Goal: Task Accomplishment & Management: Manage account settings

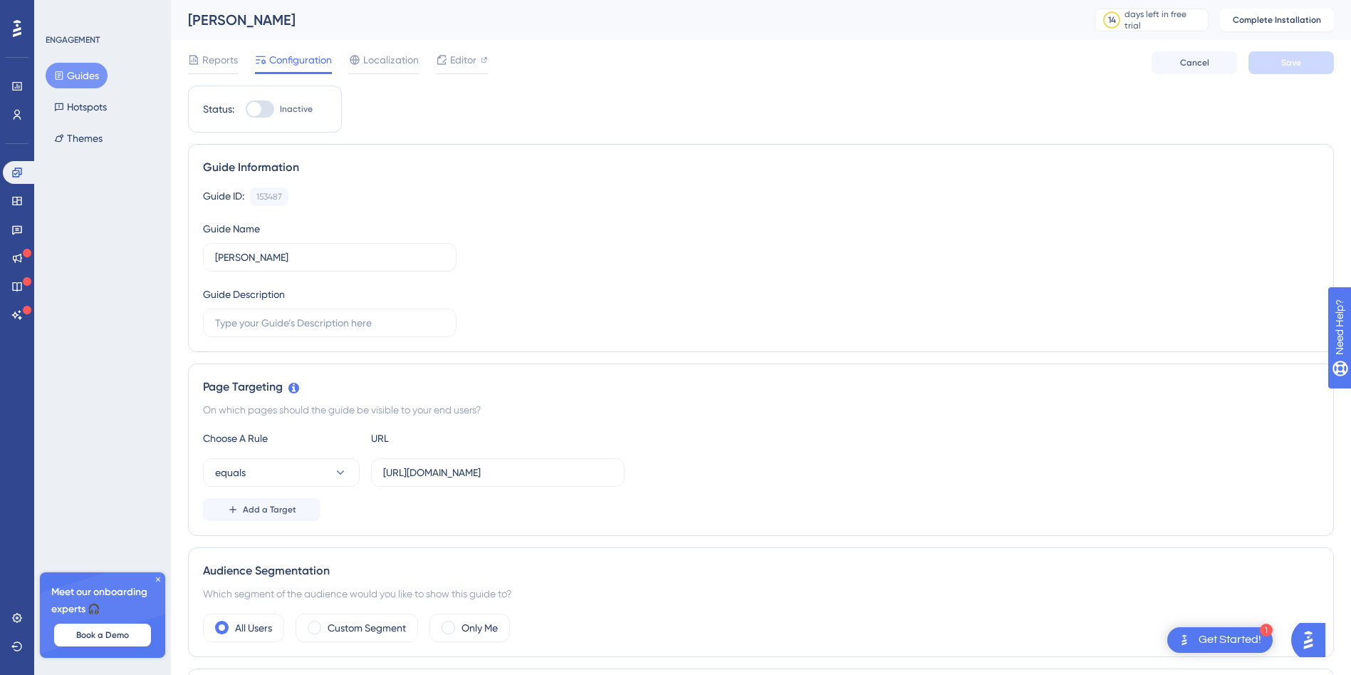
click at [254, 110] on div at bounding box center [254, 109] width 14 height 14
click at [246, 110] on input "Inactive" at bounding box center [245, 109] width 1 height 1
checkbox input "false"
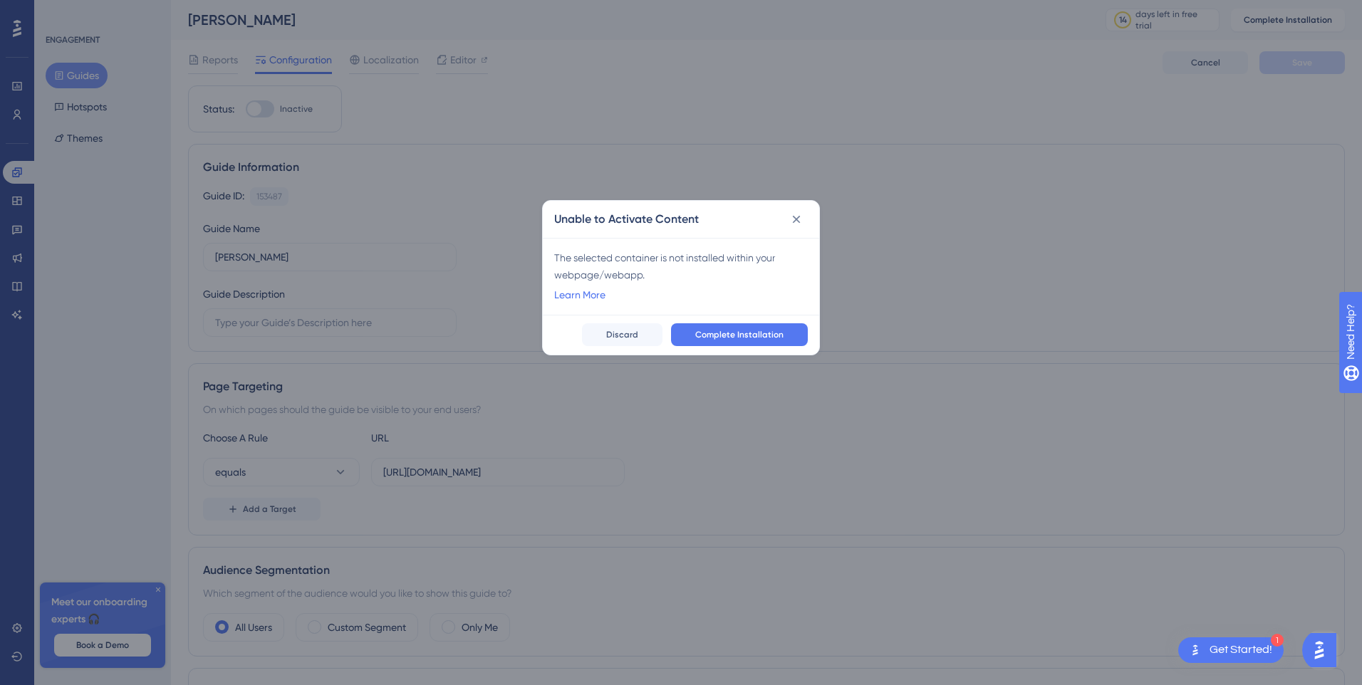
click at [659, 279] on div "The selected container is not installed within your webpage/webapp." at bounding box center [681, 266] width 254 height 34
drag, startPoint x: 624, startPoint y: 279, endPoint x: 553, endPoint y: 256, distance: 74.8
click at [553, 256] on div "The selected container is not installed within your webpage/webapp. Learn More" at bounding box center [681, 276] width 276 height 77
drag, startPoint x: 553, startPoint y: 256, endPoint x: 703, endPoint y: 264, distance: 150.5
click at [703, 264] on div "The selected container is not installed within your webpage/webapp." at bounding box center [681, 266] width 254 height 34
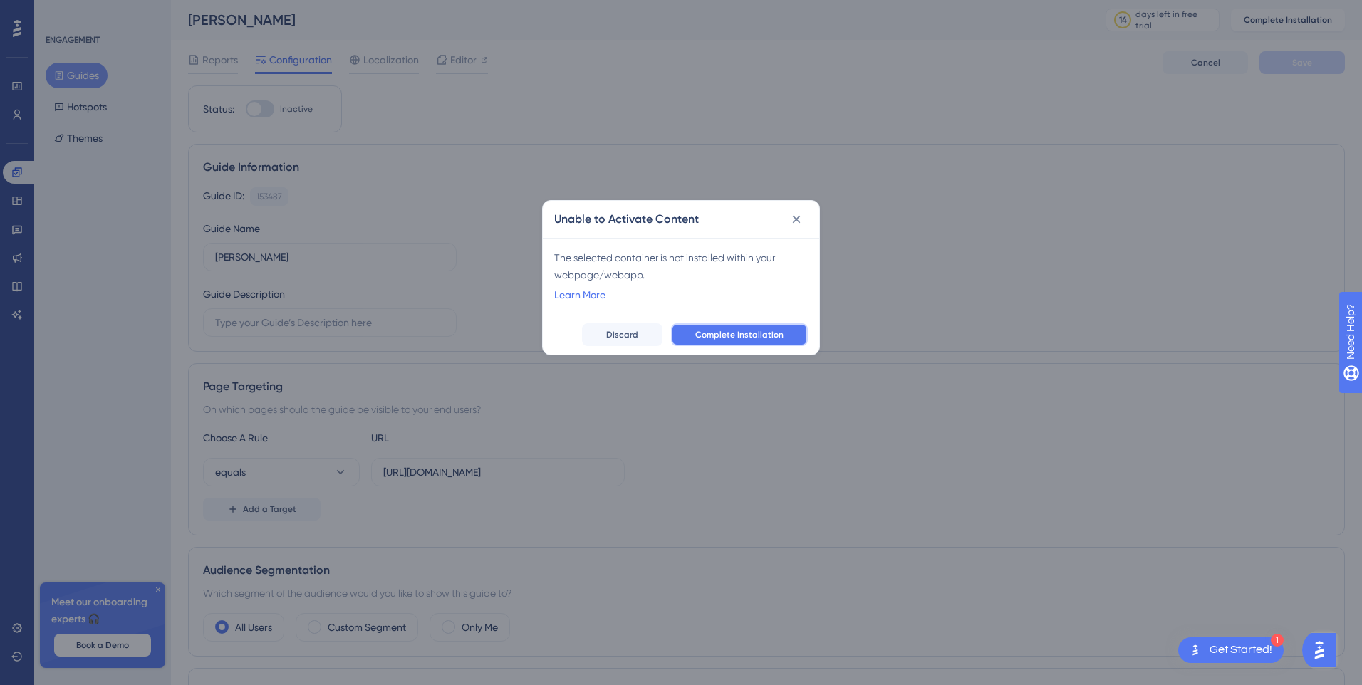
click at [729, 337] on span "Complete Installation" at bounding box center [739, 334] width 88 height 11
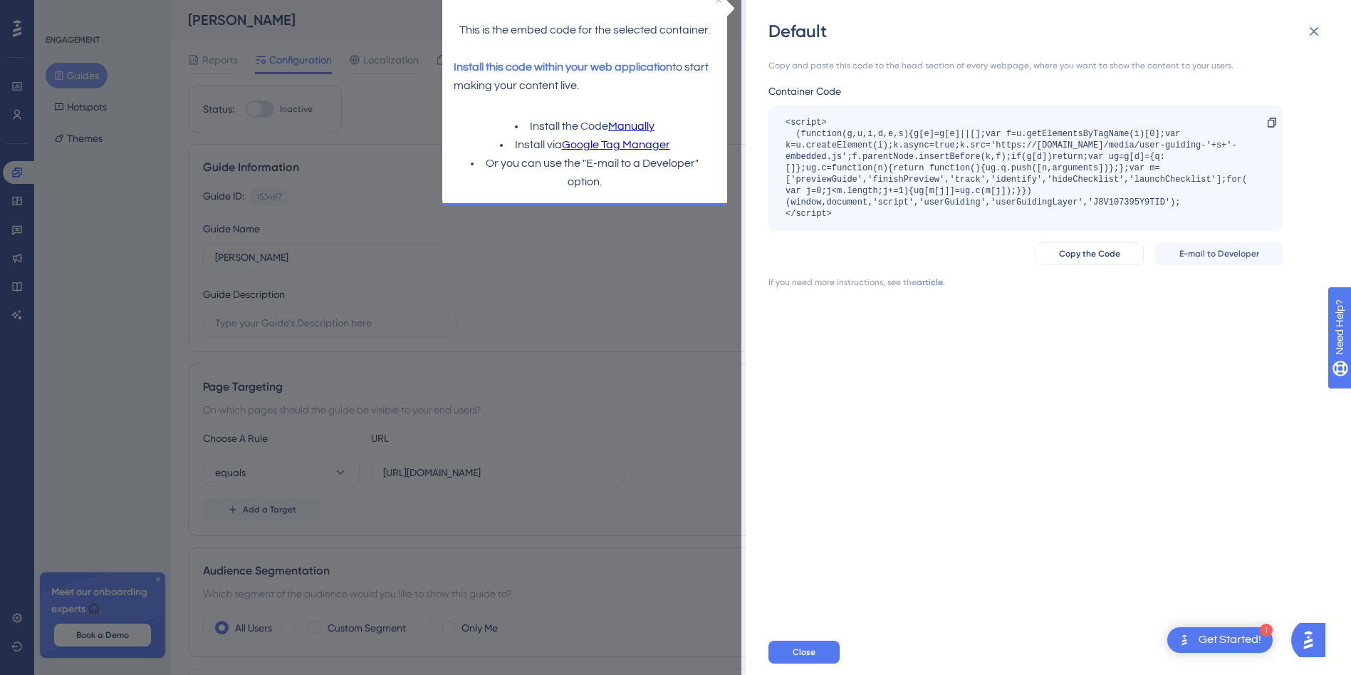
click at [847, 156] on div "<script> (function(g,u,i,d,e,s){g[e]=g[e]||[];var f=u.getElementsByTagName(i)[0…" at bounding box center [1019, 168] width 467 height 103
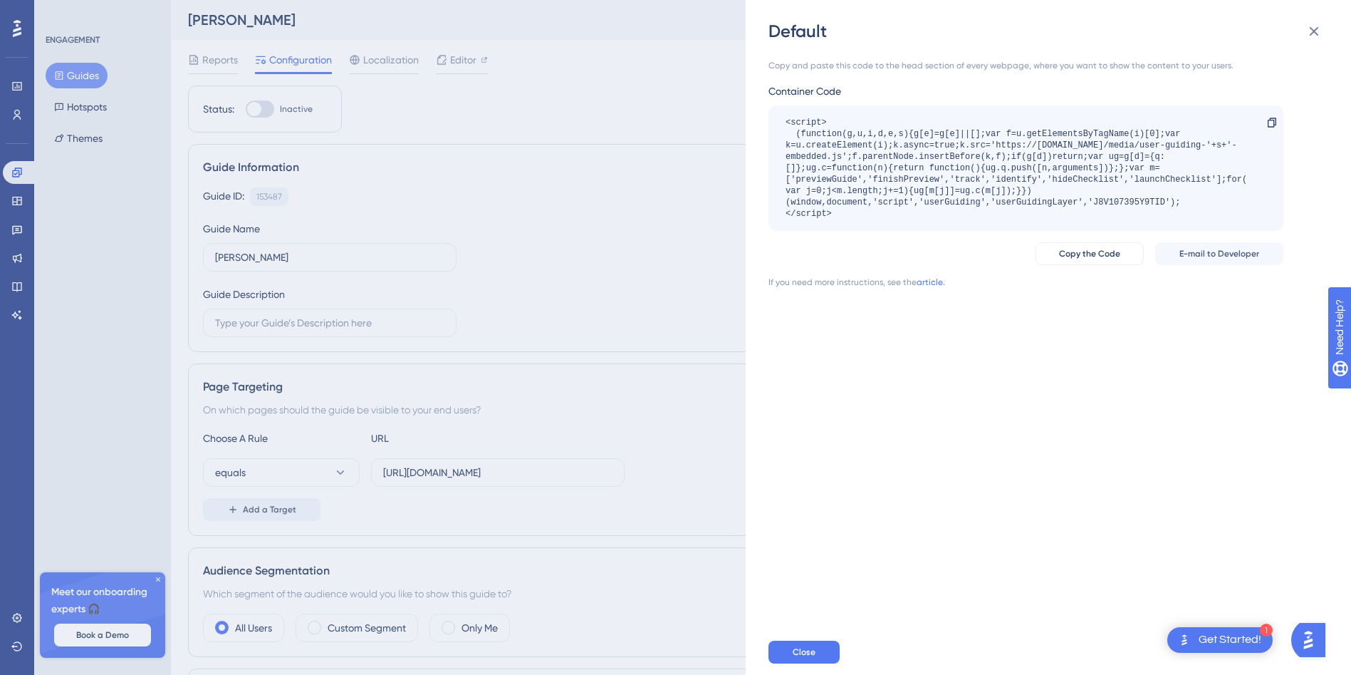
click at [449, 63] on div "Default Copy and paste this code to the head section of every webpage, where yo…" at bounding box center [675, 337] width 1351 height 675
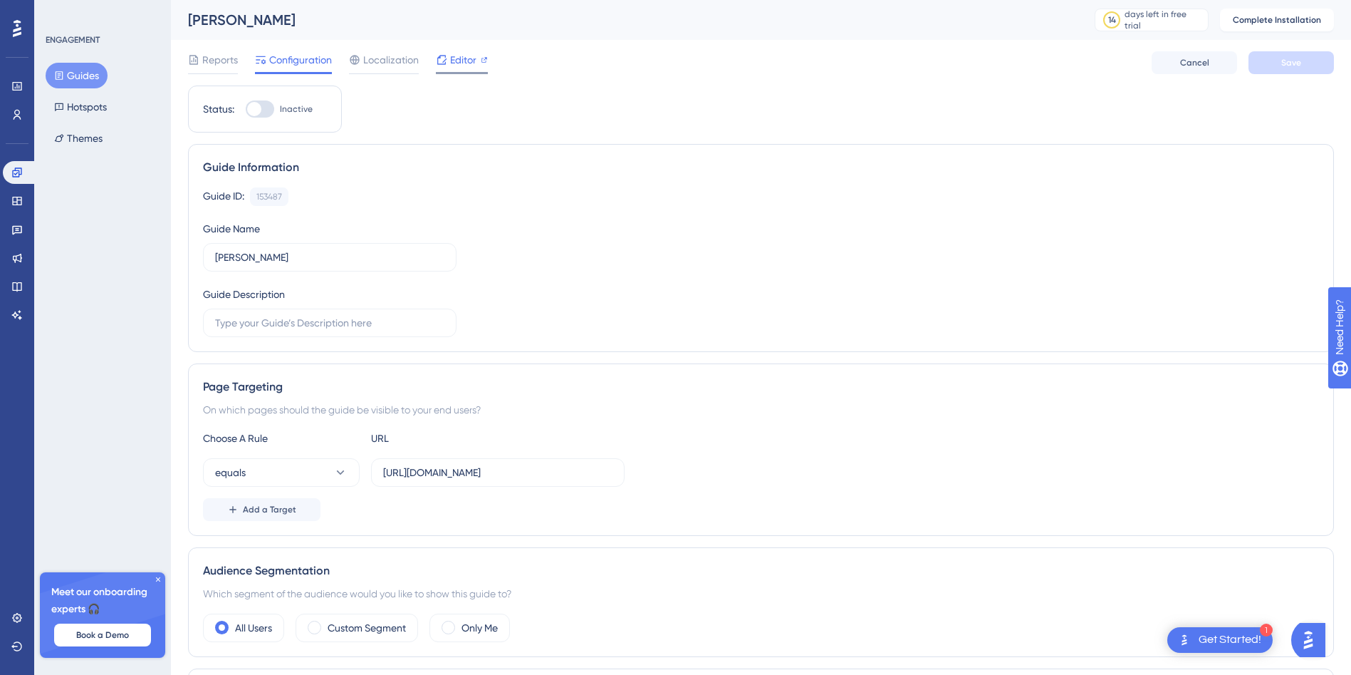
click at [450, 63] on span "Editor" at bounding box center [463, 59] width 26 height 17
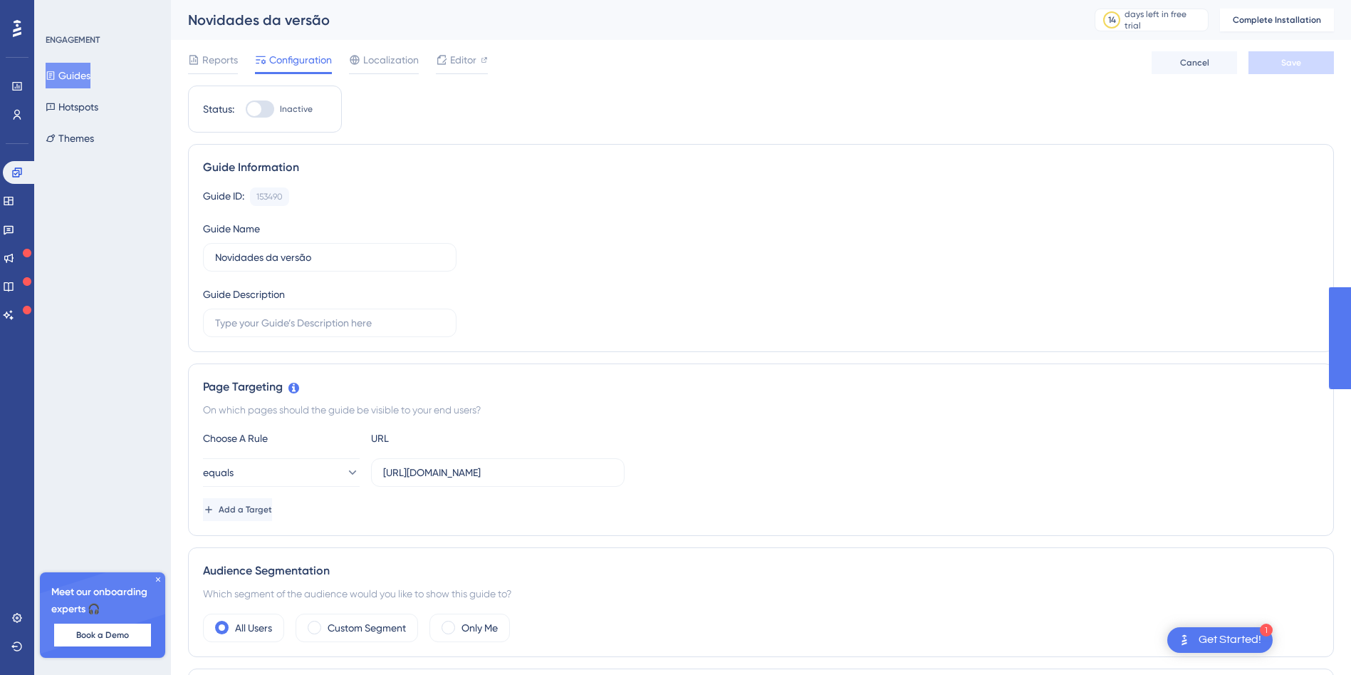
click at [260, 112] on div at bounding box center [254, 109] width 14 height 14
click at [246, 110] on input "Inactive" at bounding box center [245, 109] width 1 height 1
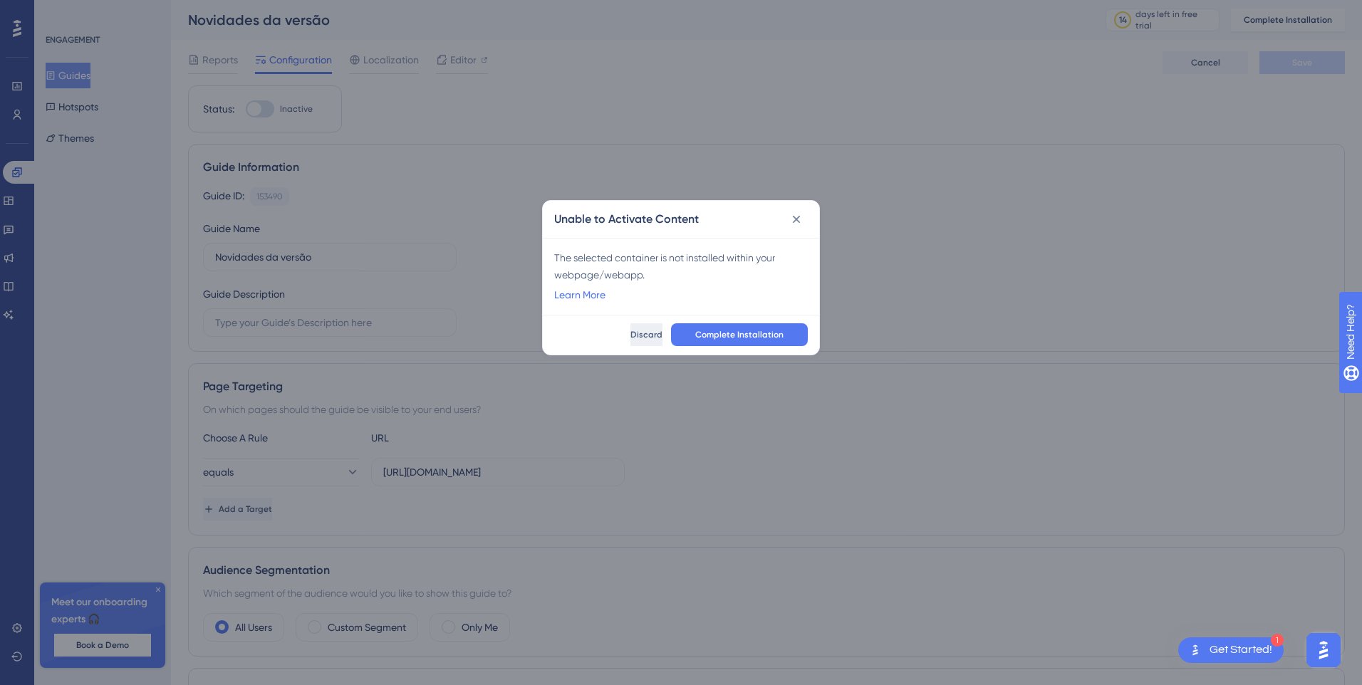
click at [635, 339] on span "Discard" at bounding box center [646, 334] width 32 height 11
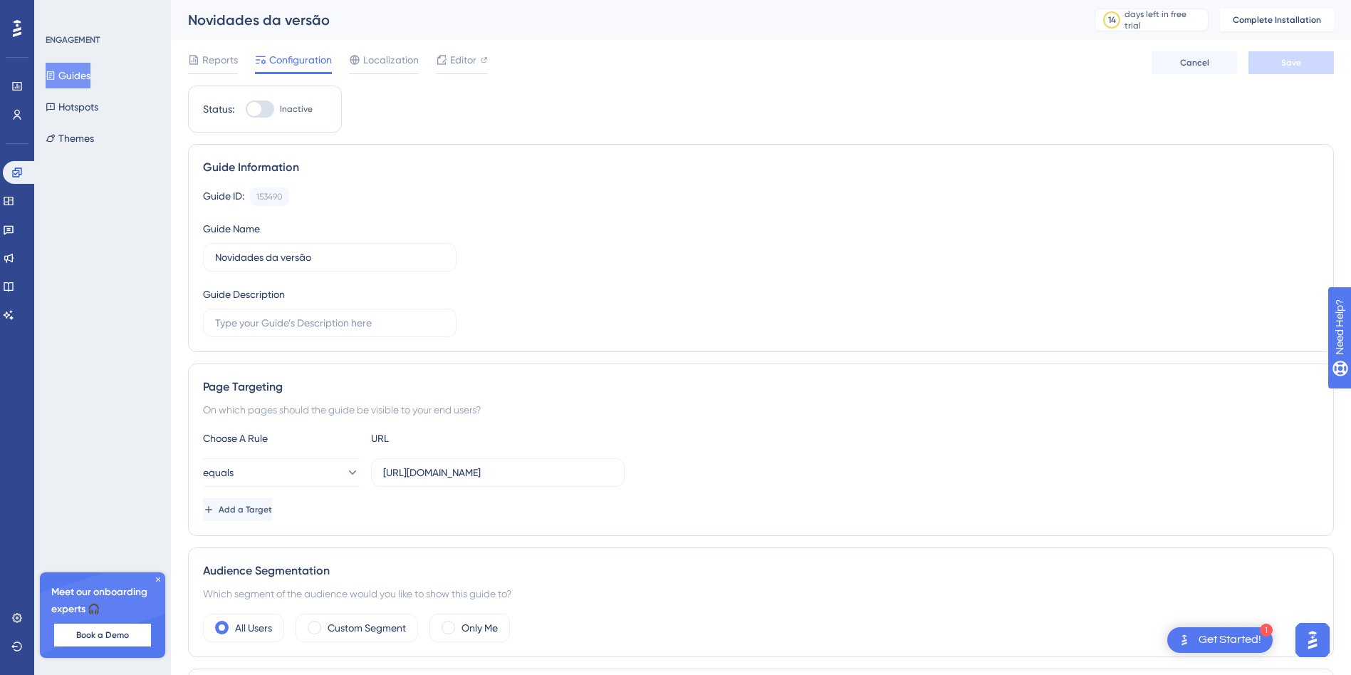
click at [266, 115] on div at bounding box center [260, 108] width 28 height 17
click at [246, 110] on input "Inactive" at bounding box center [245, 109] width 1 height 1
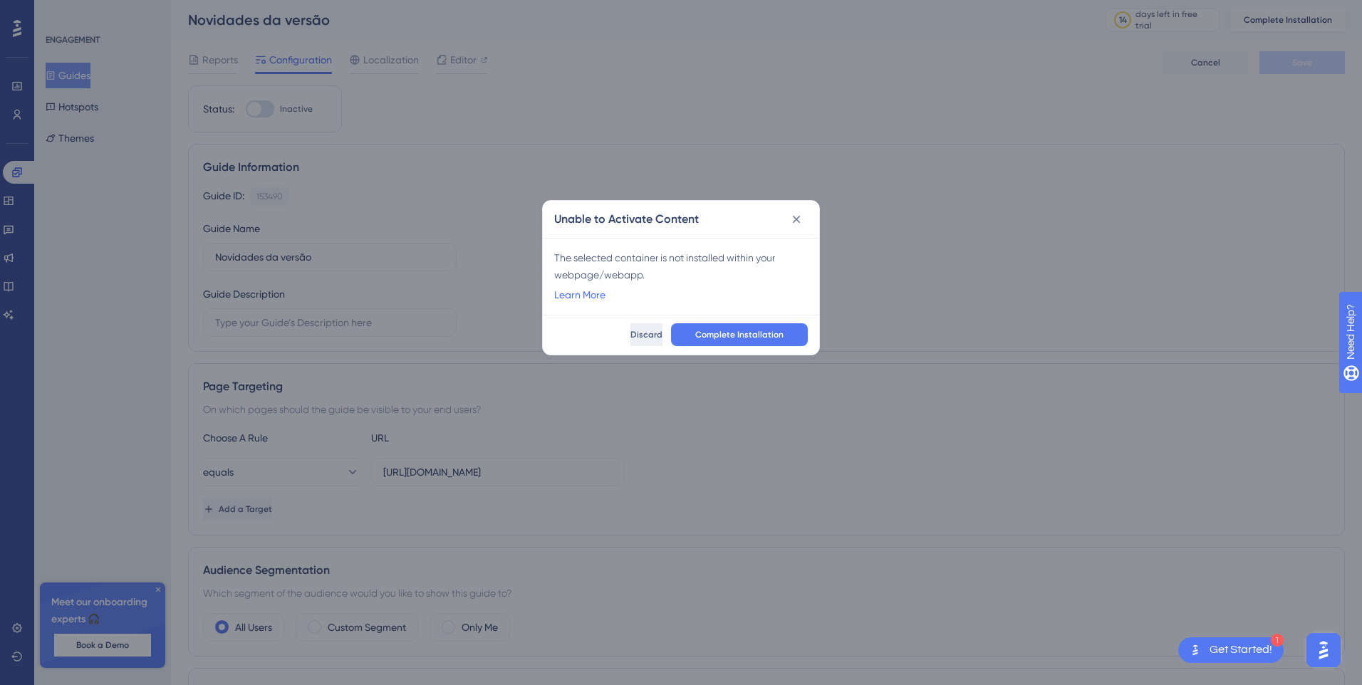
click at [637, 332] on span "Discard" at bounding box center [646, 334] width 32 height 11
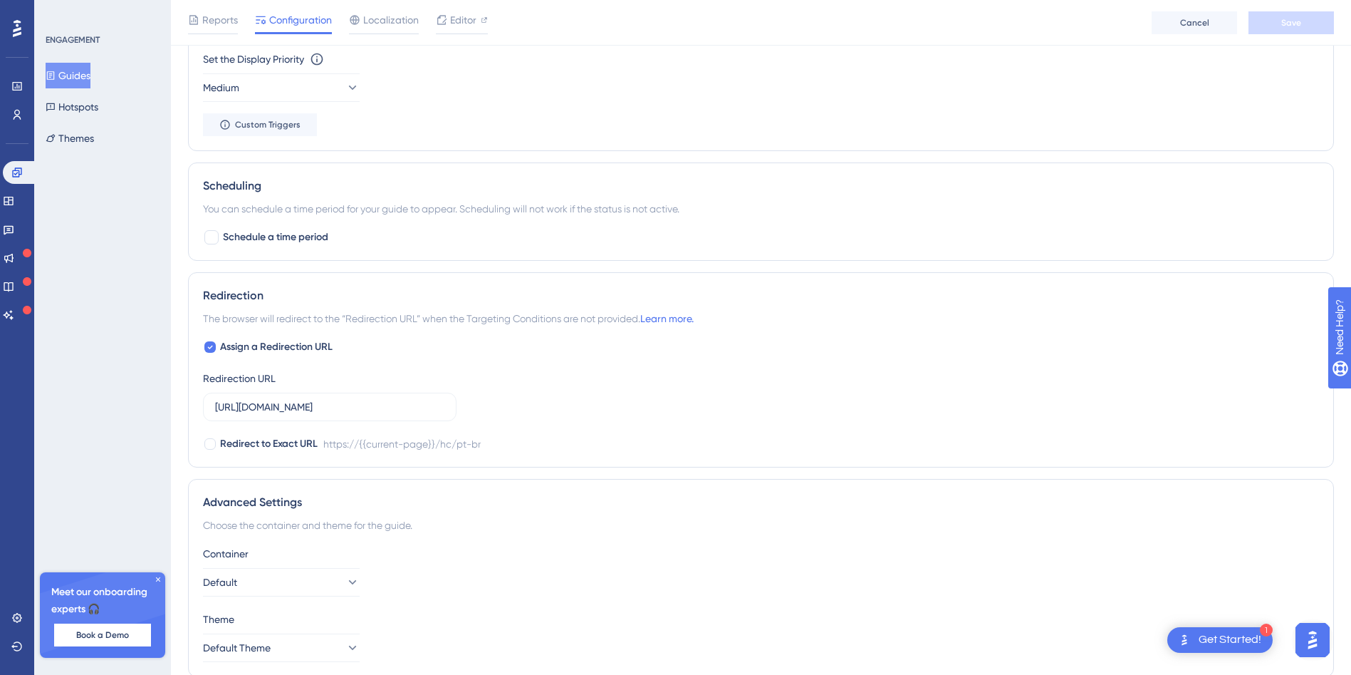
scroll to position [843, 0]
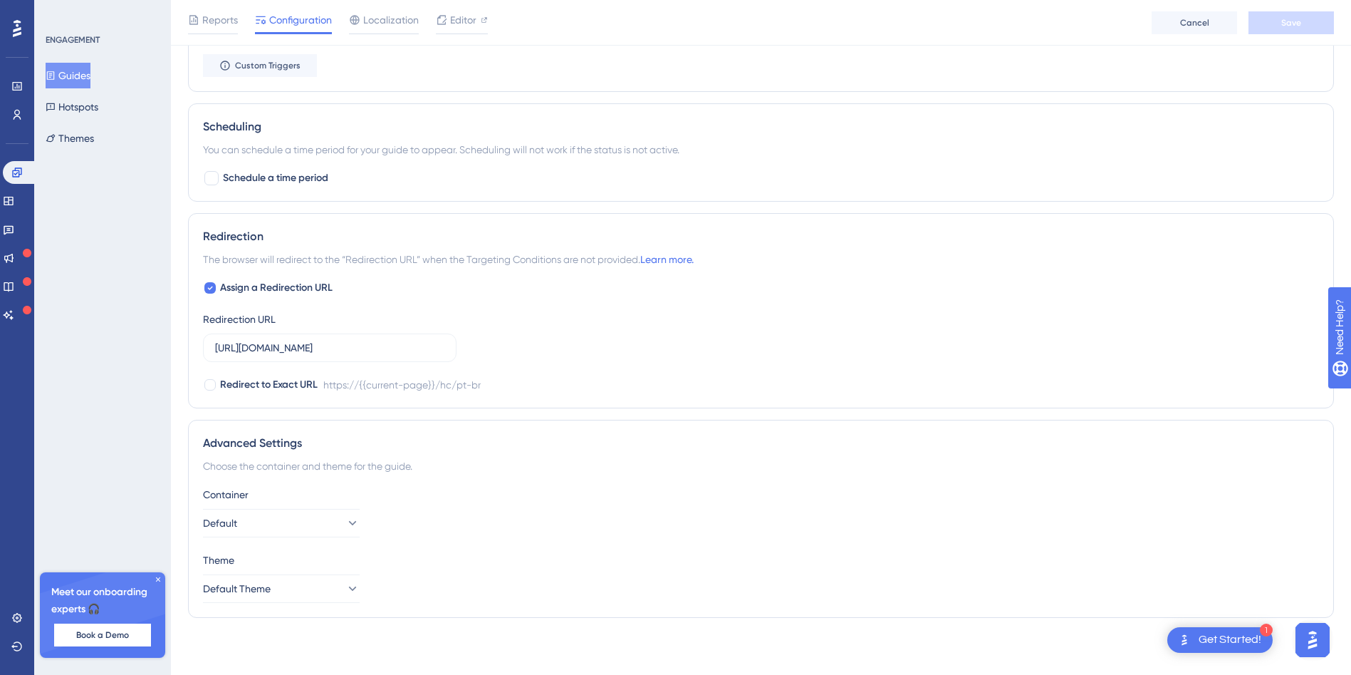
click at [155, 581] on icon at bounding box center [158, 579] width 9 height 9
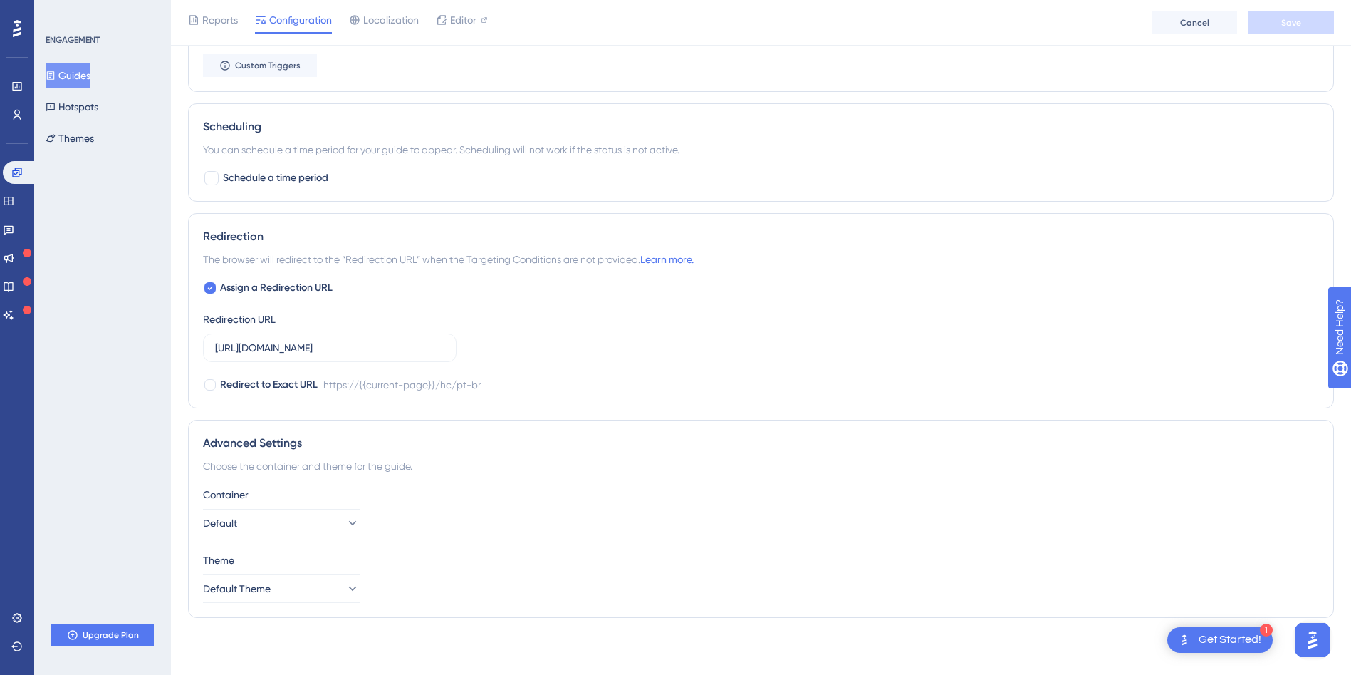
scroll to position [0, 0]
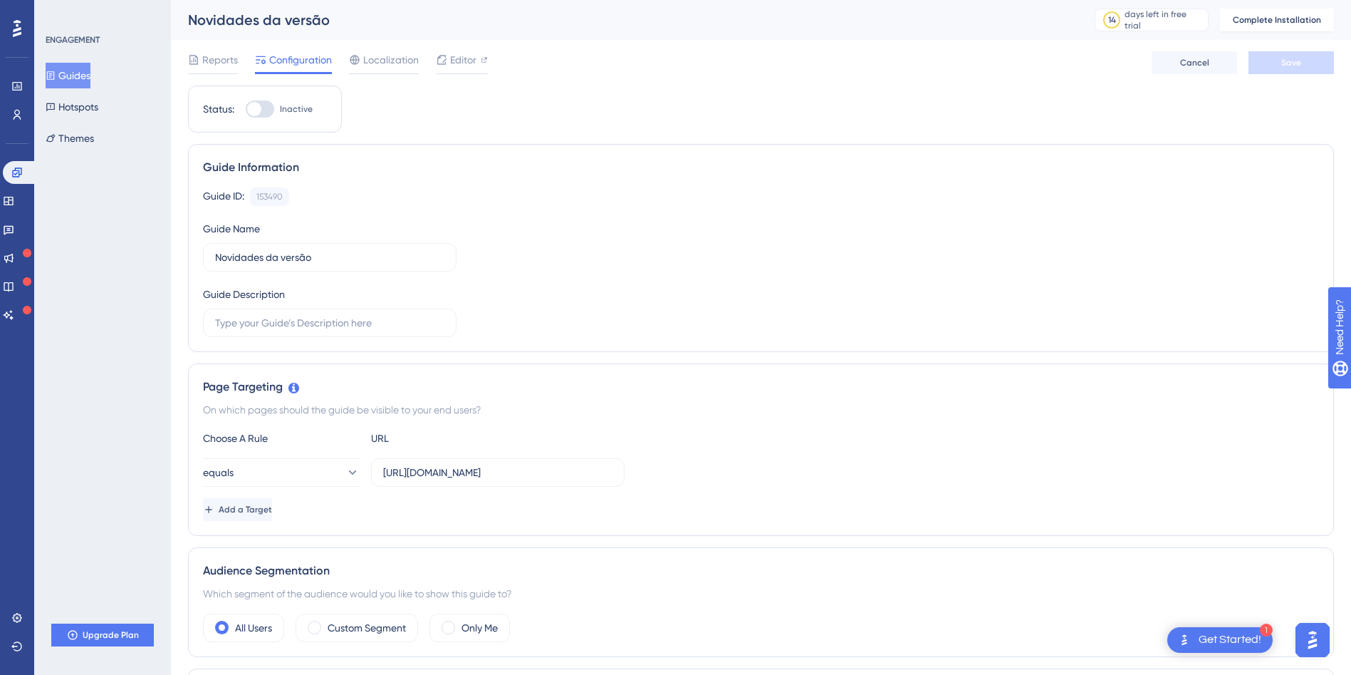
click at [259, 109] on div at bounding box center [254, 109] width 14 height 14
click at [246, 109] on input "Inactive" at bounding box center [245, 109] width 1 height 1
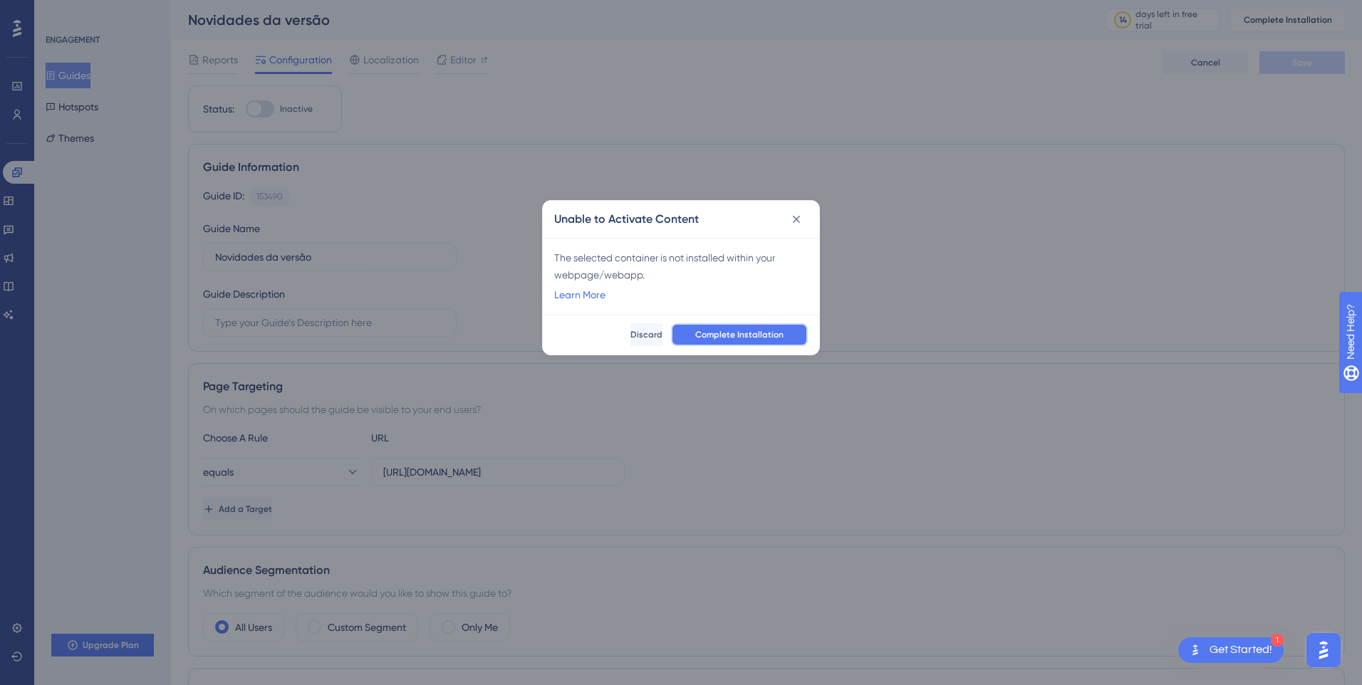
click at [722, 336] on span "Complete Installation" at bounding box center [739, 334] width 88 height 11
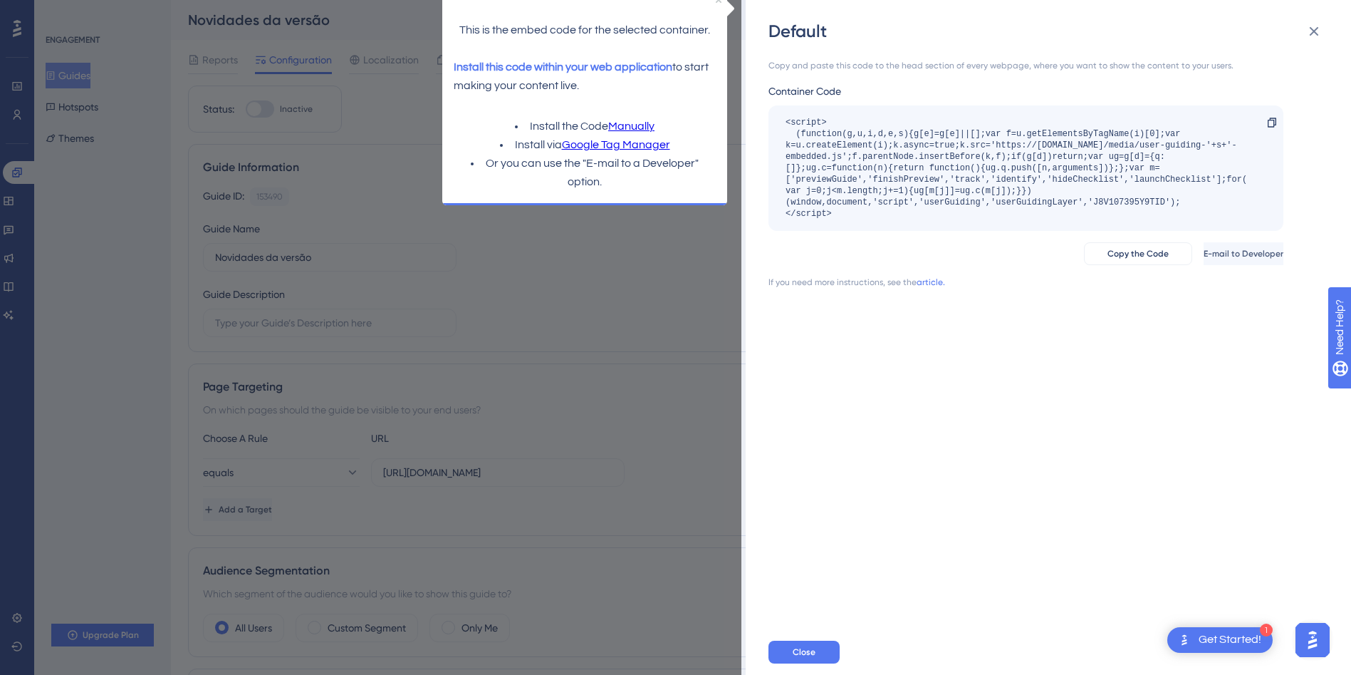
drag, startPoint x: 589, startPoint y: 86, endPoint x: 457, endPoint y: 71, distance: 132.7
click at [457, 71] on p "Install this code within your web application to start making your content live." at bounding box center [585, 76] width 262 height 37
drag, startPoint x: 457, startPoint y: 71, endPoint x: 638, endPoint y: 93, distance: 182.3
click at [638, 93] on p "Install this code within your web application to start making your content live." at bounding box center [585, 76] width 262 height 37
click at [638, 125] on link "Manually" at bounding box center [631, 127] width 46 height 19
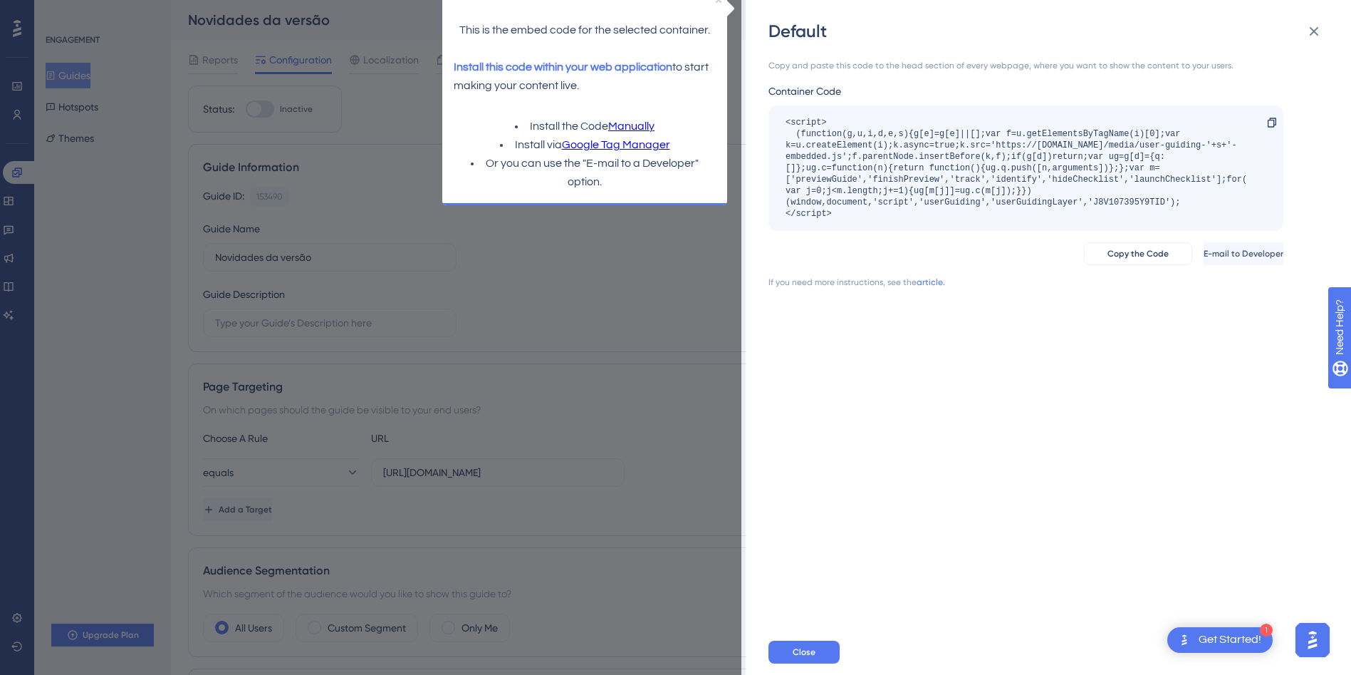
click at [936, 306] on div "Copy and paste this code to the head section of every webpage, where you want t…" at bounding box center [1056, 336] width 574 height 586
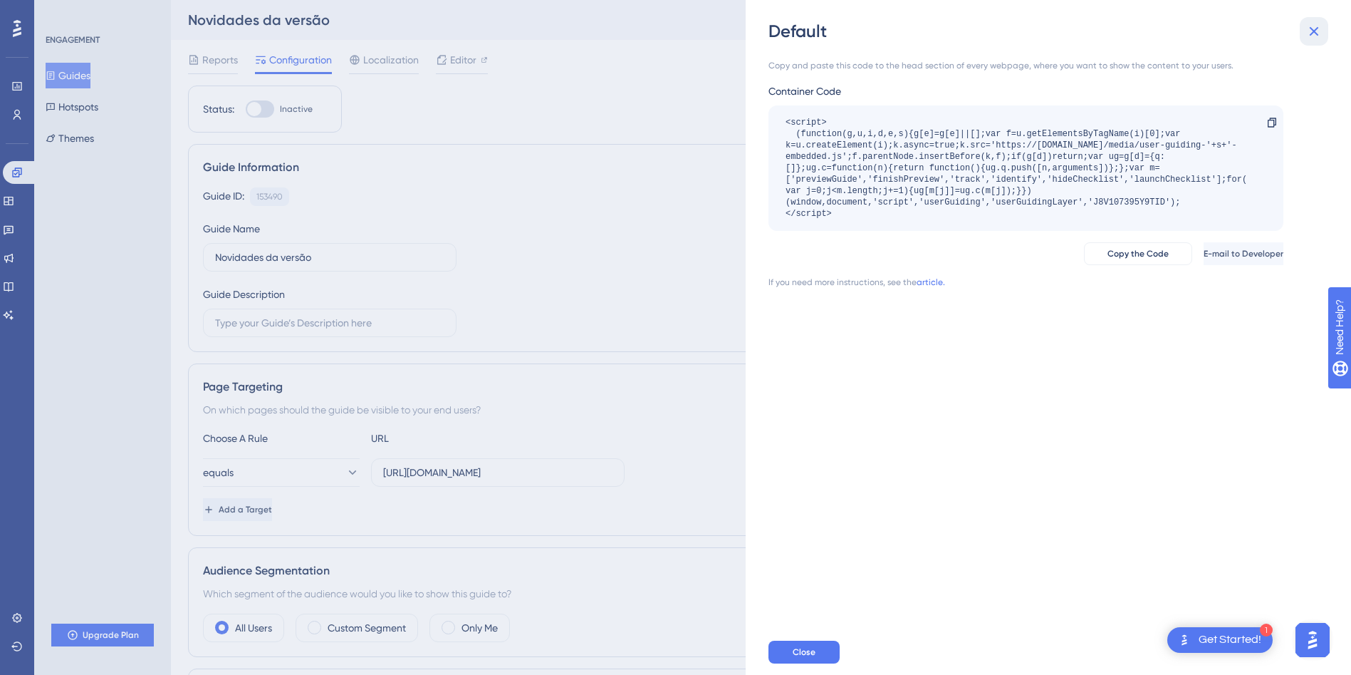
click at [1315, 31] on icon at bounding box center [1314, 31] width 9 height 9
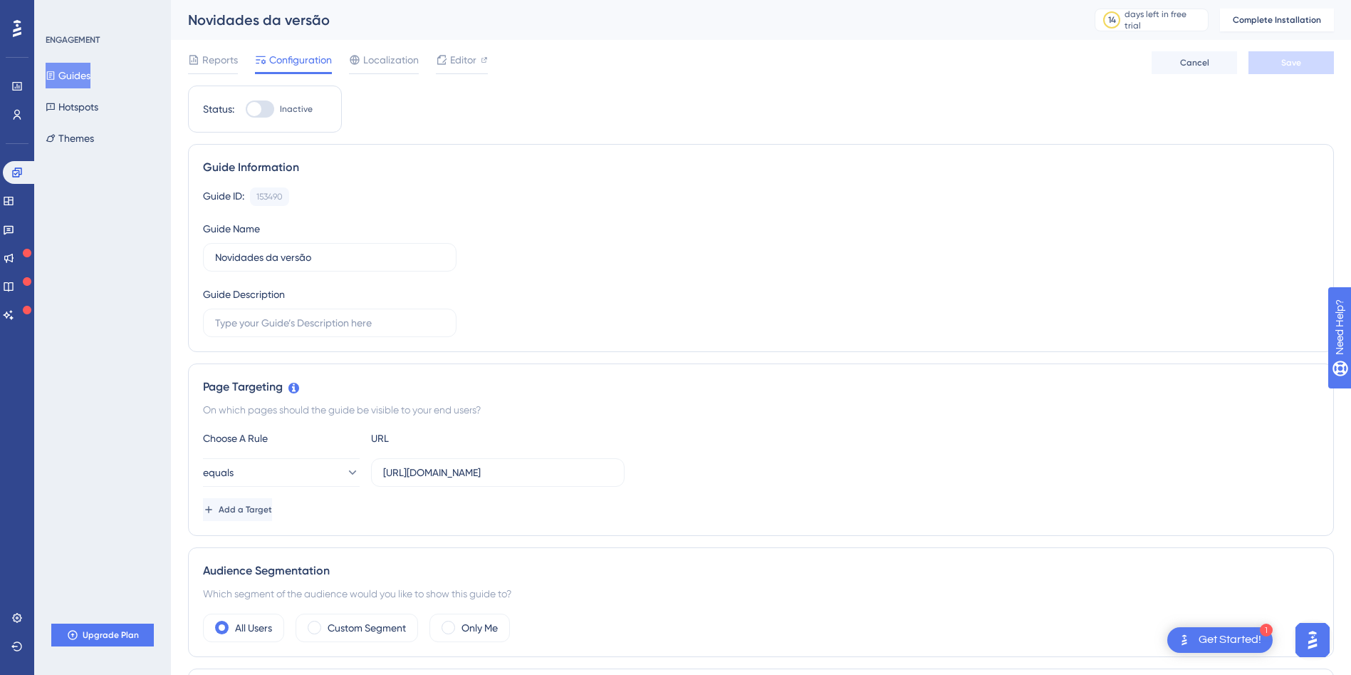
click at [262, 113] on div at bounding box center [260, 108] width 28 height 17
click at [246, 110] on input "Inactive" at bounding box center [245, 109] width 1 height 1
checkbox input "false"
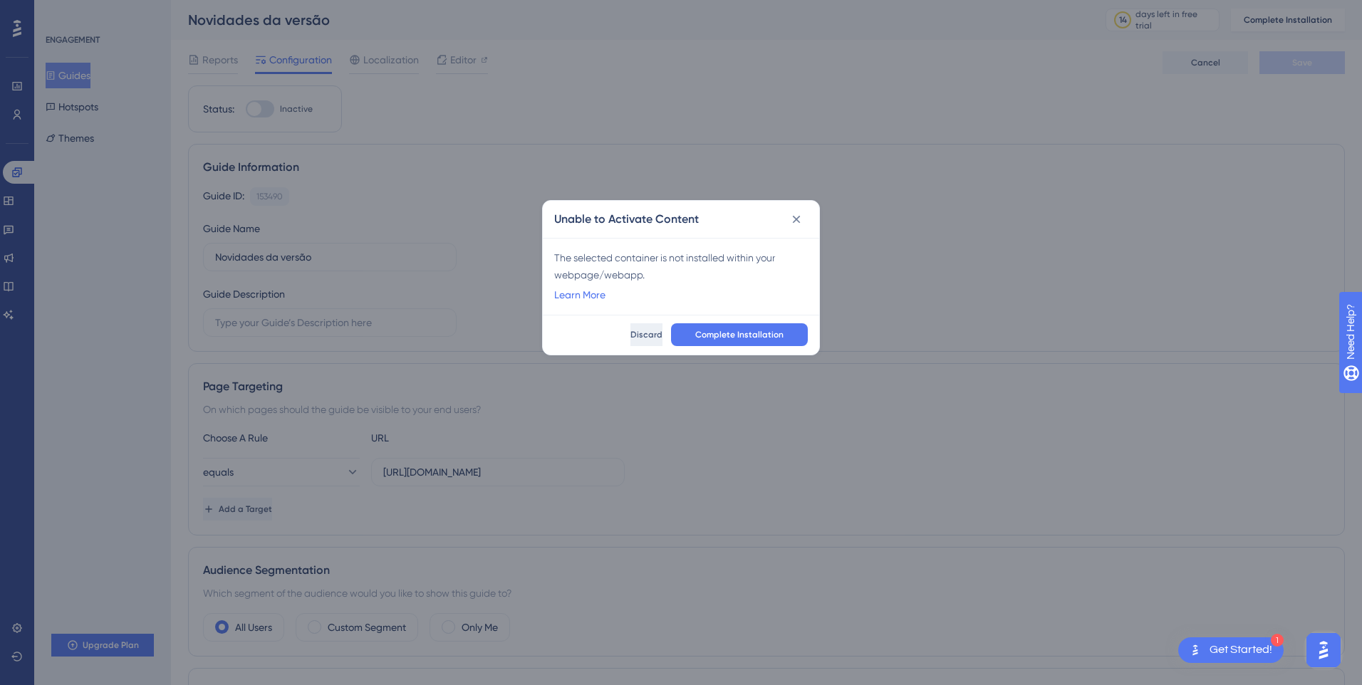
click at [632, 336] on span "Discard" at bounding box center [646, 334] width 32 height 11
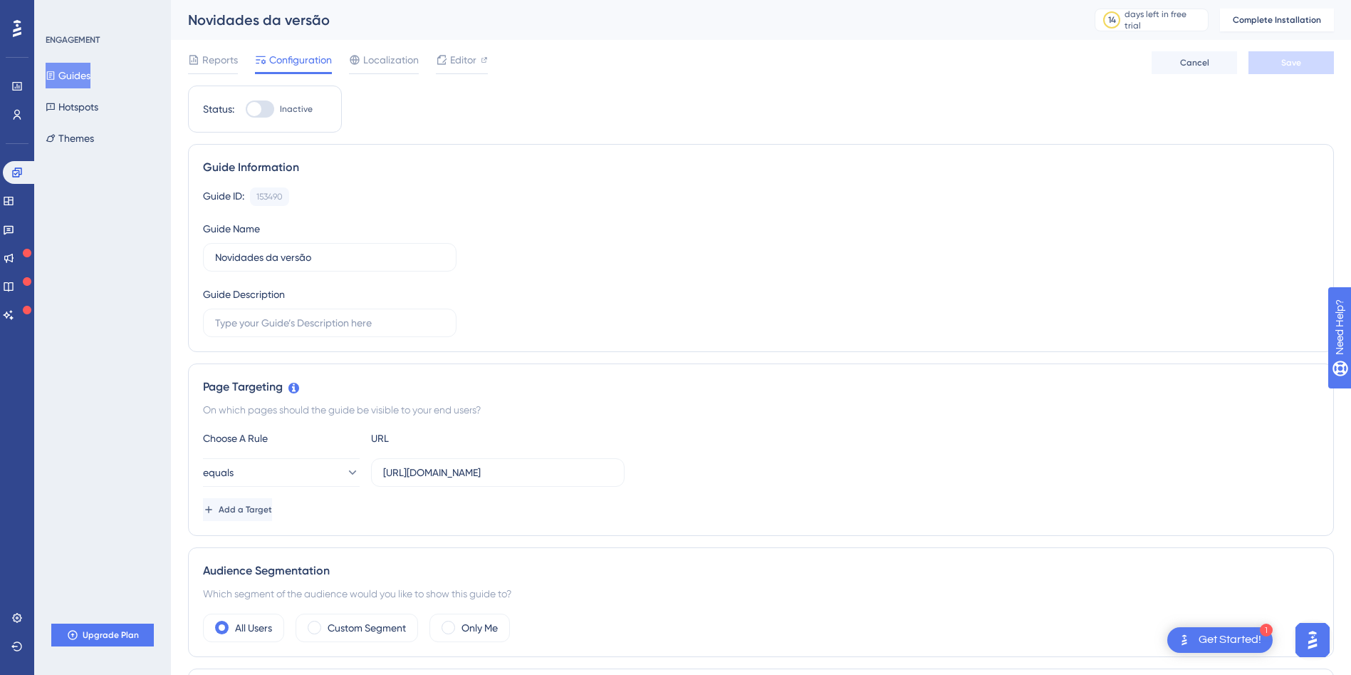
click at [83, 69] on button "Guides" at bounding box center [68, 76] width 45 height 26
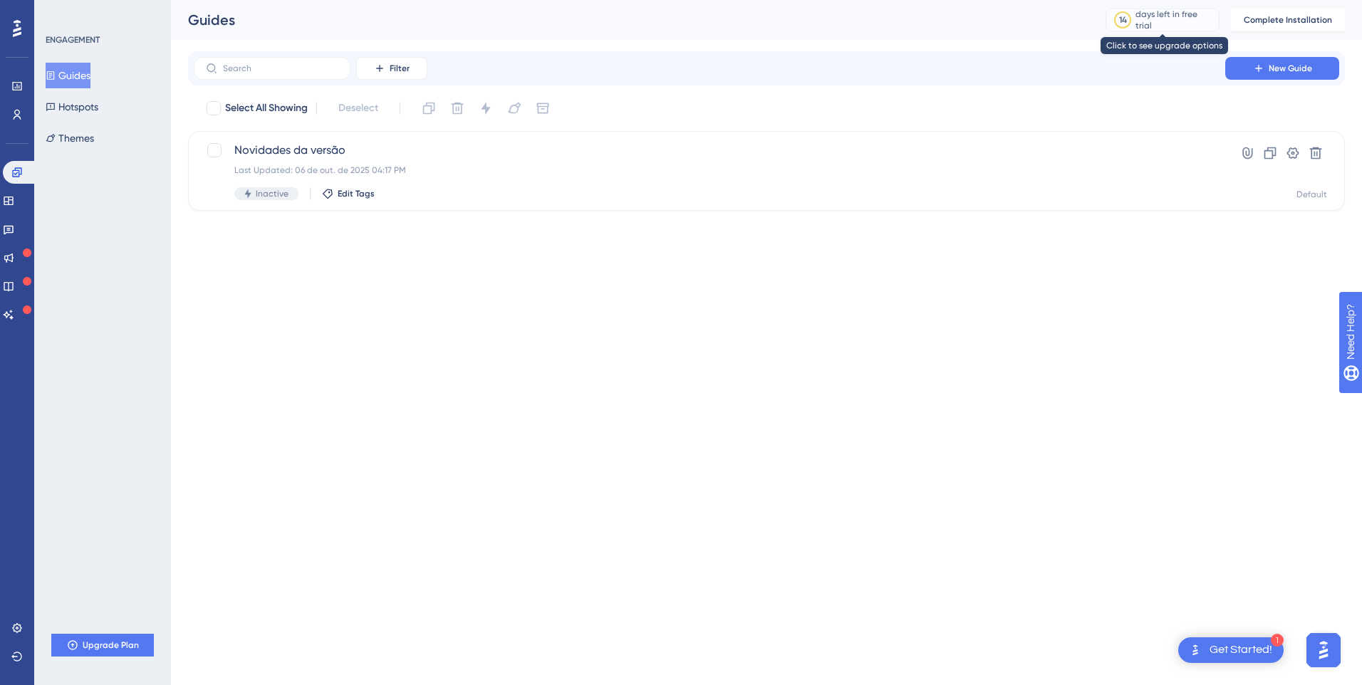
click at [1182, 24] on div "days left in free trial" at bounding box center [1174, 20] width 79 height 23
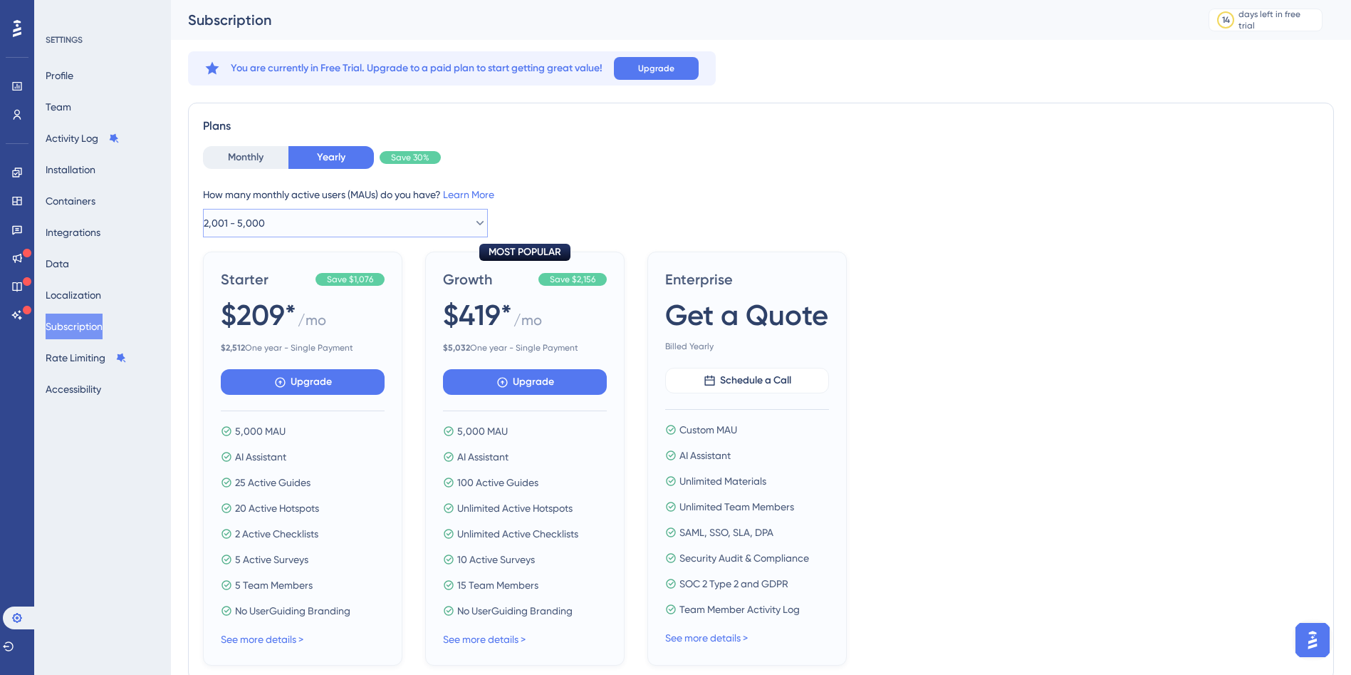
click at [473, 217] on icon at bounding box center [480, 223] width 14 height 14
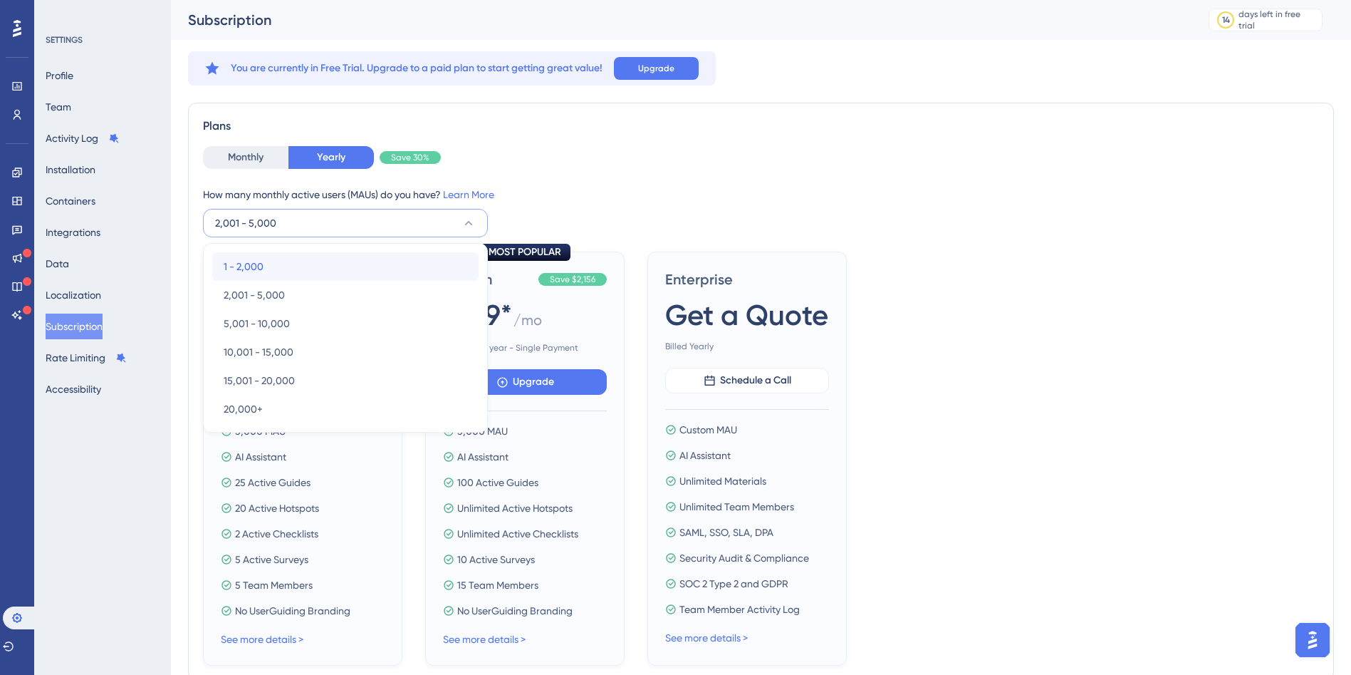
click at [264, 266] on span "1 - 2,000" at bounding box center [244, 266] width 40 height 17
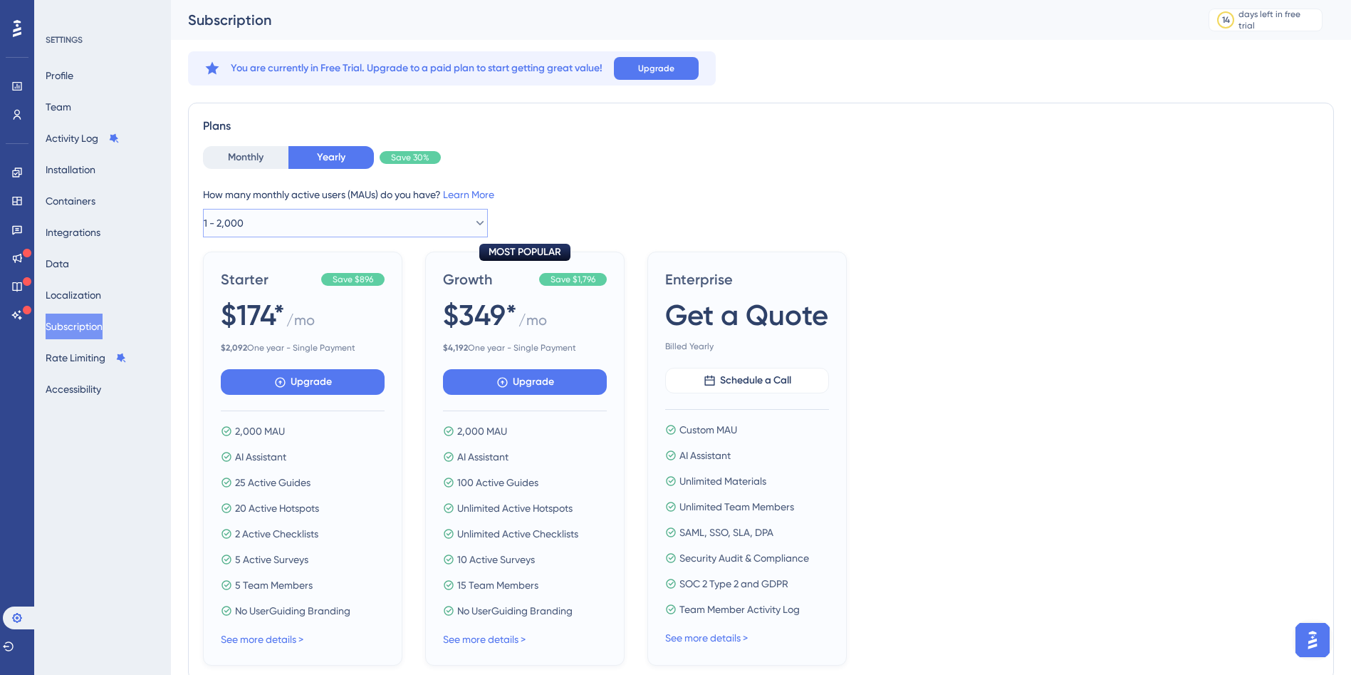
click at [473, 218] on icon at bounding box center [480, 223] width 14 height 14
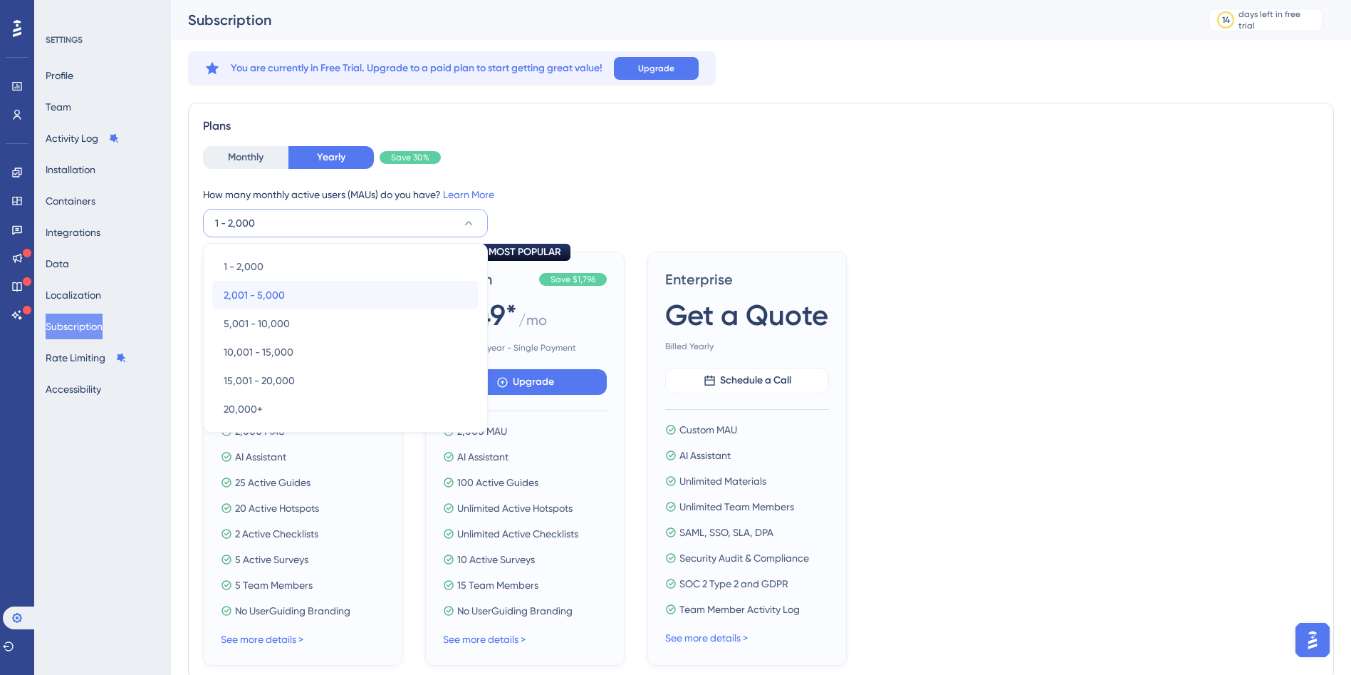
click at [271, 303] on span "2,001 - 5,000" at bounding box center [254, 294] width 61 height 17
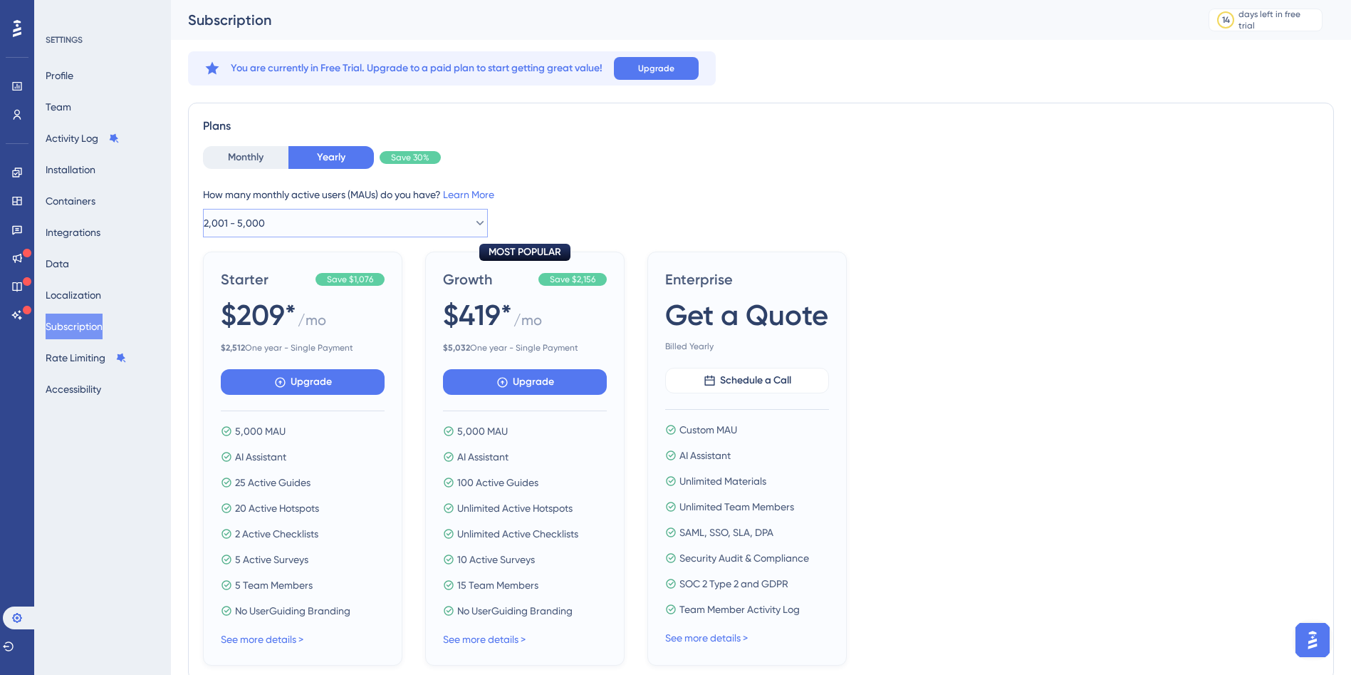
click at [419, 214] on button "2,001 - 5,000" at bounding box center [345, 223] width 285 height 28
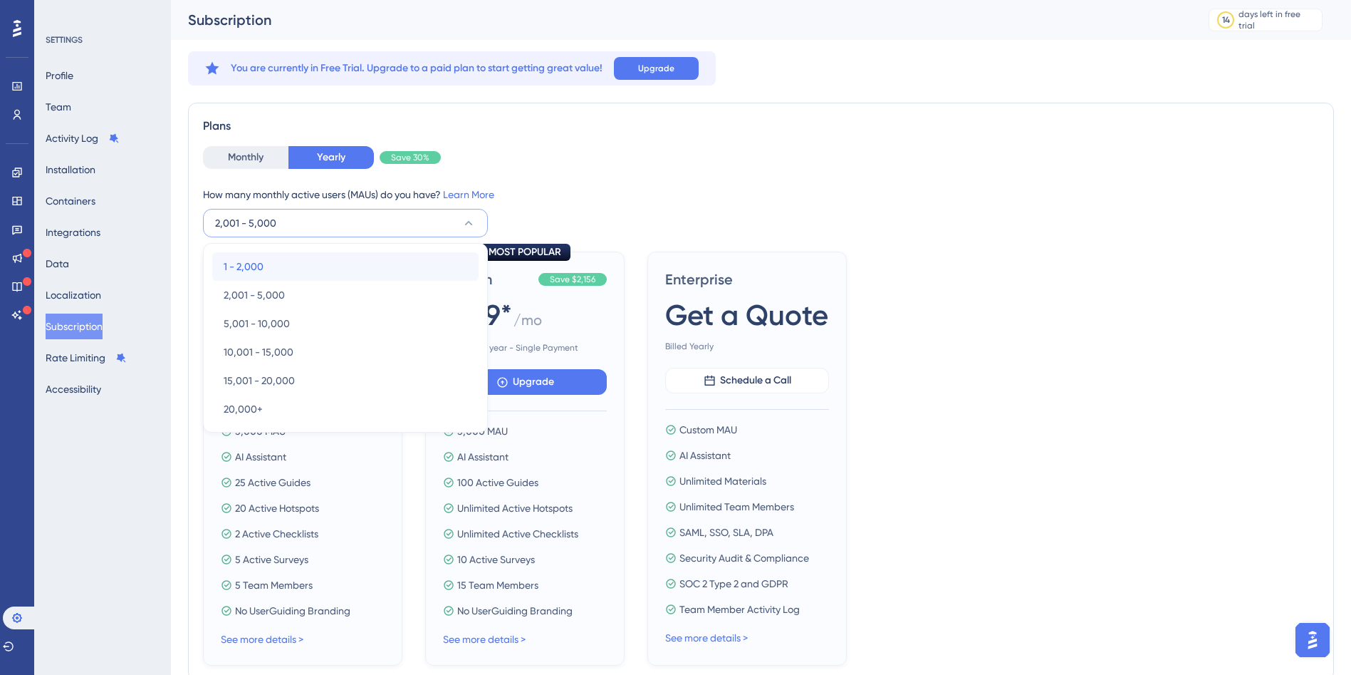
click at [314, 259] on div "1 - 2,000 1 - 2,000" at bounding box center [346, 266] width 244 height 28
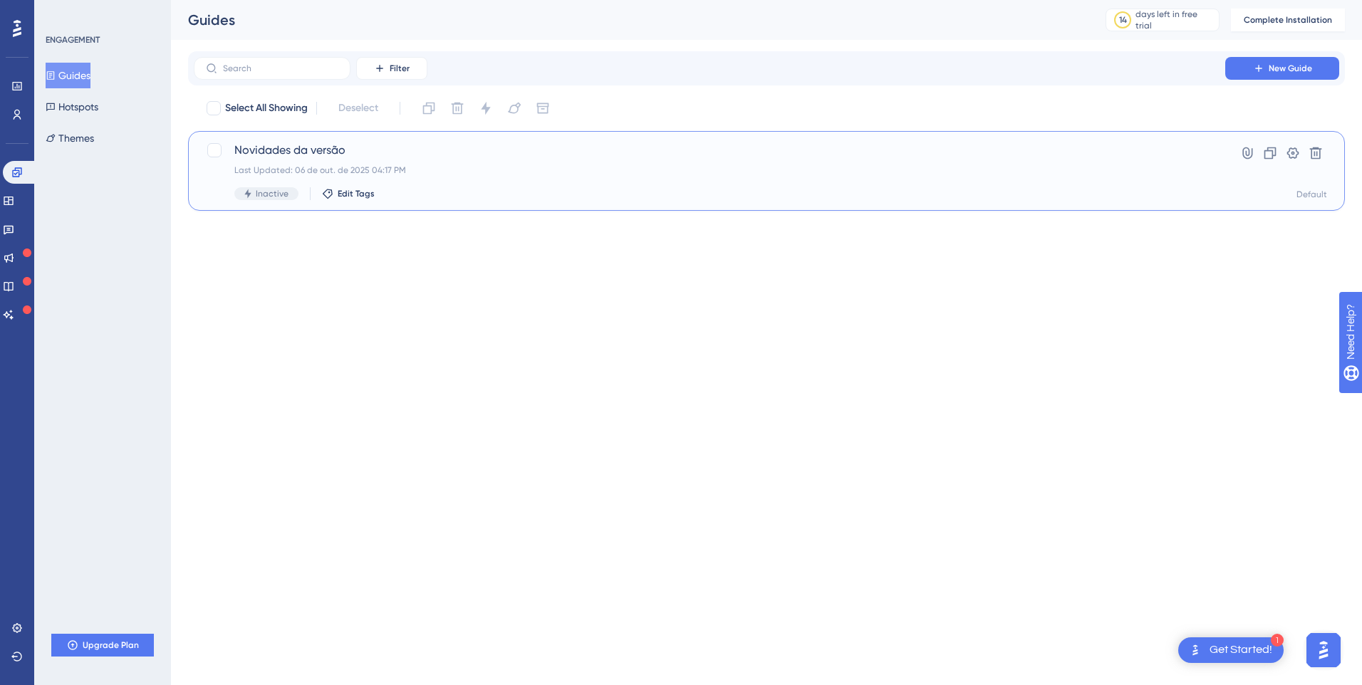
click at [281, 155] on span "Novidades da versão" at bounding box center [709, 150] width 950 height 17
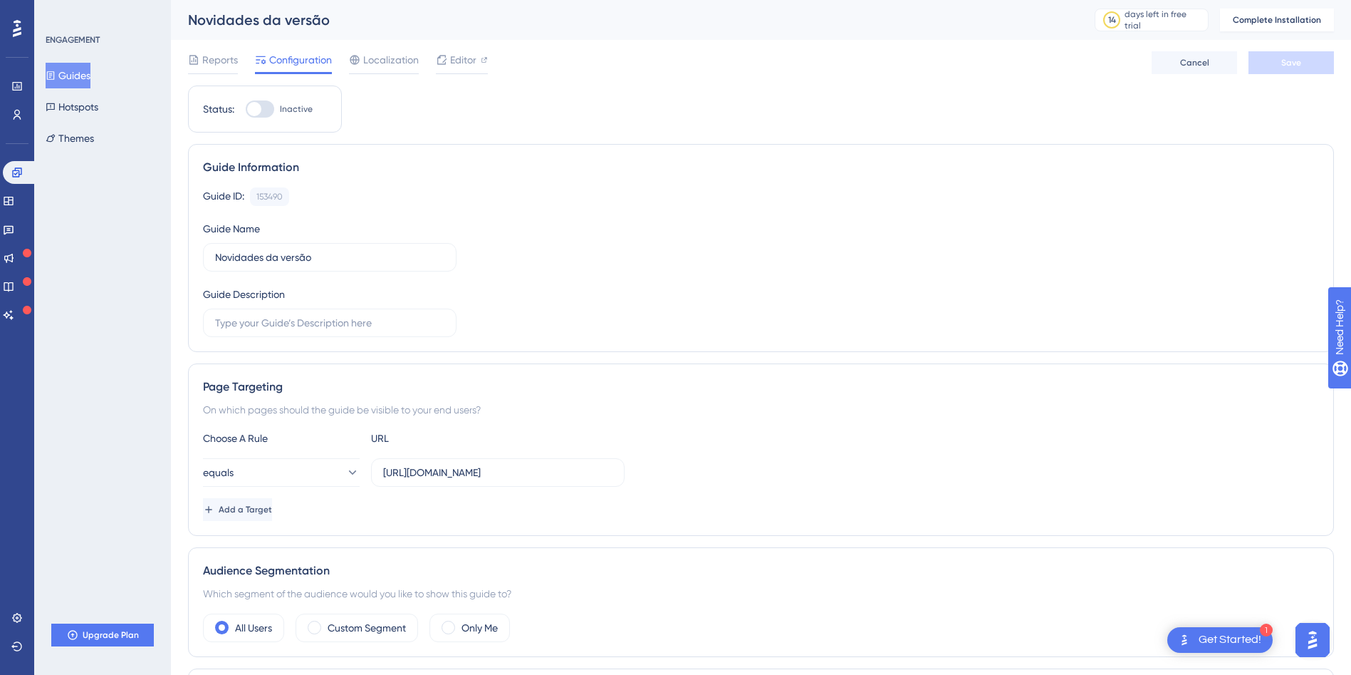
click at [255, 108] on div at bounding box center [254, 109] width 14 height 14
click at [246, 109] on input "Inactive" at bounding box center [245, 109] width 1 height 1
checkbox input "false"
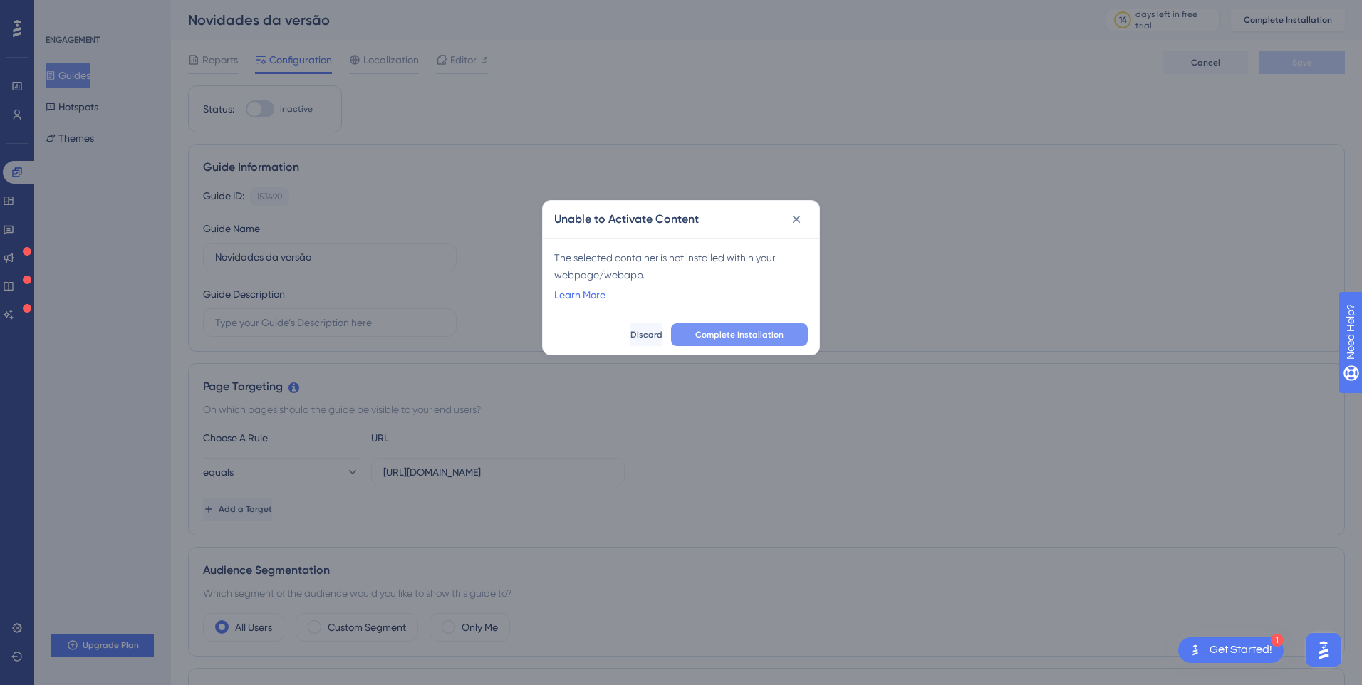
click at [719, 331] on span "Complete Installation" at bounding box center [739, 334] width 88 height 11
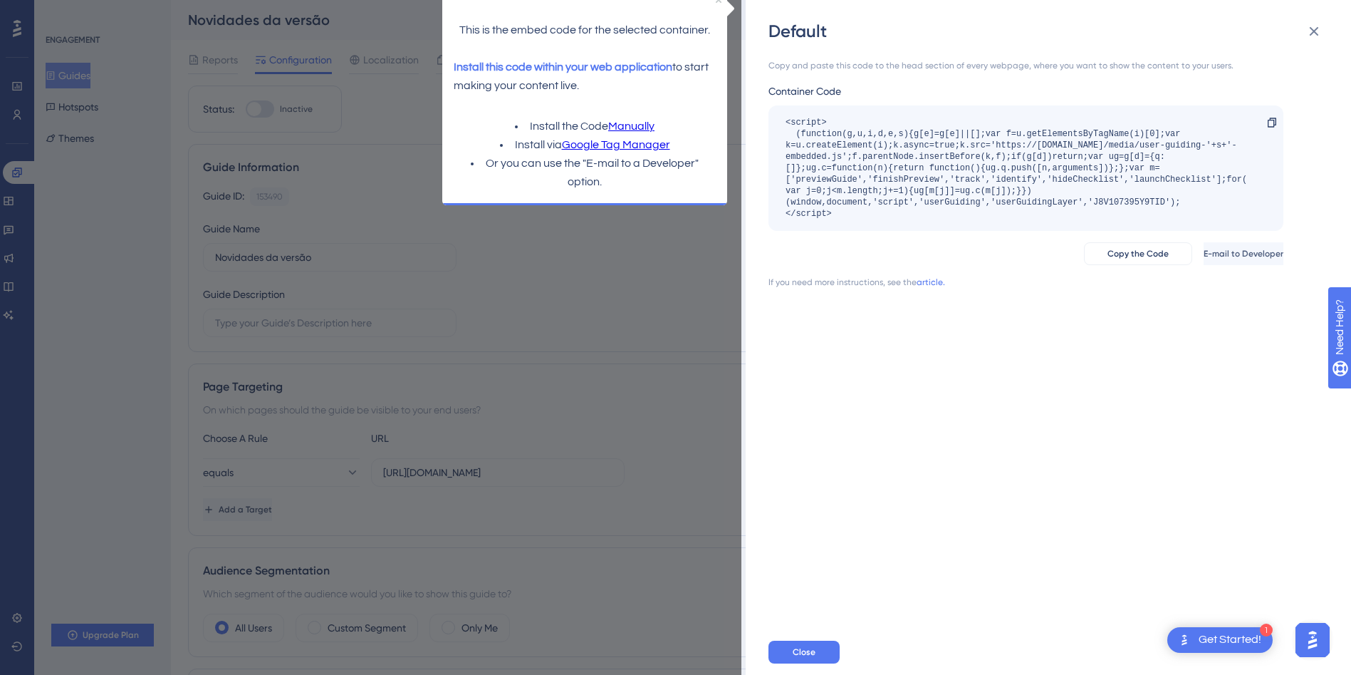
click at [968, 175] on div "<script> (function(g,u,i,d,e,s){g[e]=g[e]||[];var f=u.getElementsByTagName(i)[0…" at bounding box center [1019, 168] width 467 height 103
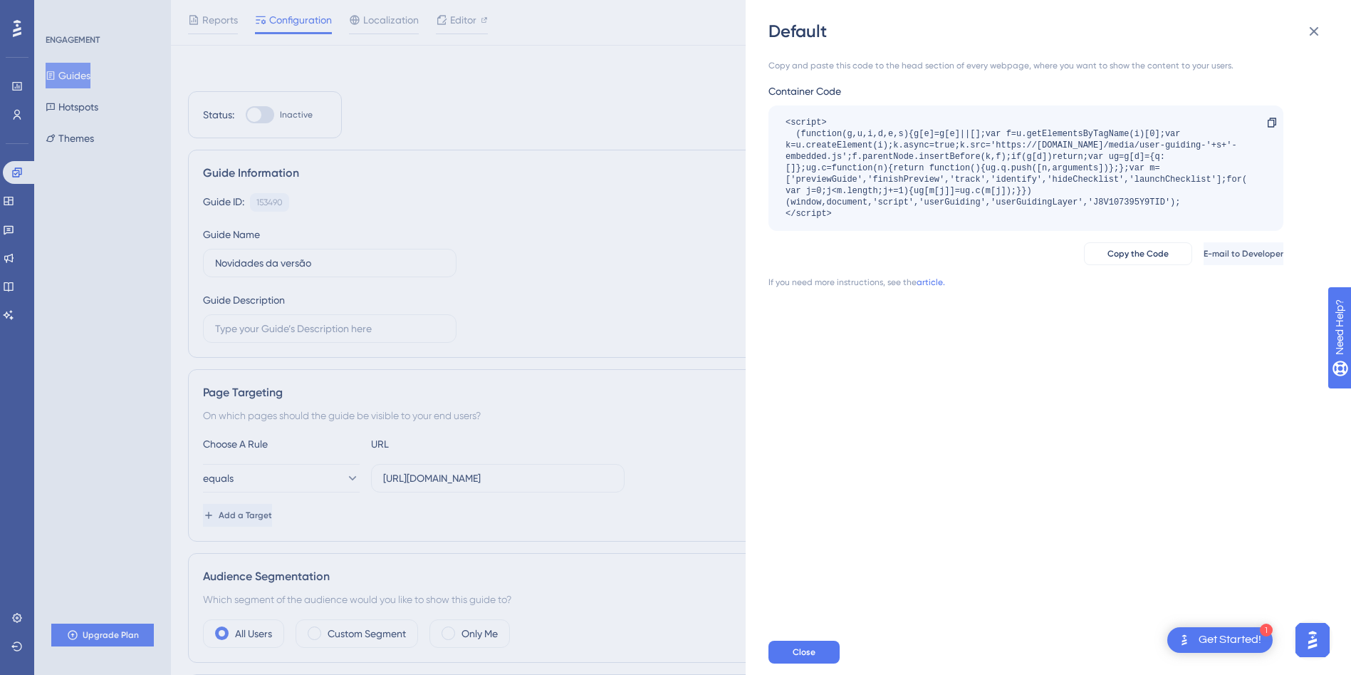
scroll to position [178, 0]
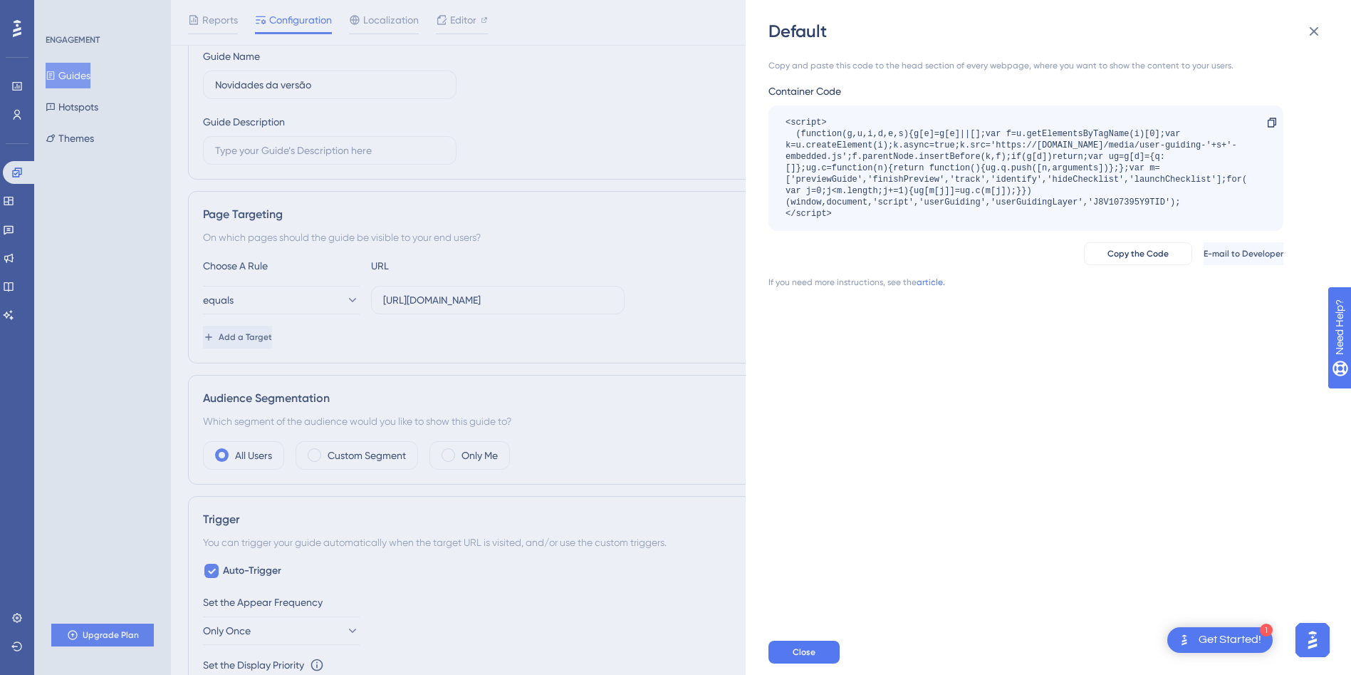
click at [995, 186] on div "<script> (function(g,u,i,d,e,s){g[e]=g[e]||[];var f=u.getElementsByTagName(i)[0…" at bounding box center [1019, 168] width 467 height 103
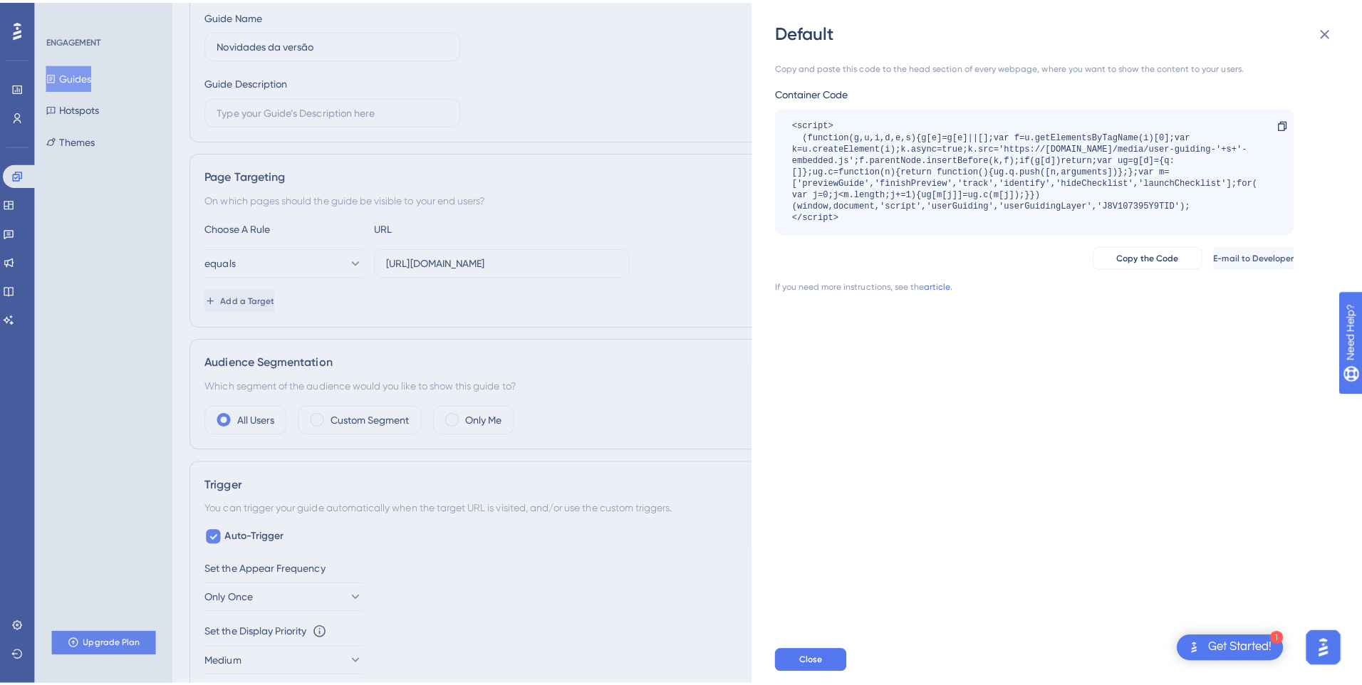
scroll to position [0, 0]
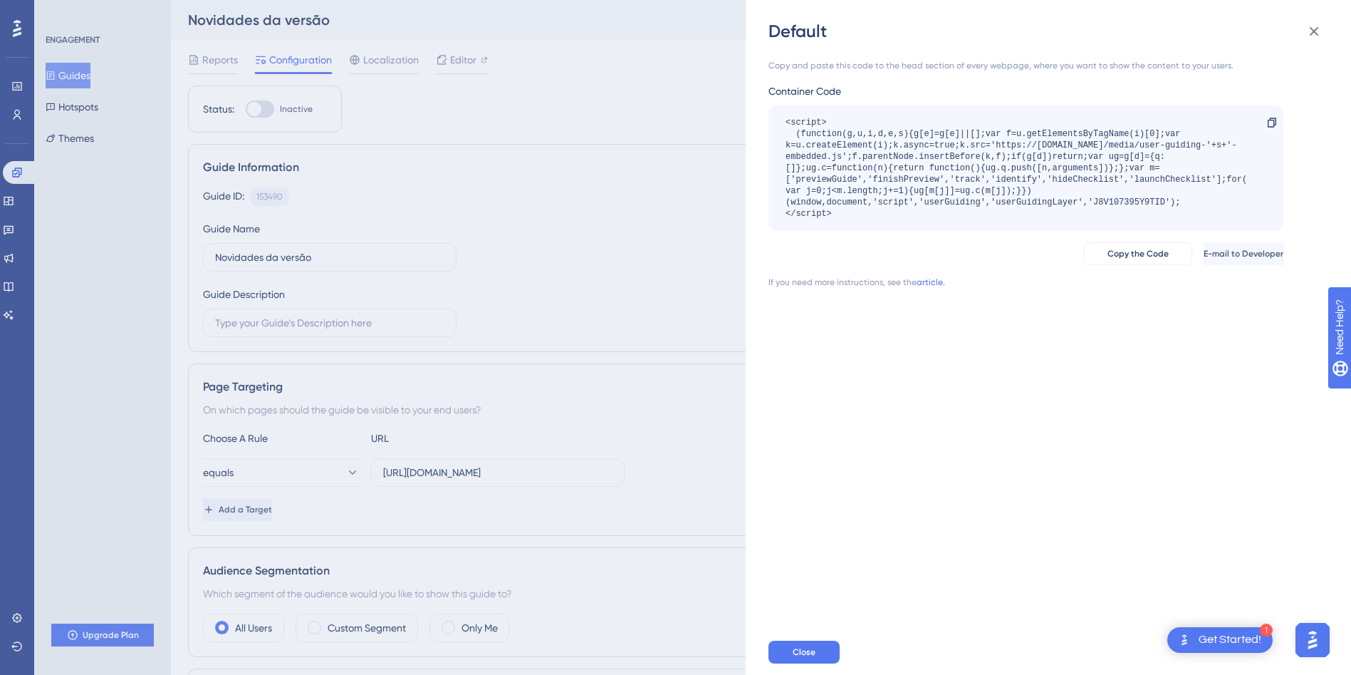
drag, startPoint x: 1103, startPoint y: 183, endPoint x: 1120, endPoint y: 208, distance: 30.2
click at [1120, 208] on div "<script> (function(g,u,i,d,e,s){g[e]=g[e]||[];var f=u.getElementsByTagName(i)[0…" at bounding box center [1019, 168] width 467 height 103
drag, startPoint x: 1120, startPoint y: 208, endPoint x: 1007, endPoint y: 214, distance: 113.4
click at [1007, 214] on div "<script> (function(g,u,i,d,e,s){g[e]=g[e]||[];var f=u.getElementsByTagName(i)[0…" at bounding box center [1019, 168] width 467 height 103
click at [1108, 254] on span "Copy the Code" at bounding box center [1138, 253] width 61 height 11
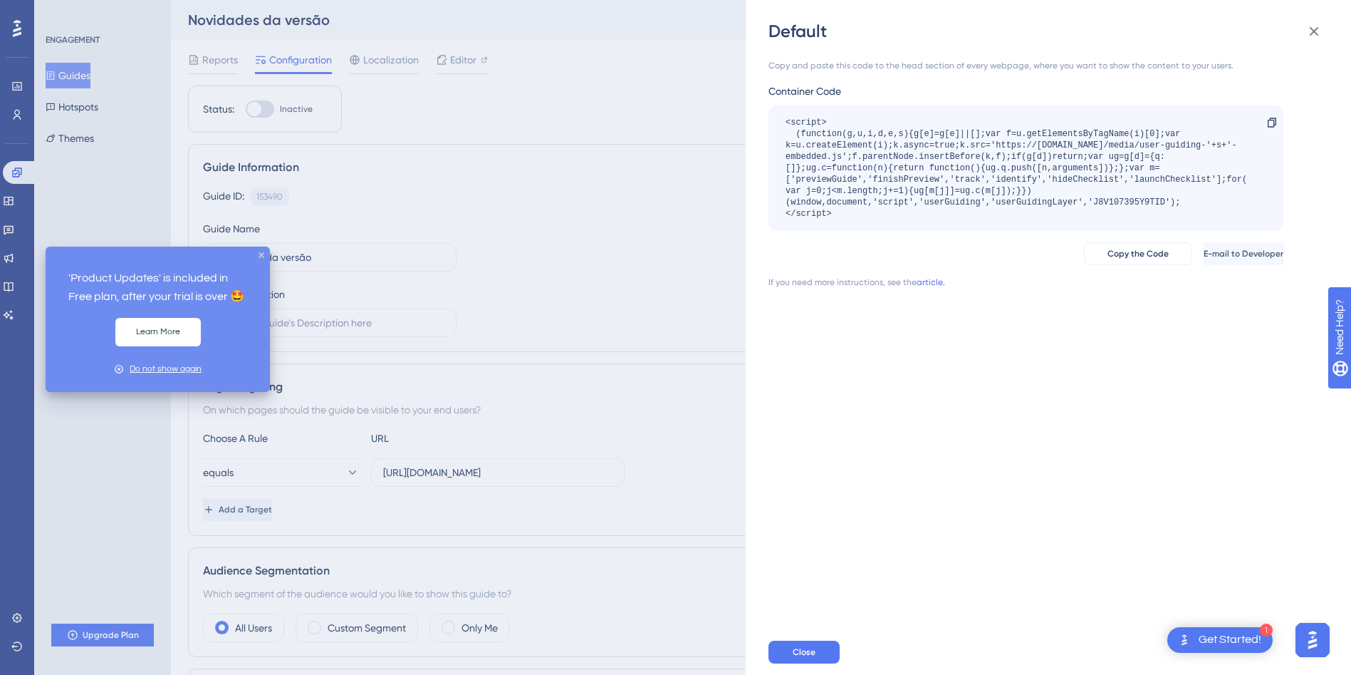
click at [166, 370] on div "Do not show again" at bounding box center [166, 369] width 72 height 14
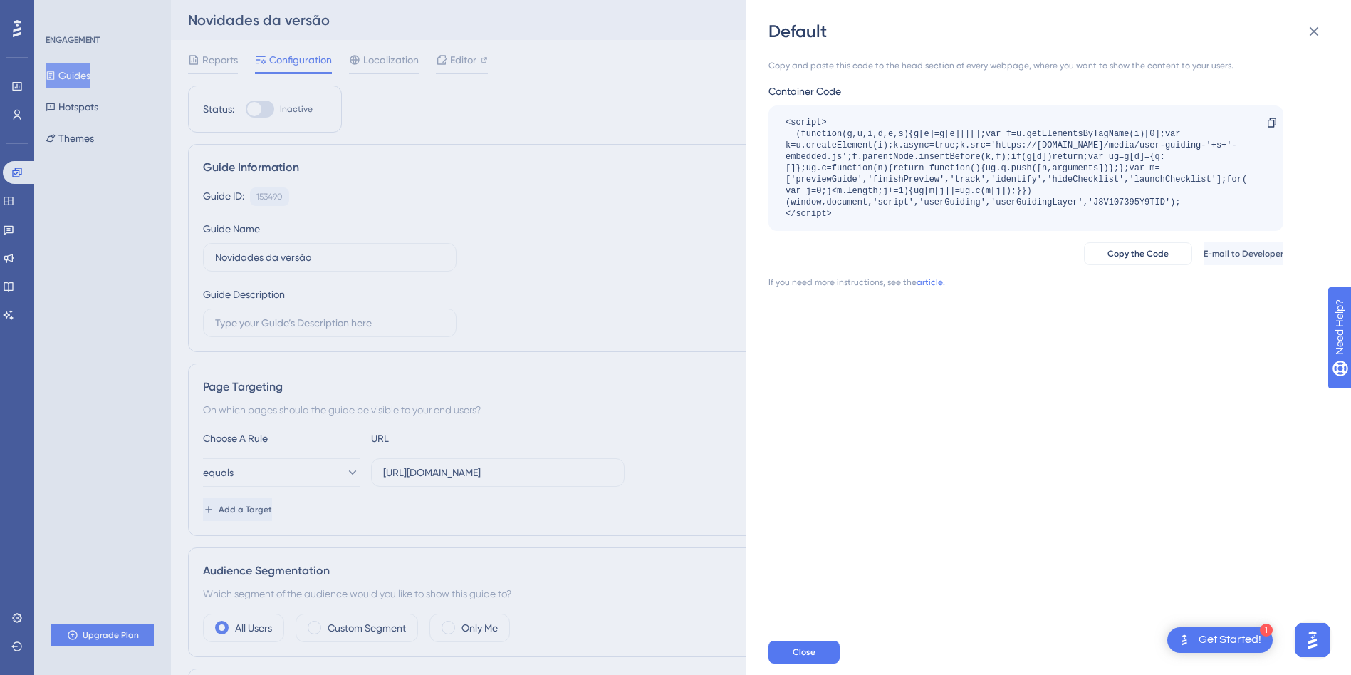
click at [21, 171] on div "Default Copy and paste this code to the head section of every webpage, where yo…" at bounding box center [675, 337] width 1351 height 675
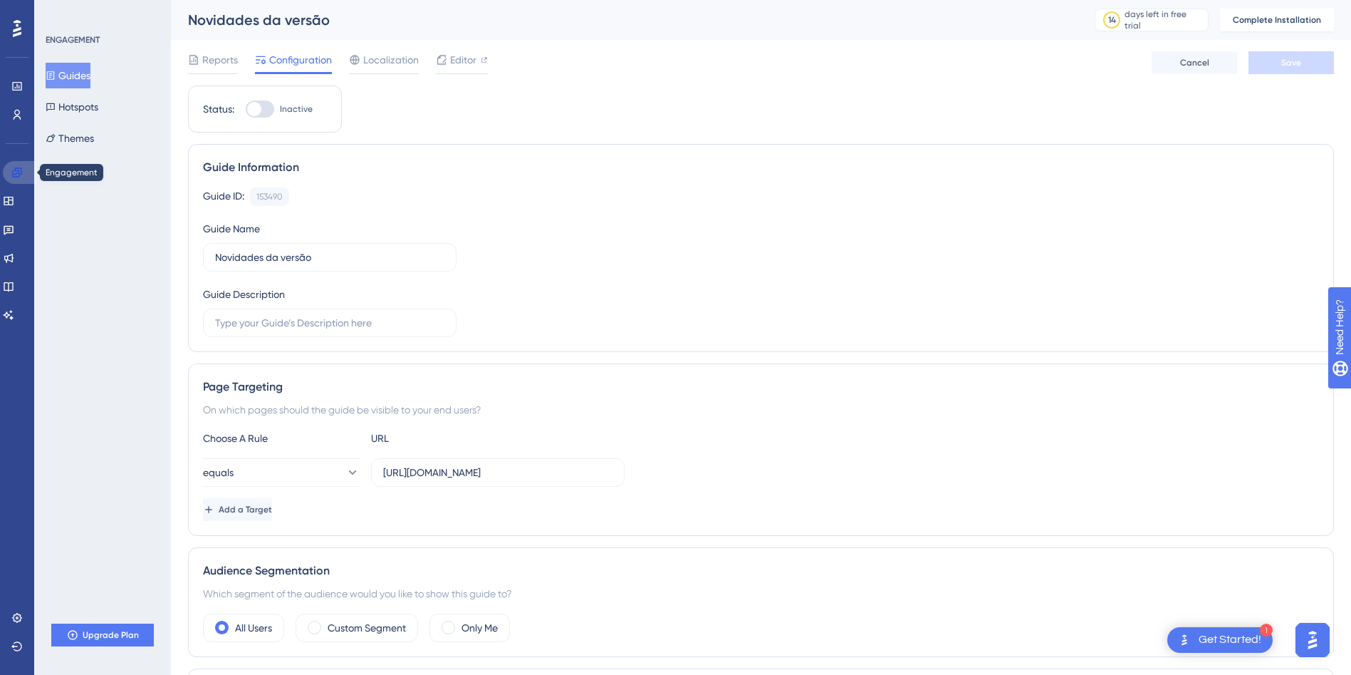
click at [21, 171] on icon at bounding box center [16, 172] width 11 height 11
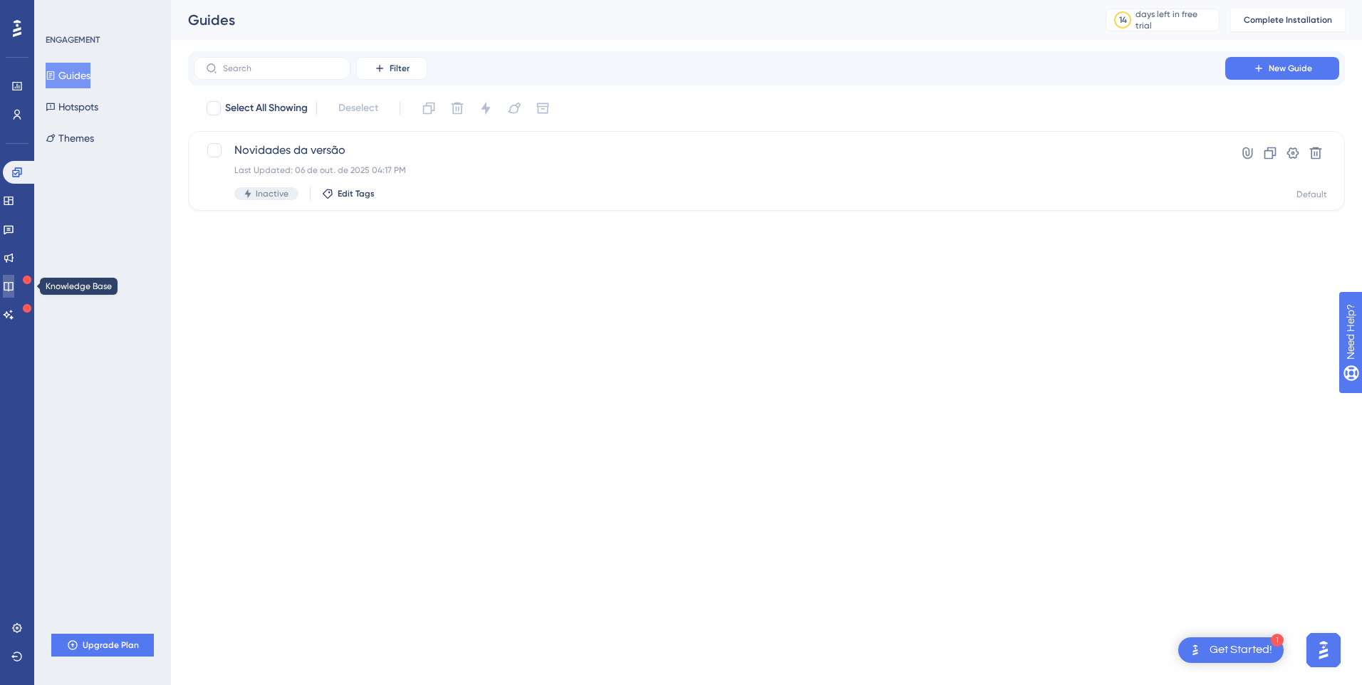
click at [14, 288] on link at bounding box center [8, 286] width 11 height 23
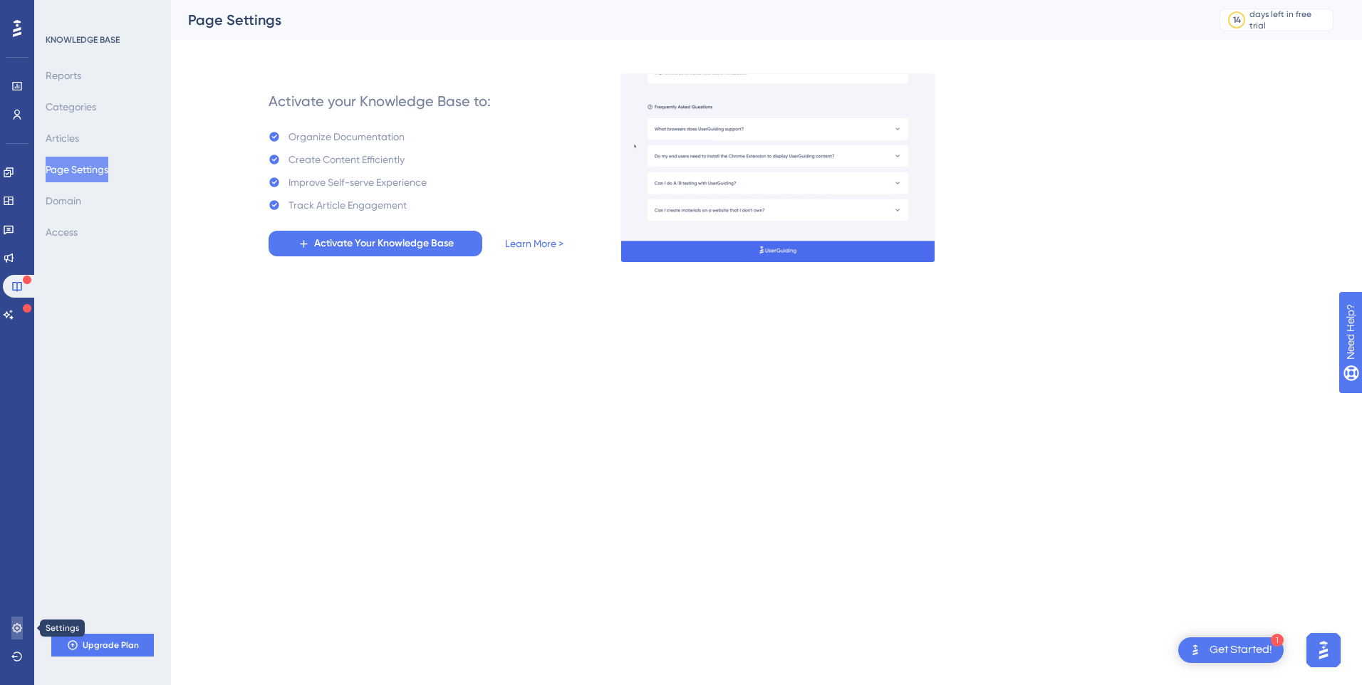
click at [22, 629] on icon at bounding box center [16, 628] width 11 height 11
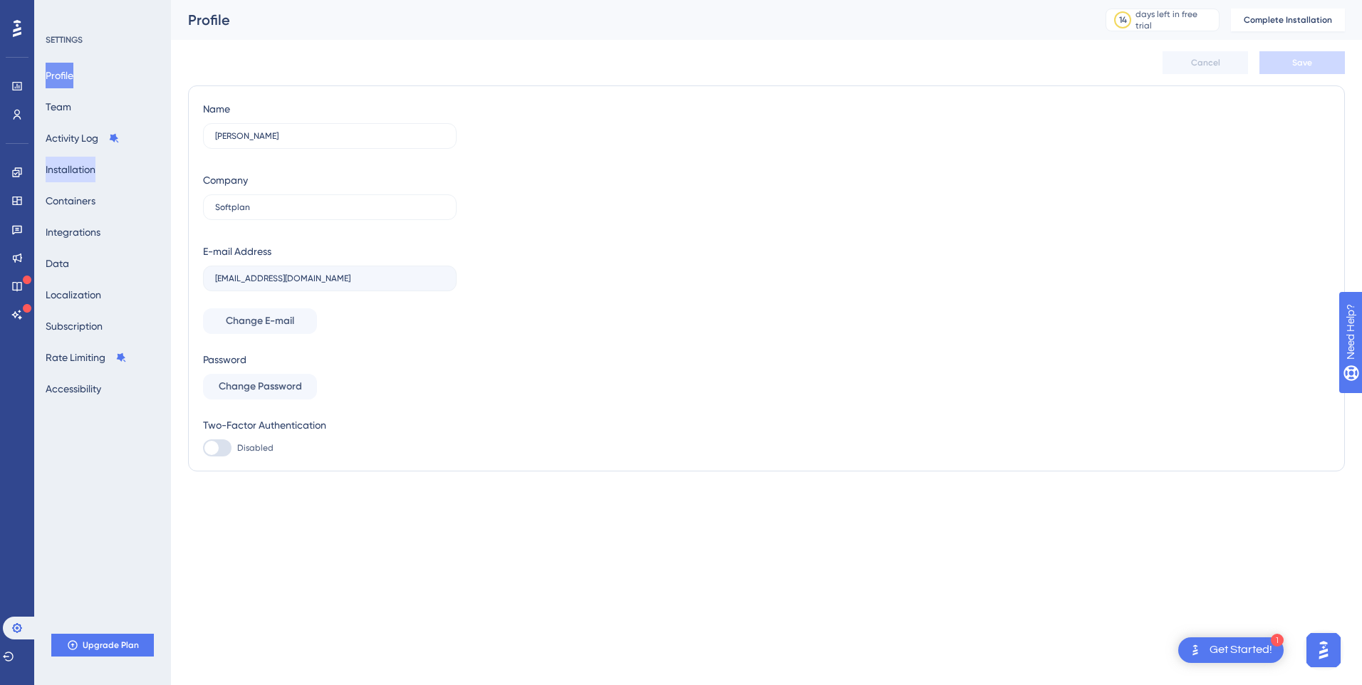
click at [66, 165] on button "Installation" at bounding box center [71, 170] width 50 height 26
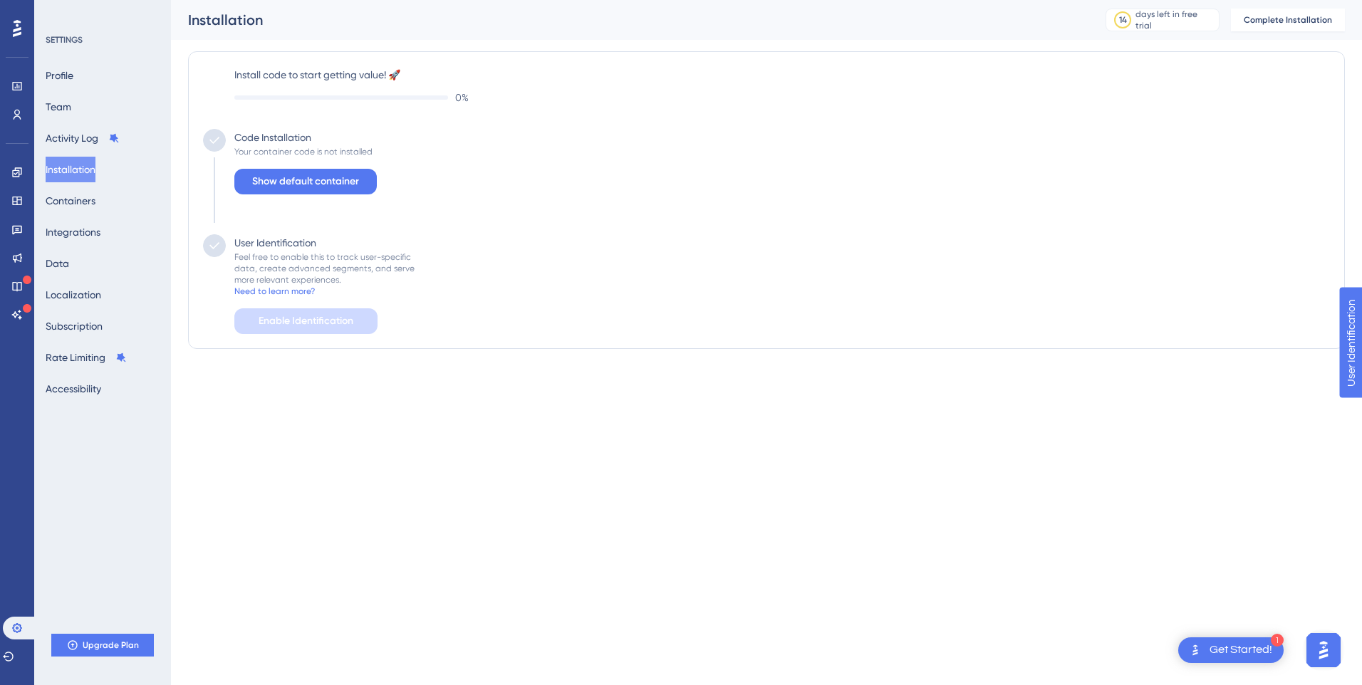
click at [83, 172] on button "Installation" at bounding box center [71, 170] width 50 height 26
click at [299, 131] on div "Code Installation" at bounding box center [272, 137] width 77 height 17
drag, startPoint x: 243, startPoint y: 152, endPoint x: 411, endPoint y: 151, distance: 168.1
click at [411, 151] on div "Code Installation Your container code is not installed Show default container" at bounding box center [766, 181] width 1127 height 105
drag, startPoint x: 411, startPoint y: 151, endPoint x: 524, endPoint y: 590, distance: 453.7
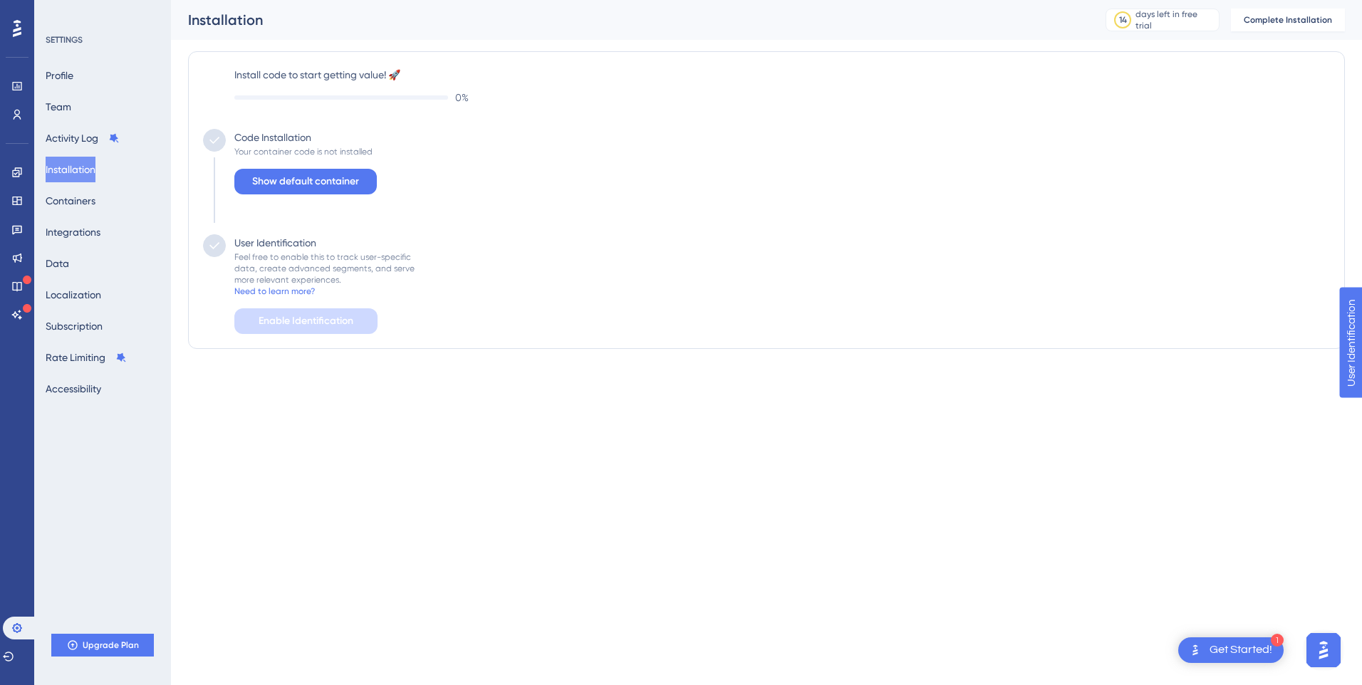
click at [536, 0] on html "1 Get Started! Performance Users Engagement Widgets Feedback Product Updates Kn…" at bounding box center [681, 0] width 1362 height 0
click at [286, 179] on span "Show default container" at bounding box center [305, 181] width 107 height 17
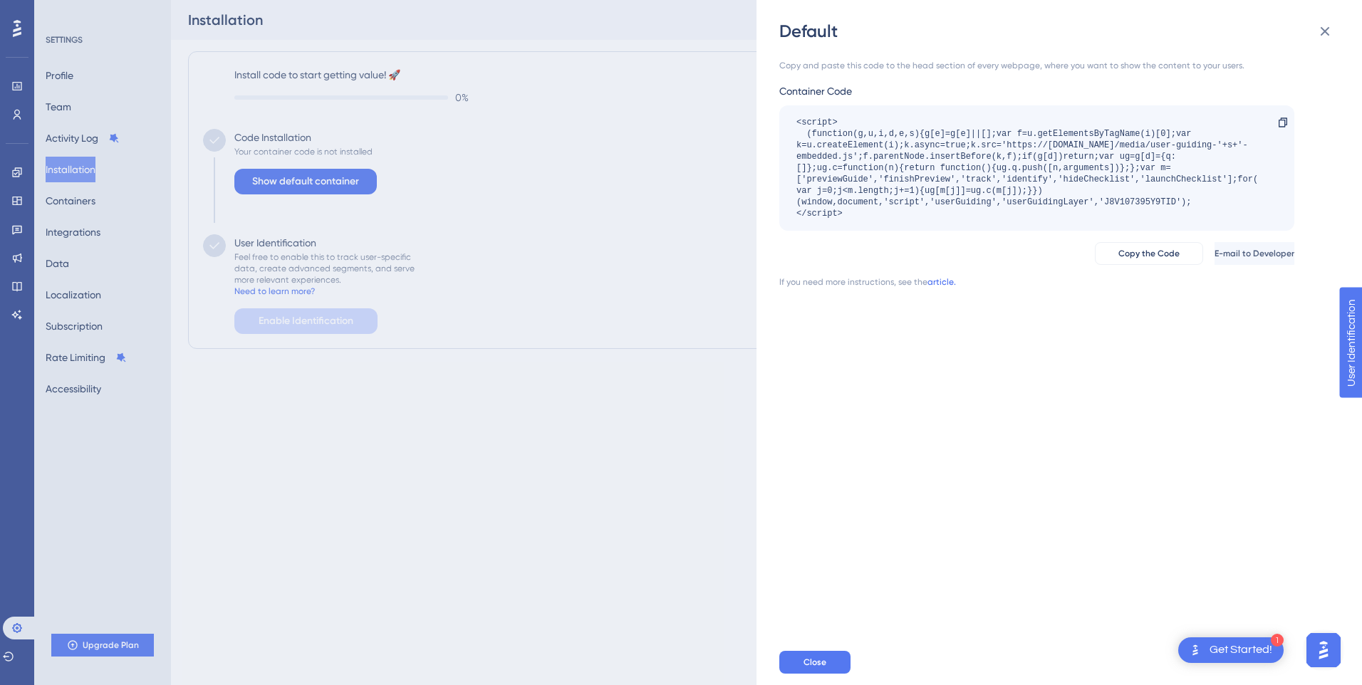
click at [937, 282] on link "article." at bounding box center [941, 281] width 28 height 11
click at [9, 170] on div "Default Copy and paste this code to the head section of every webpage, where yo…" at bounding box center [681, 342] width 1362 height 685
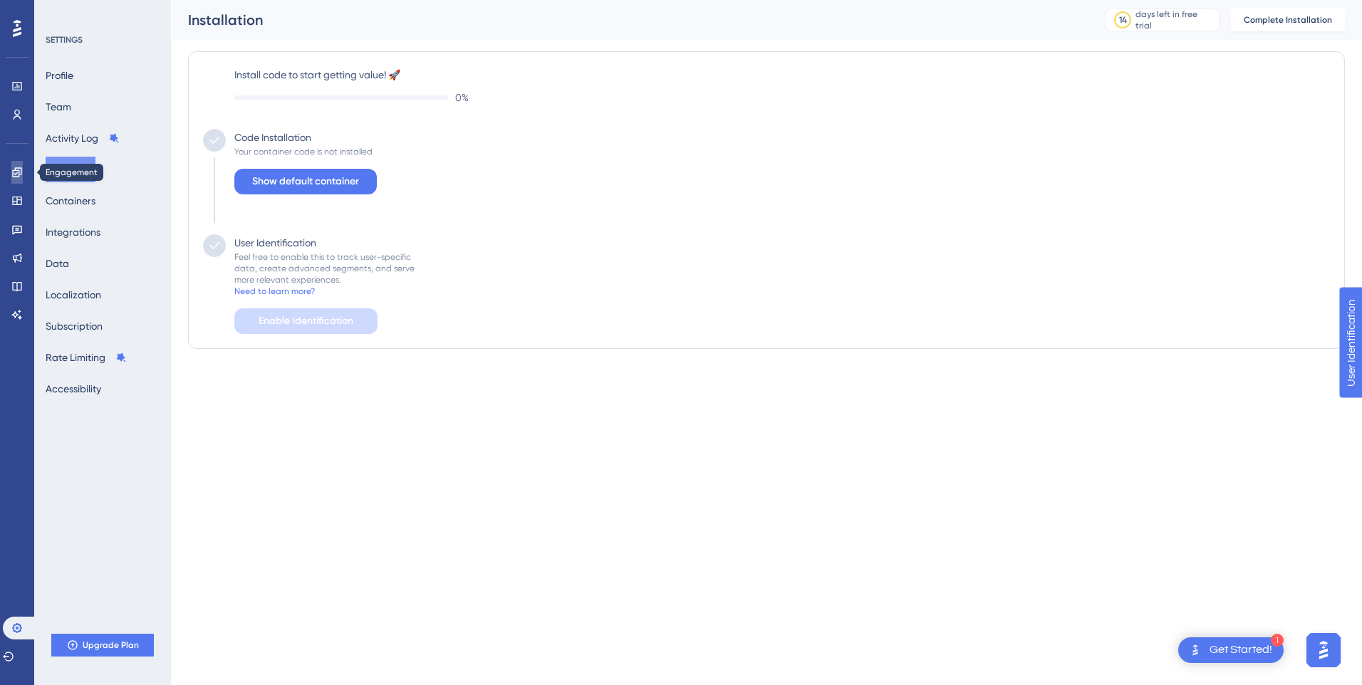
click at [12, 171] on icon at bounding box center [16, 172] width 11 height 11
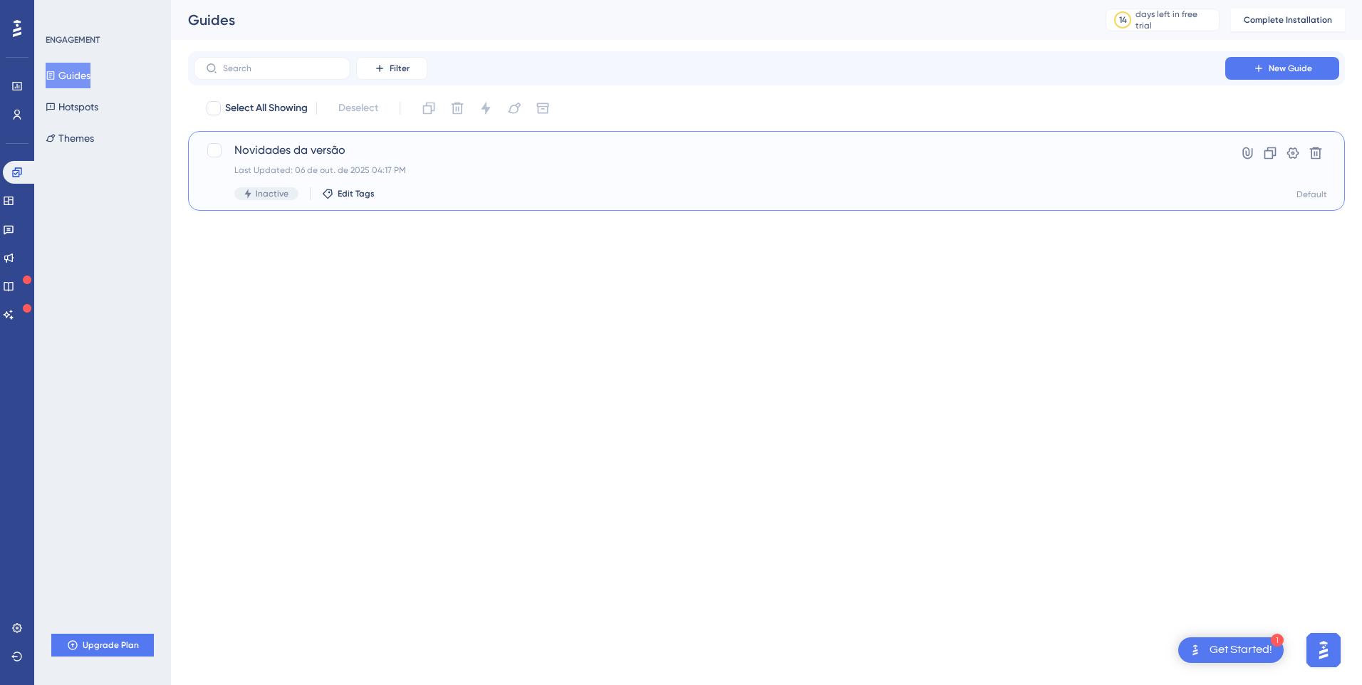
click at [276, 150] on span "Novidades da versão" at bounding box center [709, 150] width 950 height 17
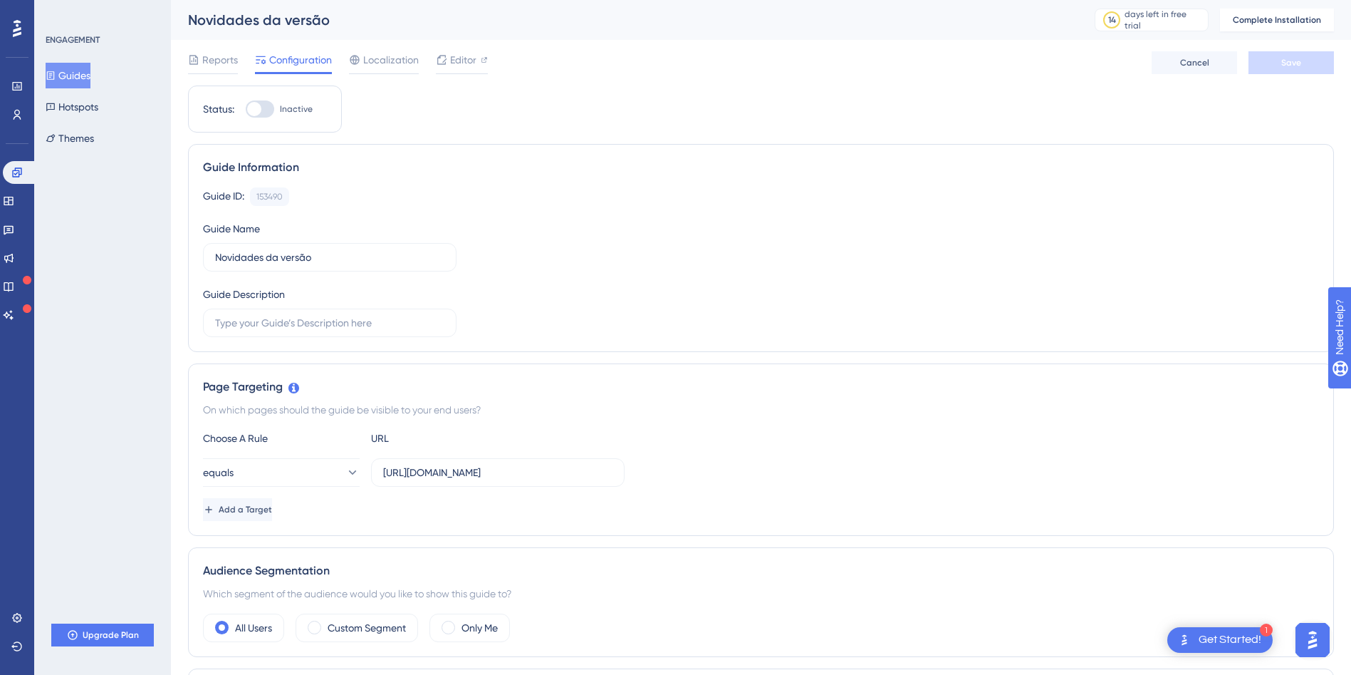
click at [259, 104] on div at bounding box center [260, 108] width 28 height 17
click at [261, 115] on div at bounding box center [260, 108] width 28 height 17
click at [246, 110] on input "Inactive" at bounding box center [245, 109] width 1 height 1
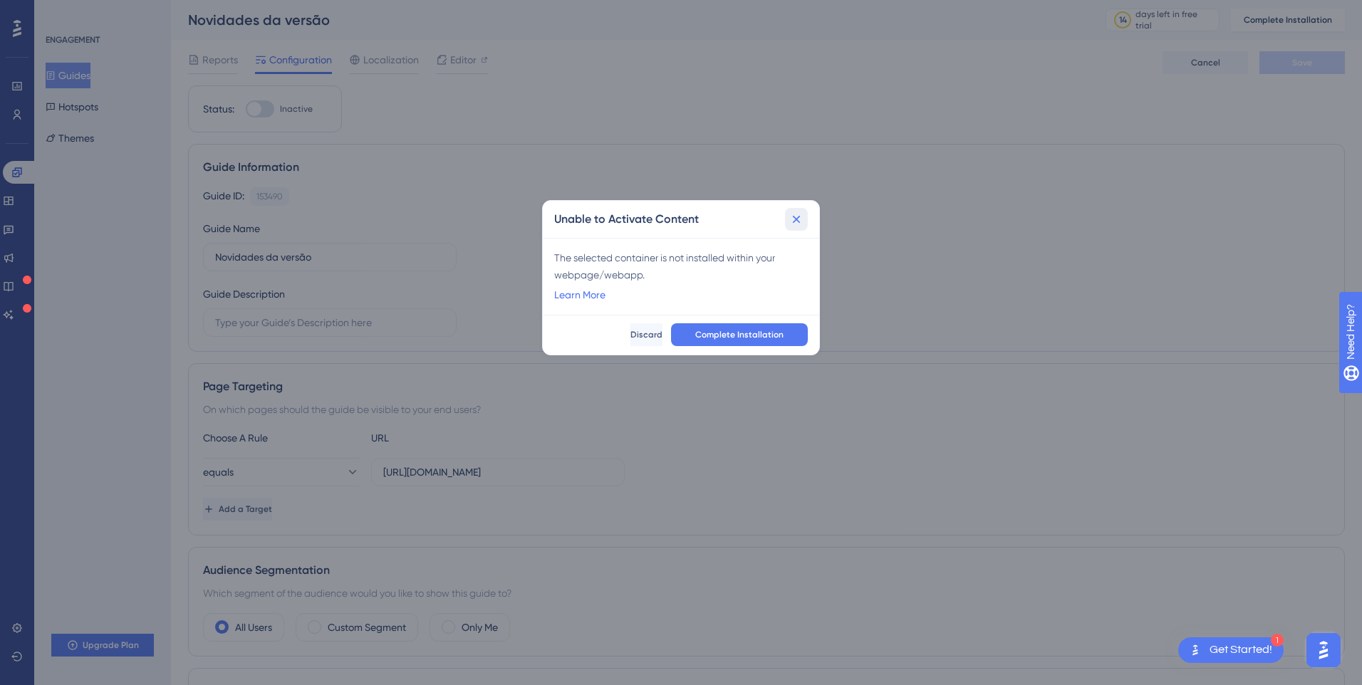
click at [791, 224] on icon at bounding box center [796, 219] width 14 height 14
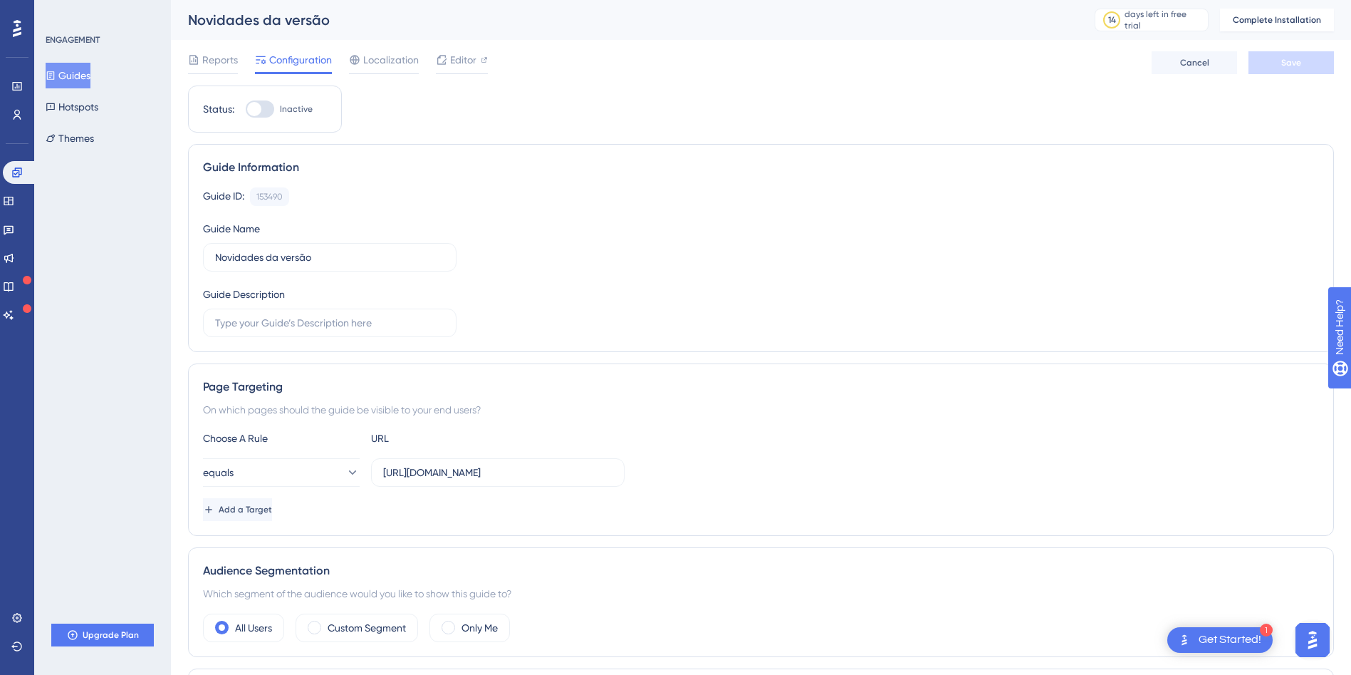
click at [269, 109] on div at bounding box center [260, 108] width 28 height 17
click at [246, 109] on input "Inactive" at bounding box center [245, 109] width 1 height 1
checkbox input "false"
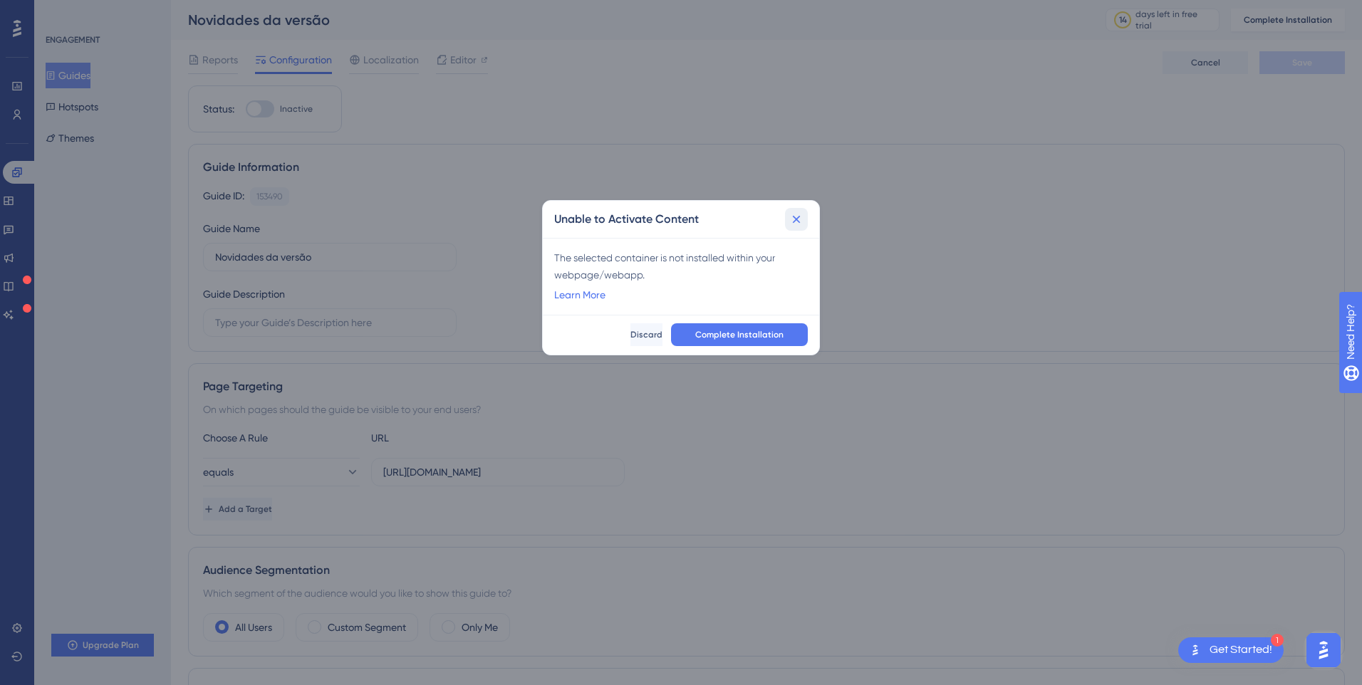
click at [798, 220] on icon at bounding box center [797, 220] width 8 height 8
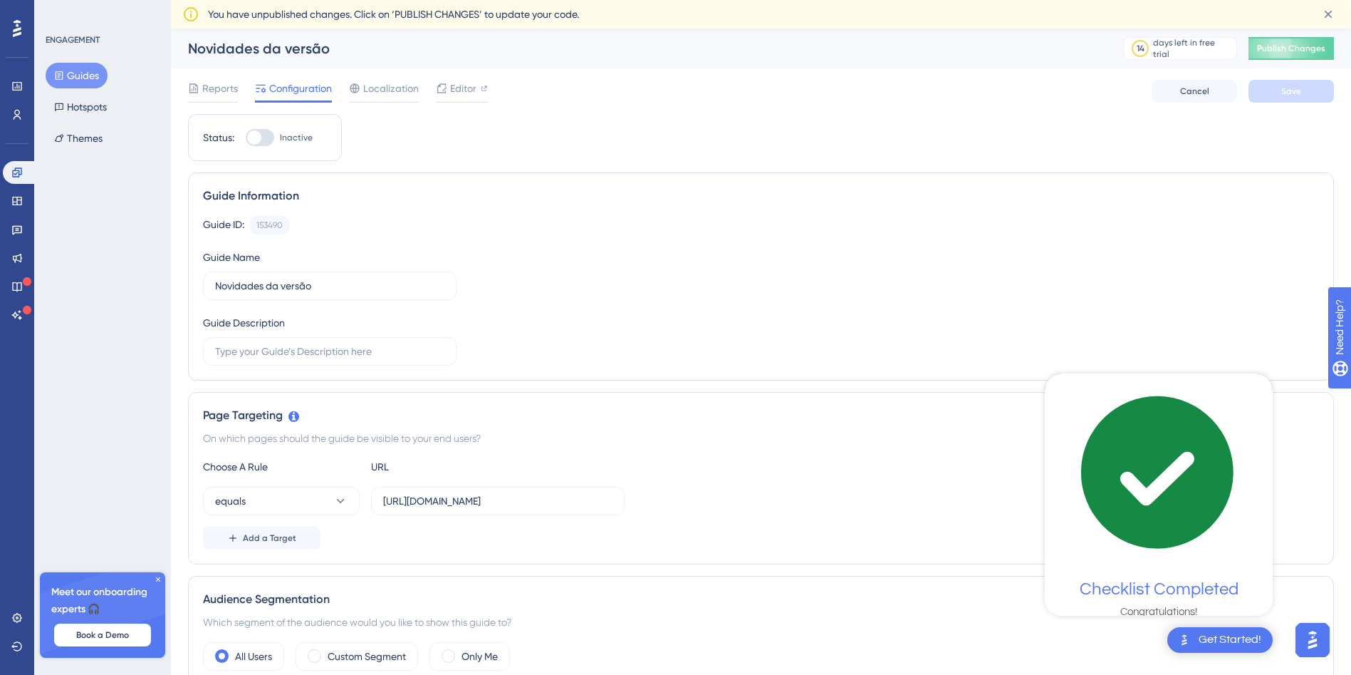
click at [264, 137] on div at bounding box center [260, 137] width 28 height 17
click at [246, 137] on input "Inactive" at bounding box center [245, 137] width 1 height 1
checkbox input "true"
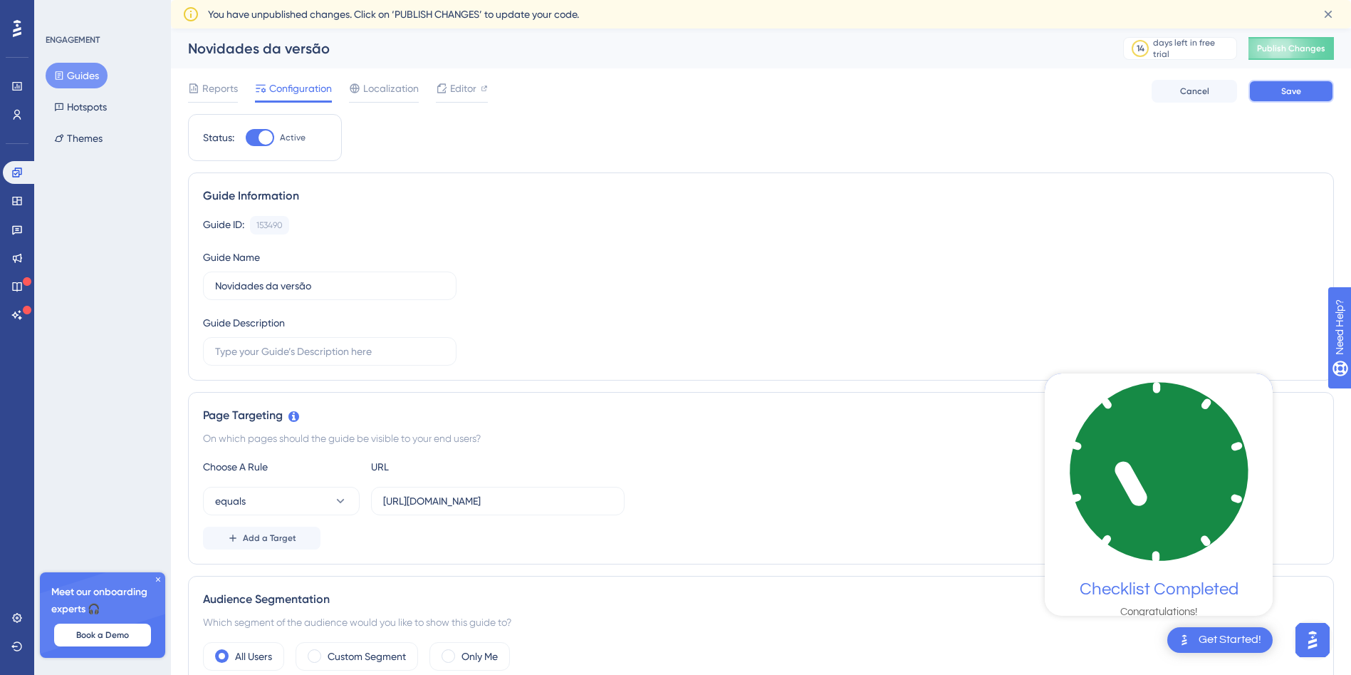
click at [1308, 98] on button "Save" at bounding box center [1291, 91] width 85 height 23
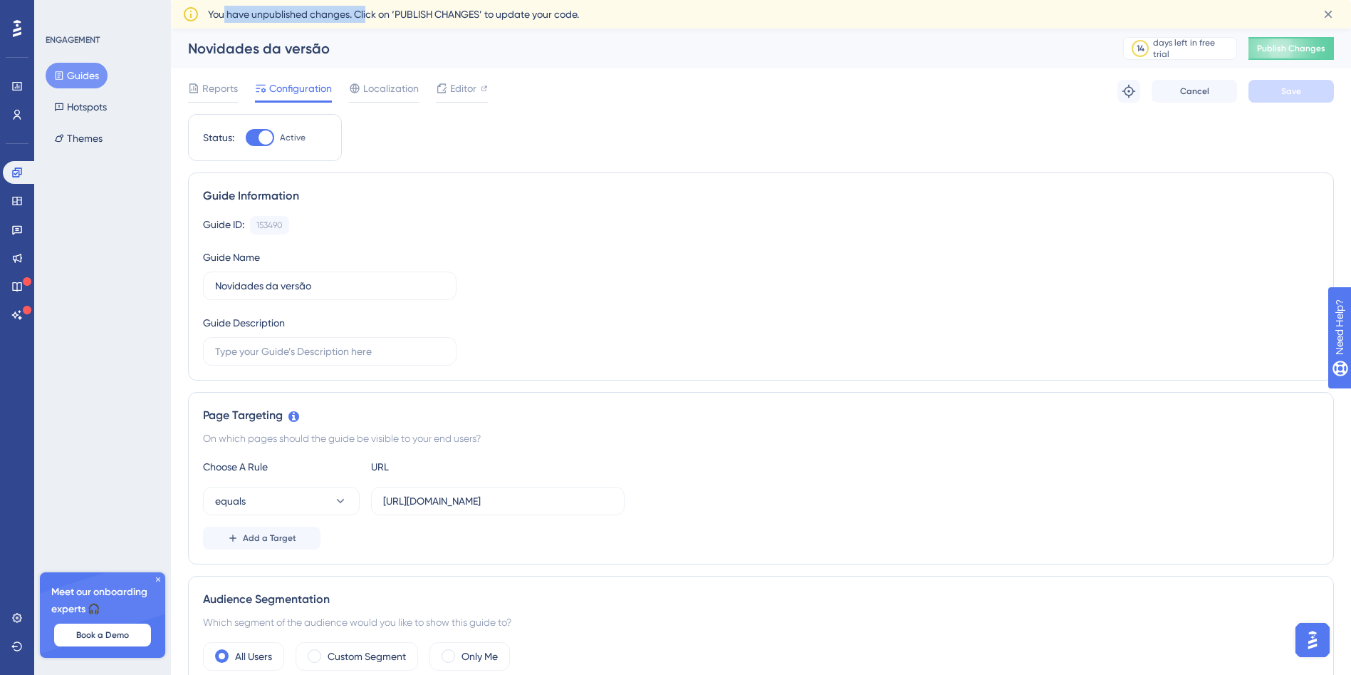
drag, startPoint x: 226, startPoint y: 15, endPoint x: 368, endPoint y: 14, distance: 142.5
click at [368, 14] on span "You have unpublished changes. Click on ‘PUBLISH CHANGES’ to update your code." at bounding box center [393, 14] width 371 height 17
drag, startPoint x: 368, startPoint y: 14, endPoint x: 546, endPoint y: 43, distance: 180.5
click at [546, 43] on div "Novidades da versão" at bounding box center [638, 48] width 900 height 20
drag, startPoint x: 585, startPoint y: 18, endPoint x: 459, endPoint y: 18, distance: 125.4
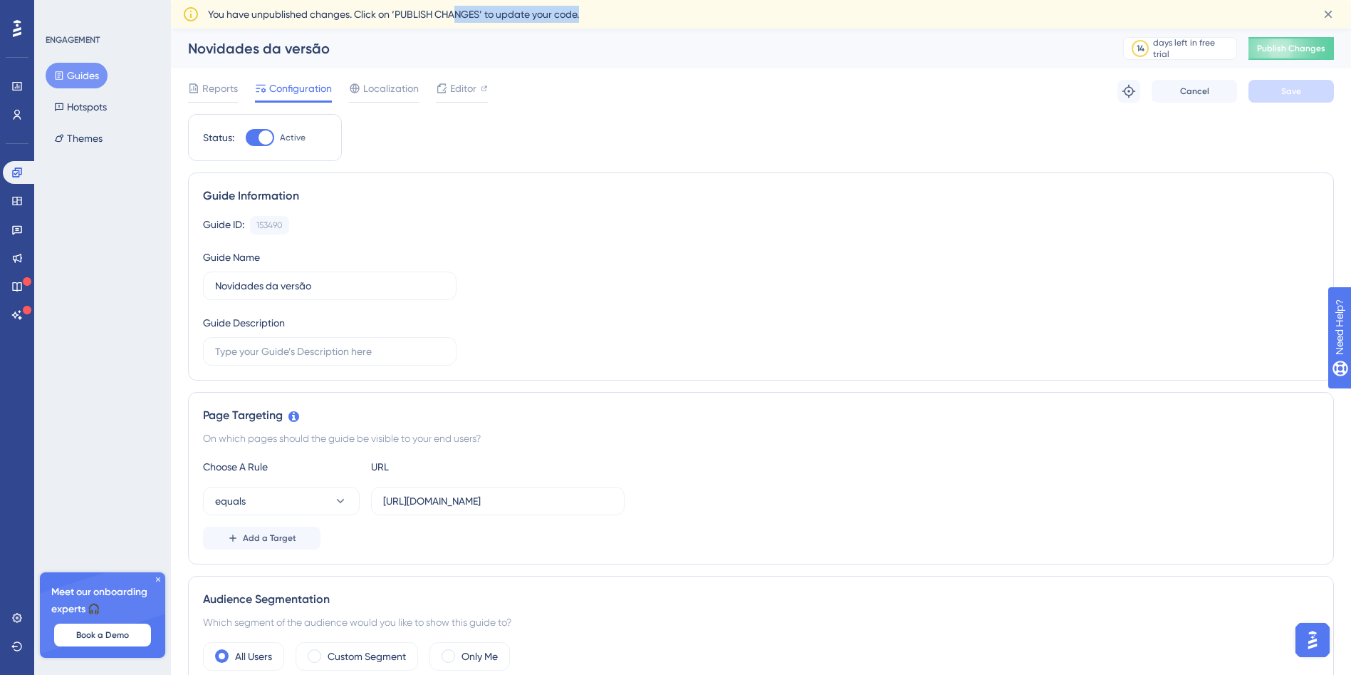
click at [459, 18] on div "You have unpublished changes. Click on ‘PUBLISH CHANGES’ to update your code." at bounding box center [758, 14] width 1100 height 17
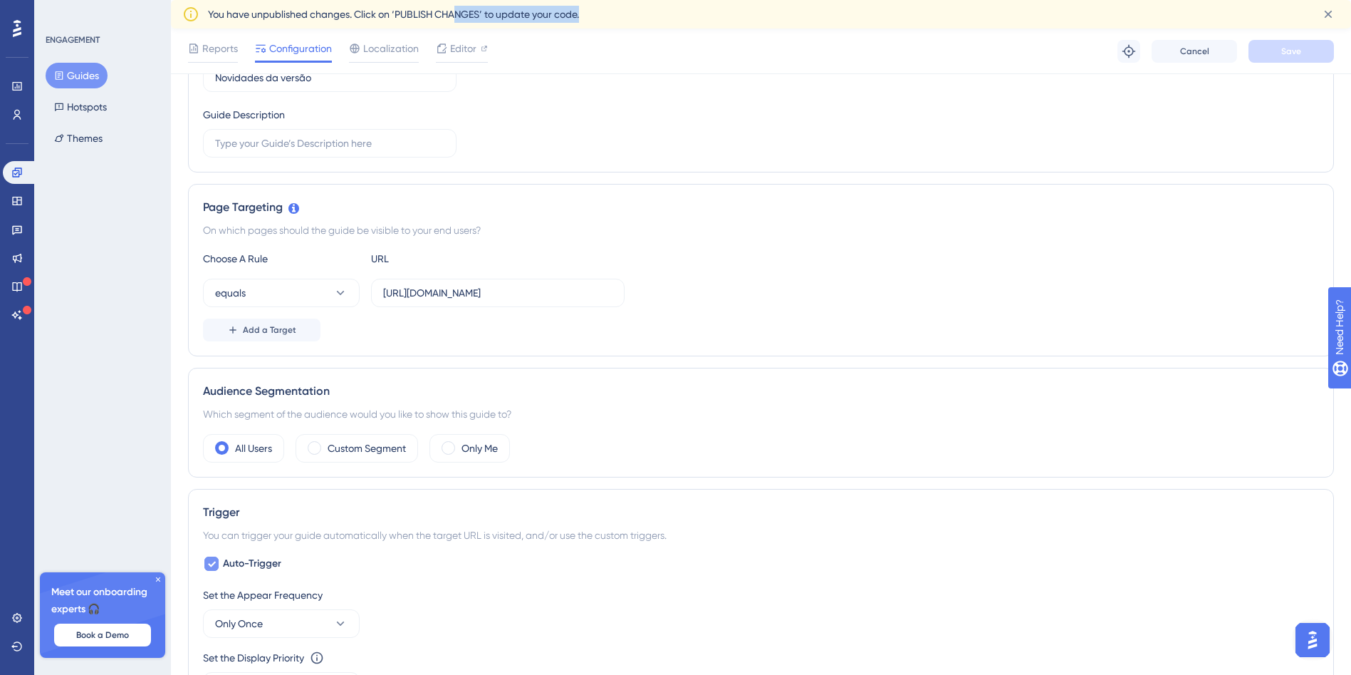
scroll to position [356, 0]
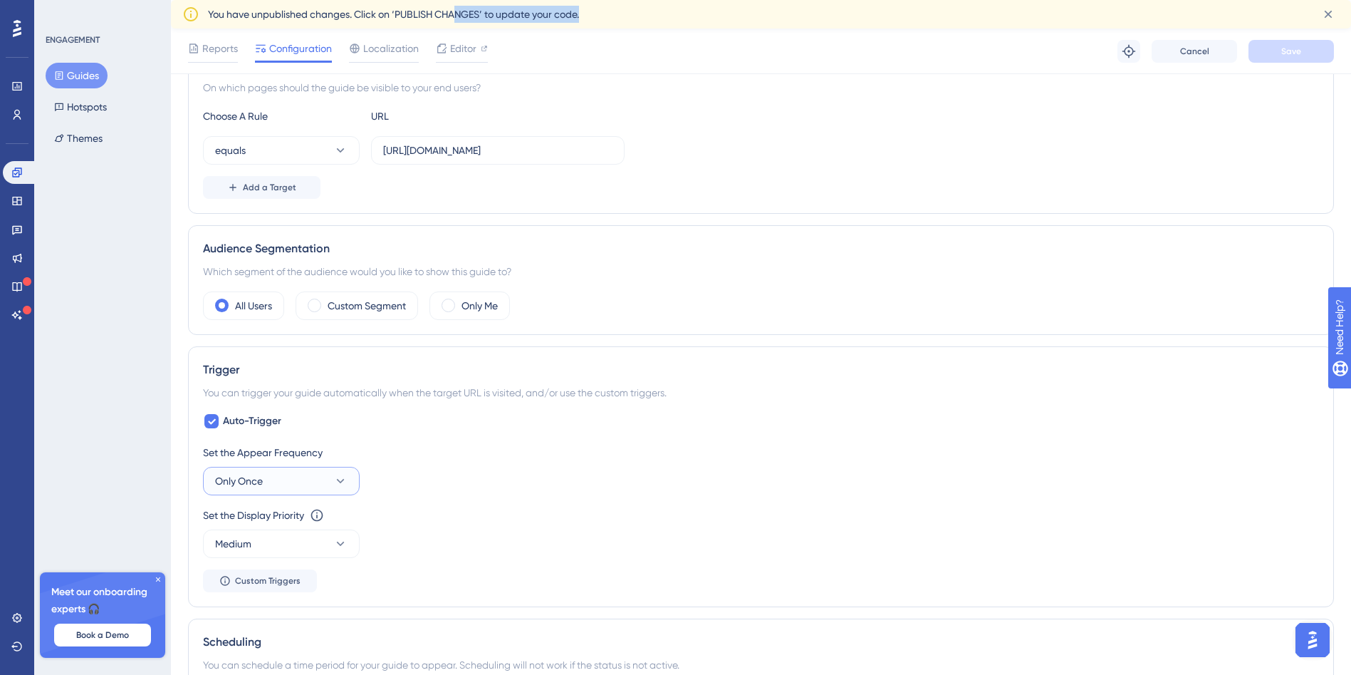
click at [294, 486] on button "Only Once" at bounding box center [281, 481] width 157 height 28
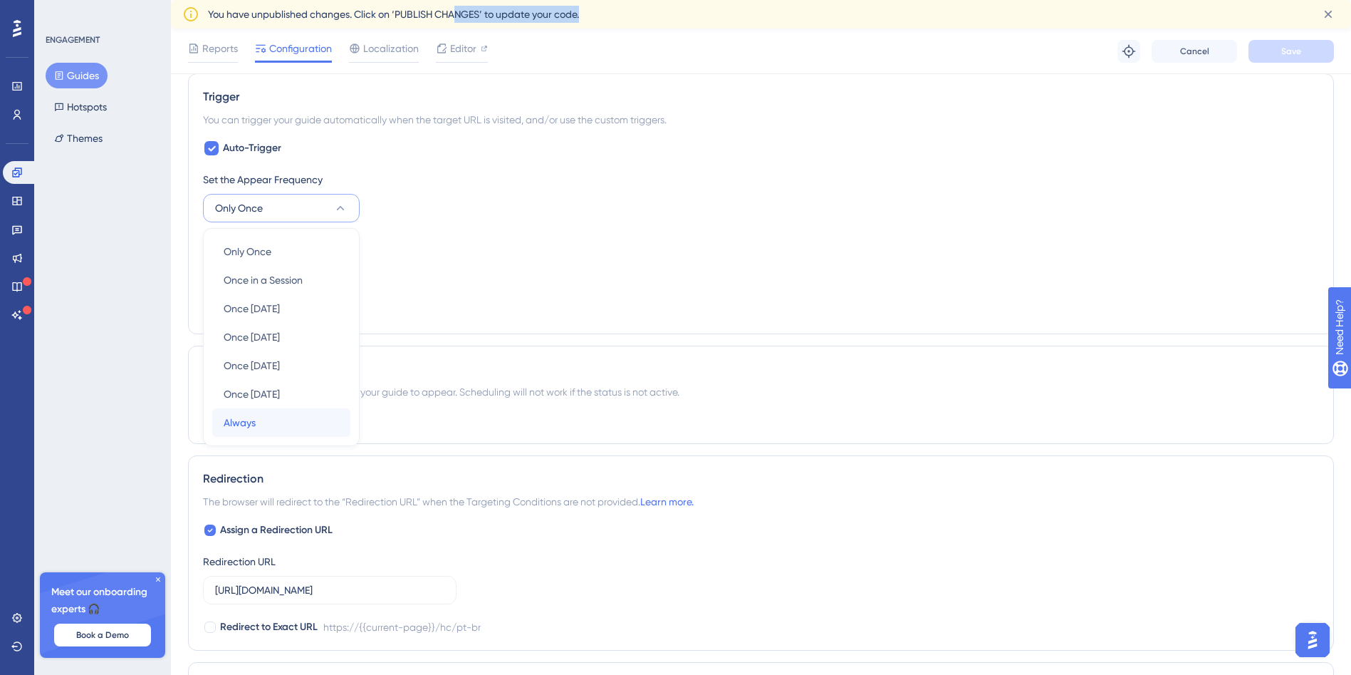
click at [246, 420] on span "Always" at bounding box center [240, 422] width 32 height 17
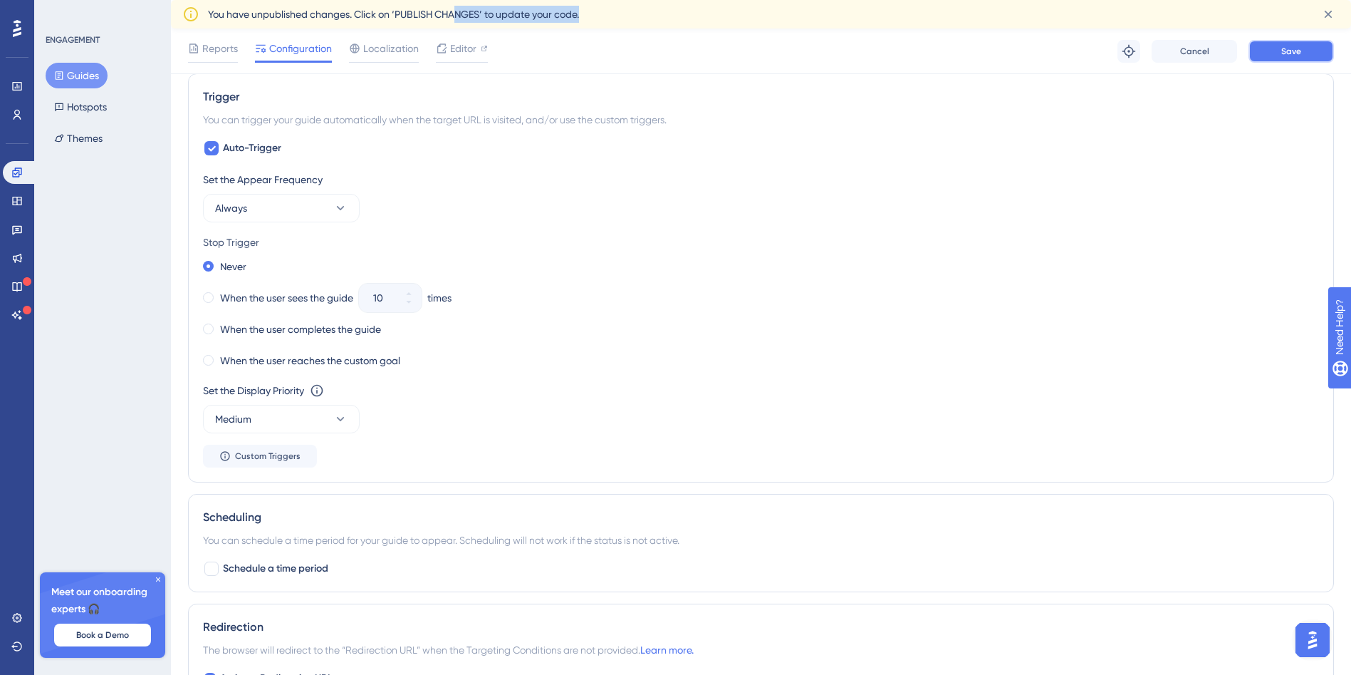
click at [1284, 60] on button "Save" at bounding box center [1291, 51] width 85 height 23
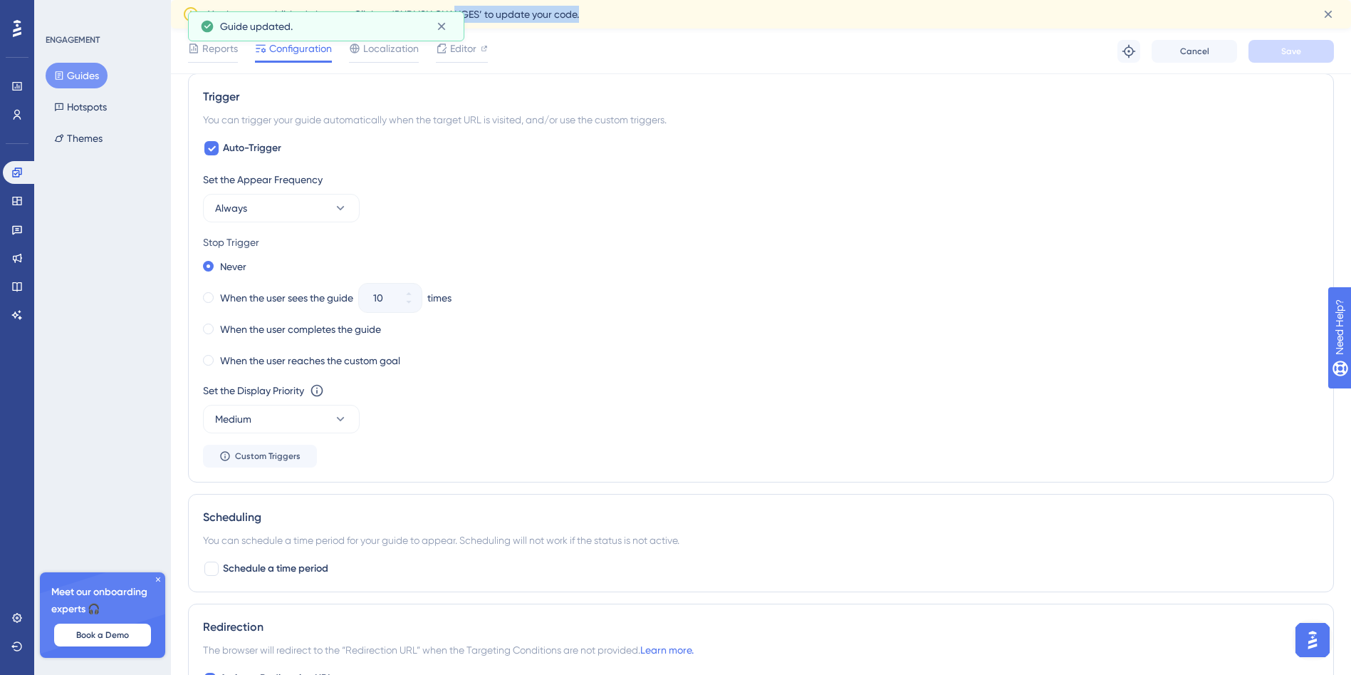
scroll to position [0, 0]
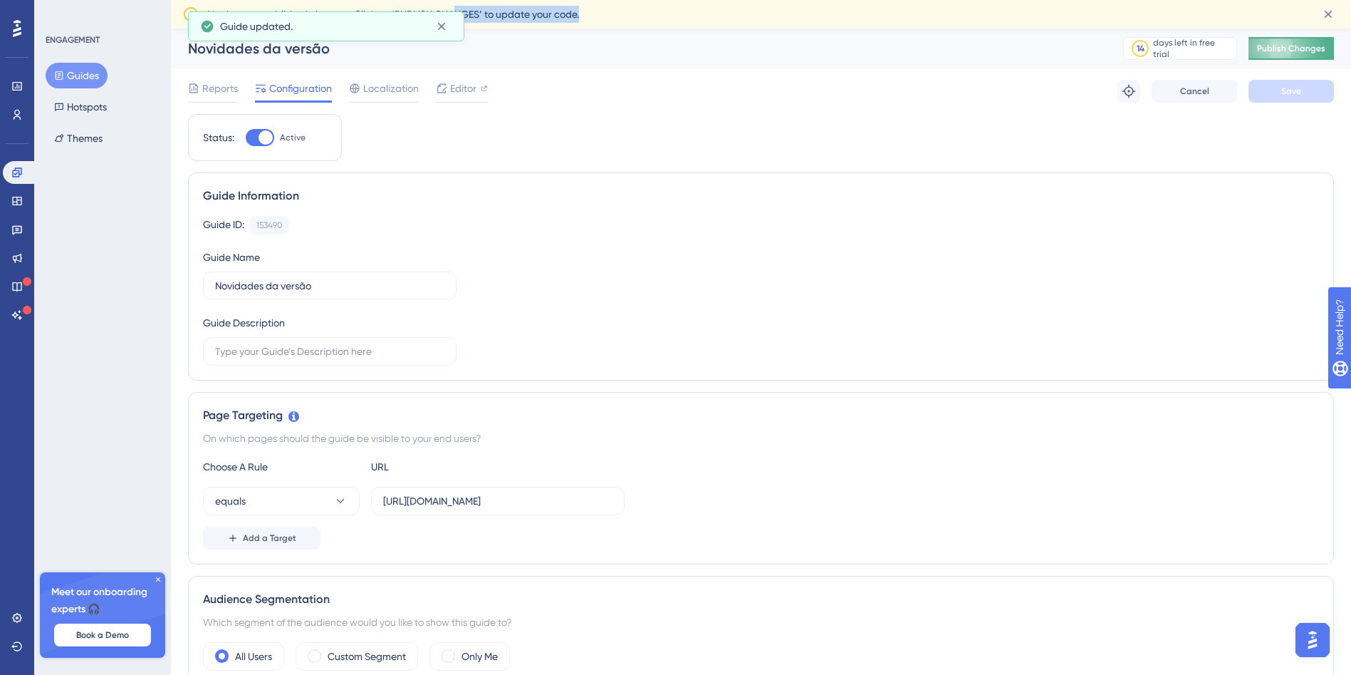
click at [1305, 56] on button "Publish Changes" at bounding box center [1291, 48] width 85 height 23
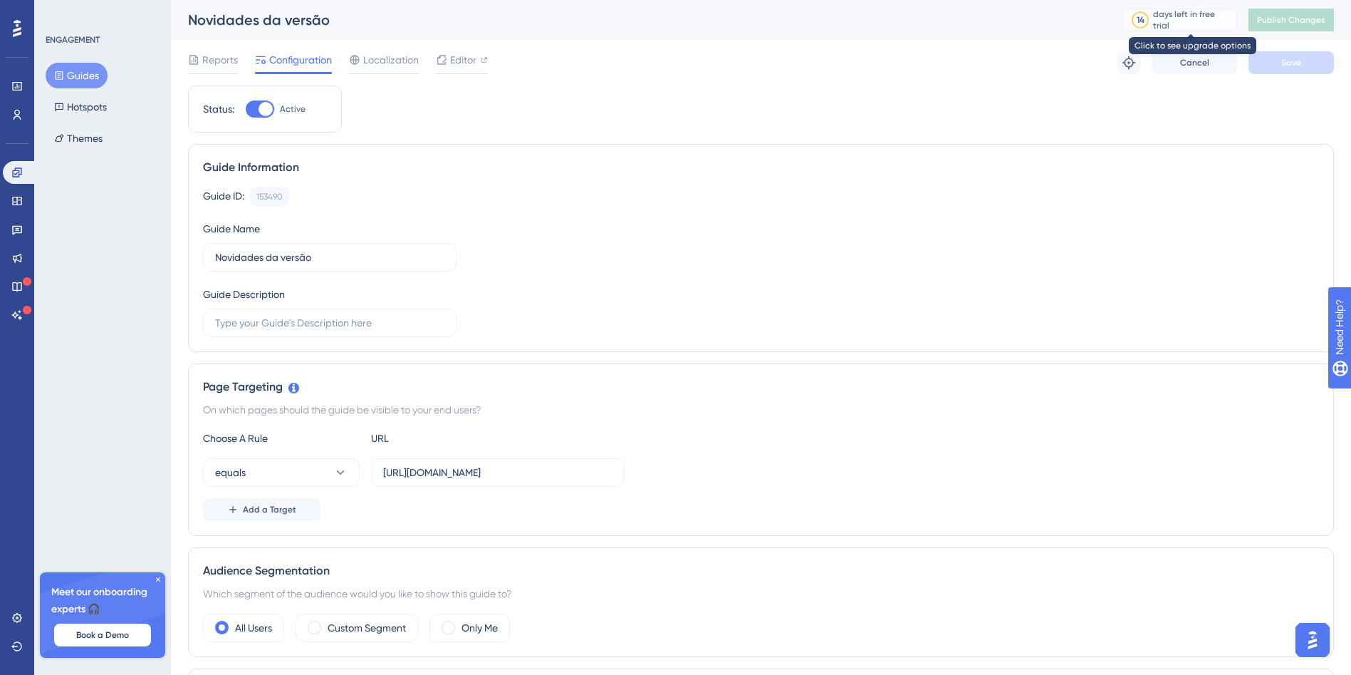
click at [1197, 21] on div "days left in free trial" at bounding box center [1192, 20] width 79 height 23
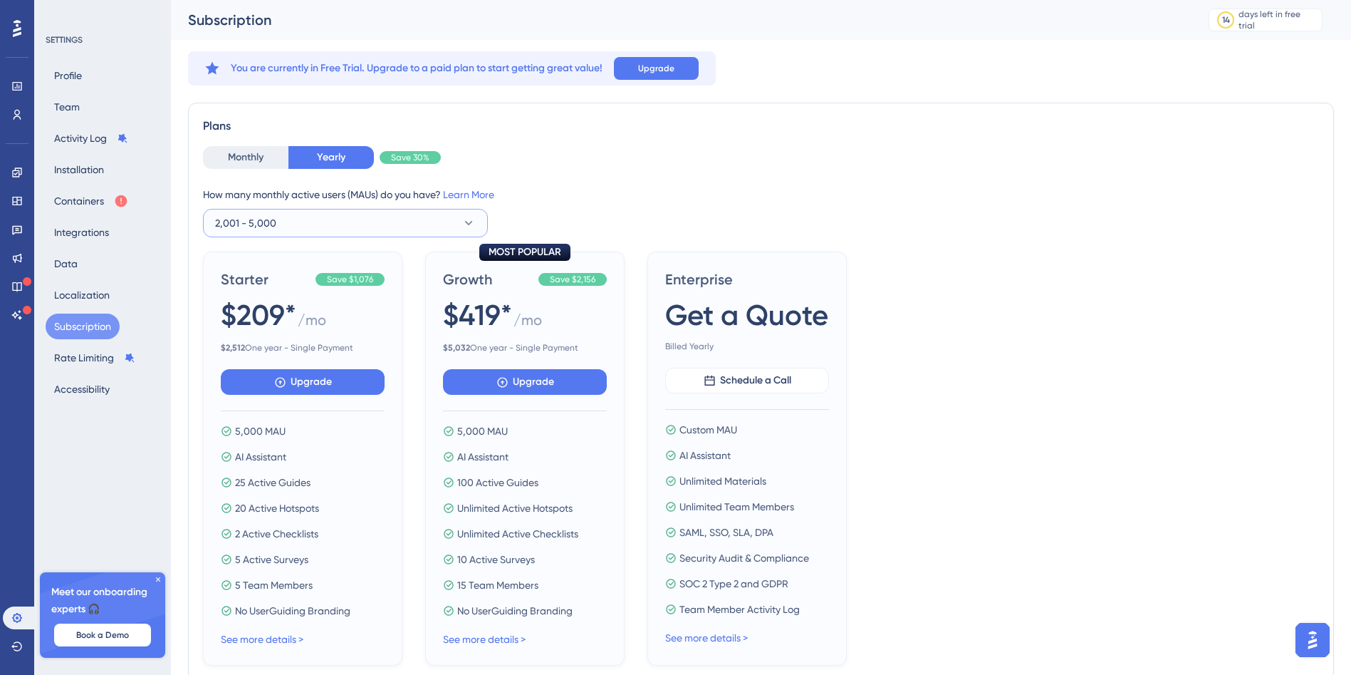
click at [475, 228] on icon at bounding box center [469, 223] width 14 height 14
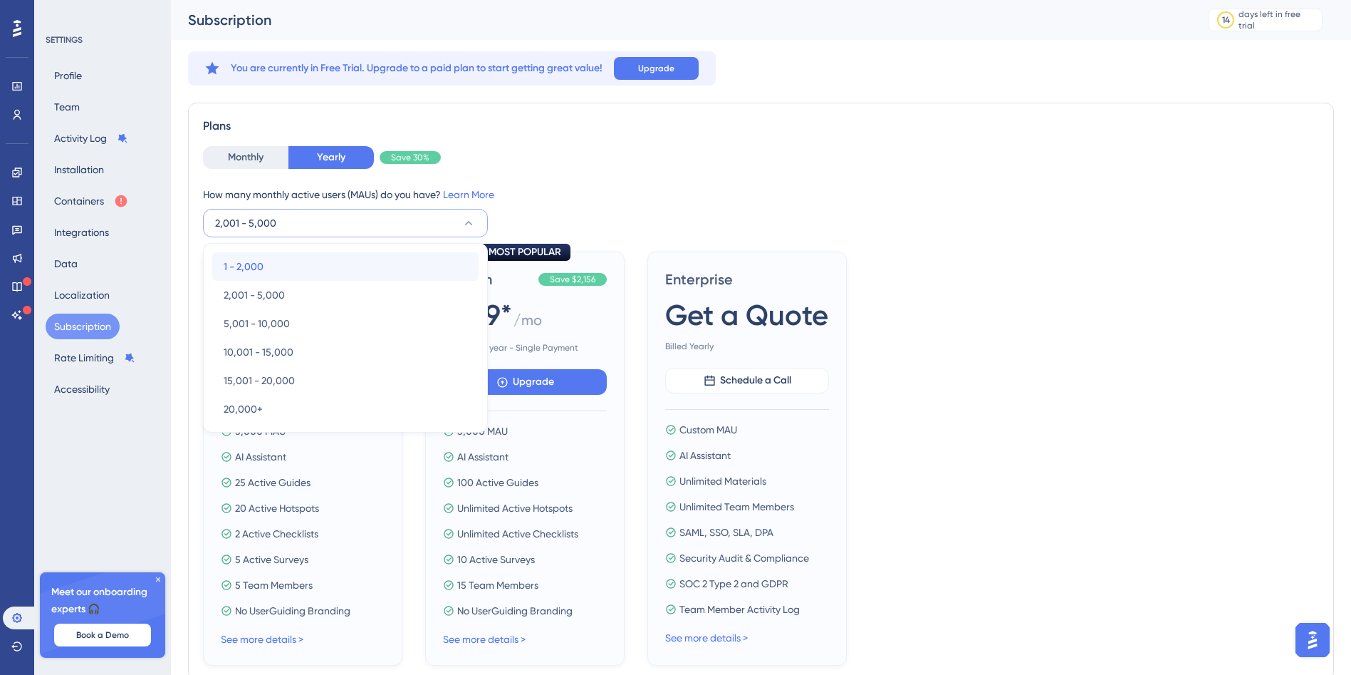
click at [288, 265] on div "1 - 2,000 1 - 2,000" at bounding box center [346, 266] width 244 height 28
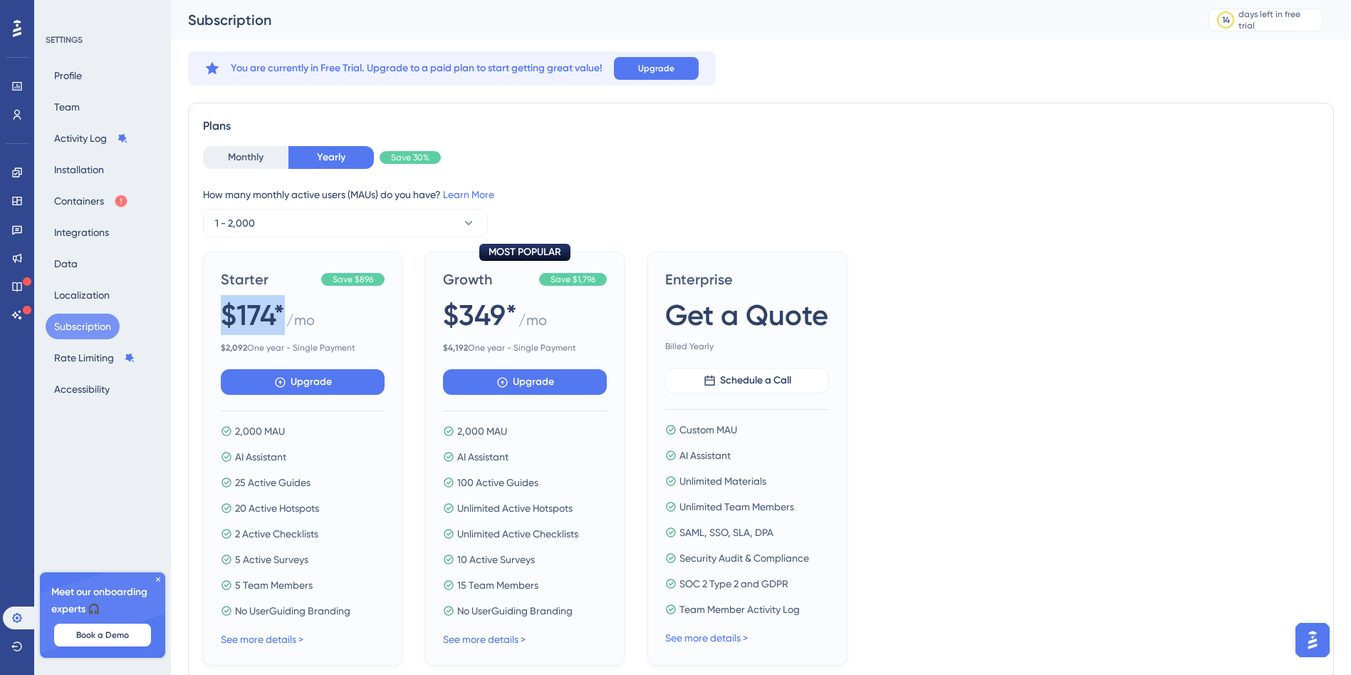
drag, startPoint x: 281, startPoint y: 312, endPoint x: 204, endPoint y: 316, distance: 76.3
click at [204, 316] on div "Starter Save $896 $174* / mo $ 2,092 One year - Single Payment Upgrade 2,000 MA…" at bounding box center [302, 458] width 199 height 414
click at [316, 324] on div "$174* / mo" at bounding box center [303, 315] width 164 height 41
drag, startPoint x: 300, startPoint y: 323, endPoint x: 217, endPoint y: 323, distance: 83.3
click at [217, 323] on div "Starter Save $896 $174* / mo $ 2,092 One year - Single Payment Upgrade 2,000 MA…" at bounding box center [302, 458] width 199 height 414
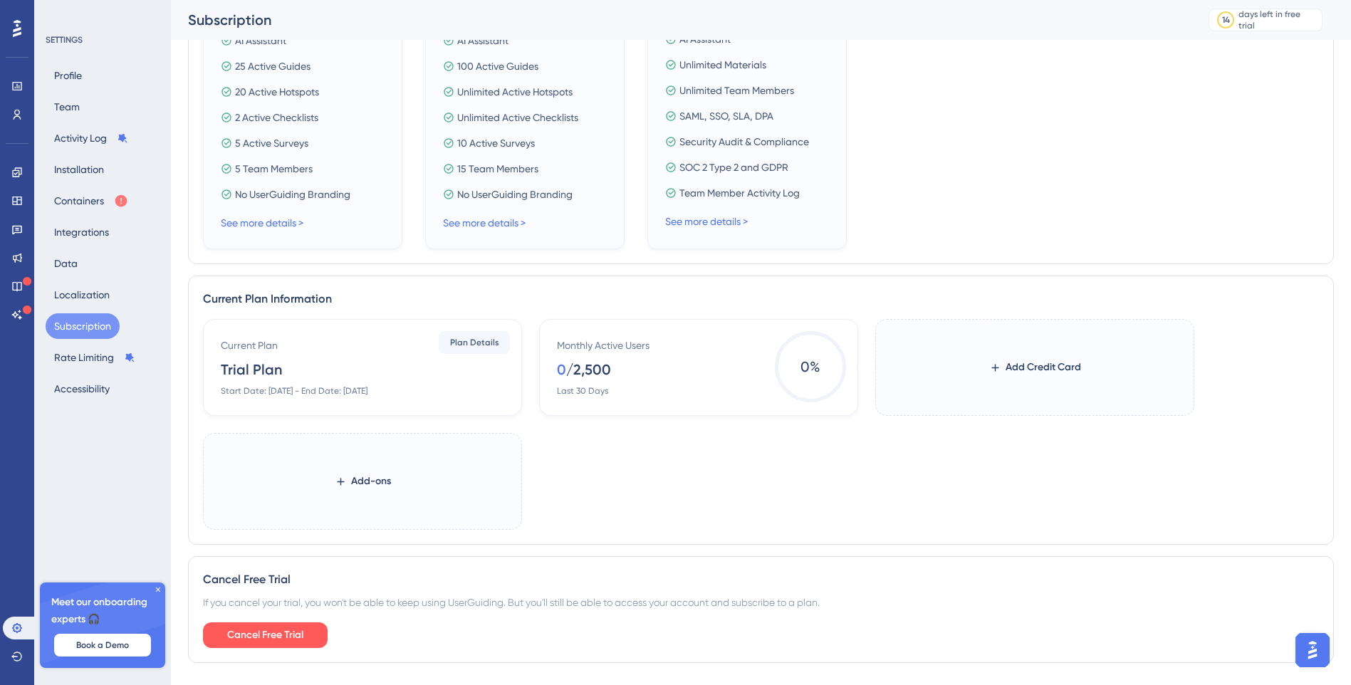
scroll to position [462, 0]
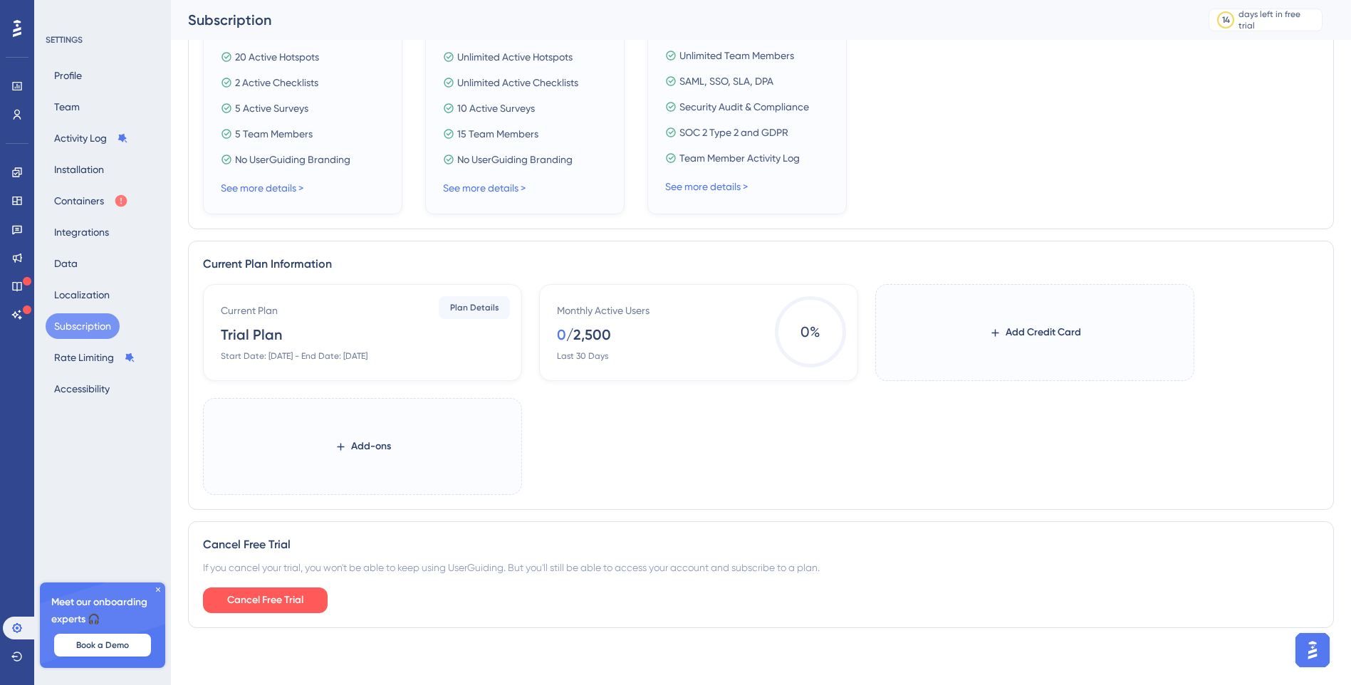
click at [155, 590] on icon at bounding box center [158, 589] width 9 height 9
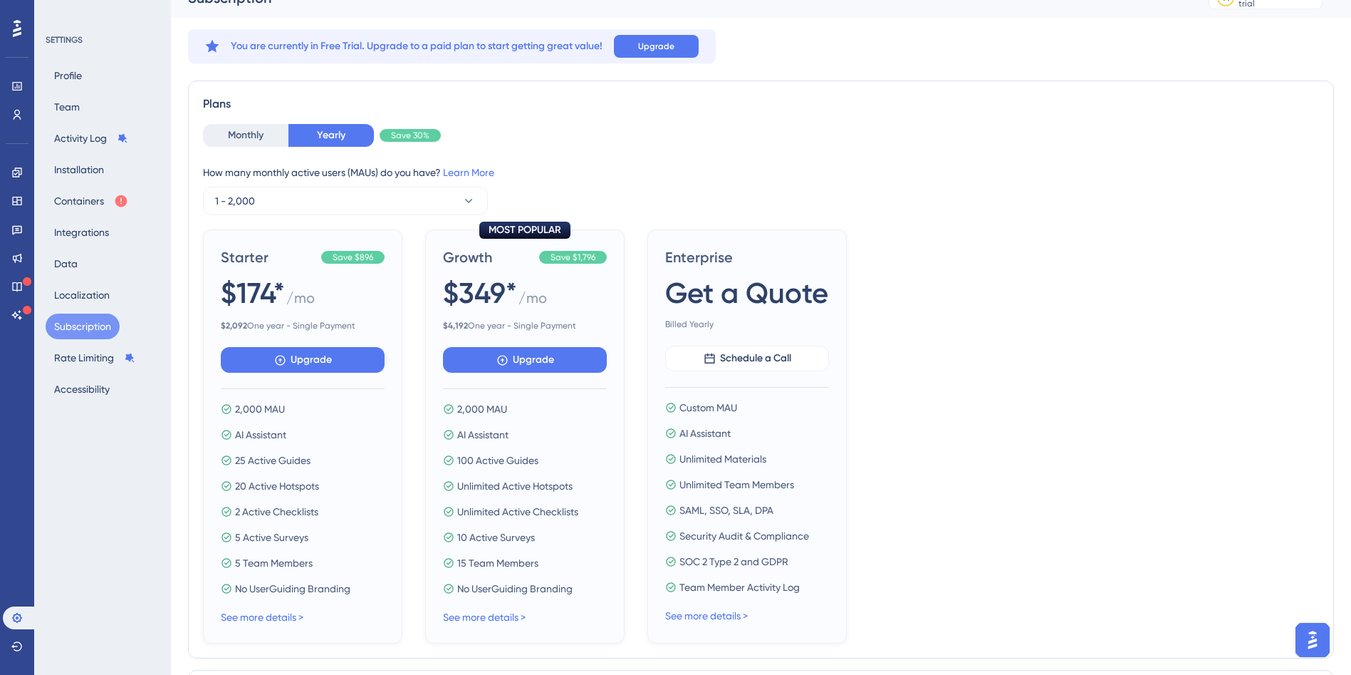
scroll to position [0, 0]
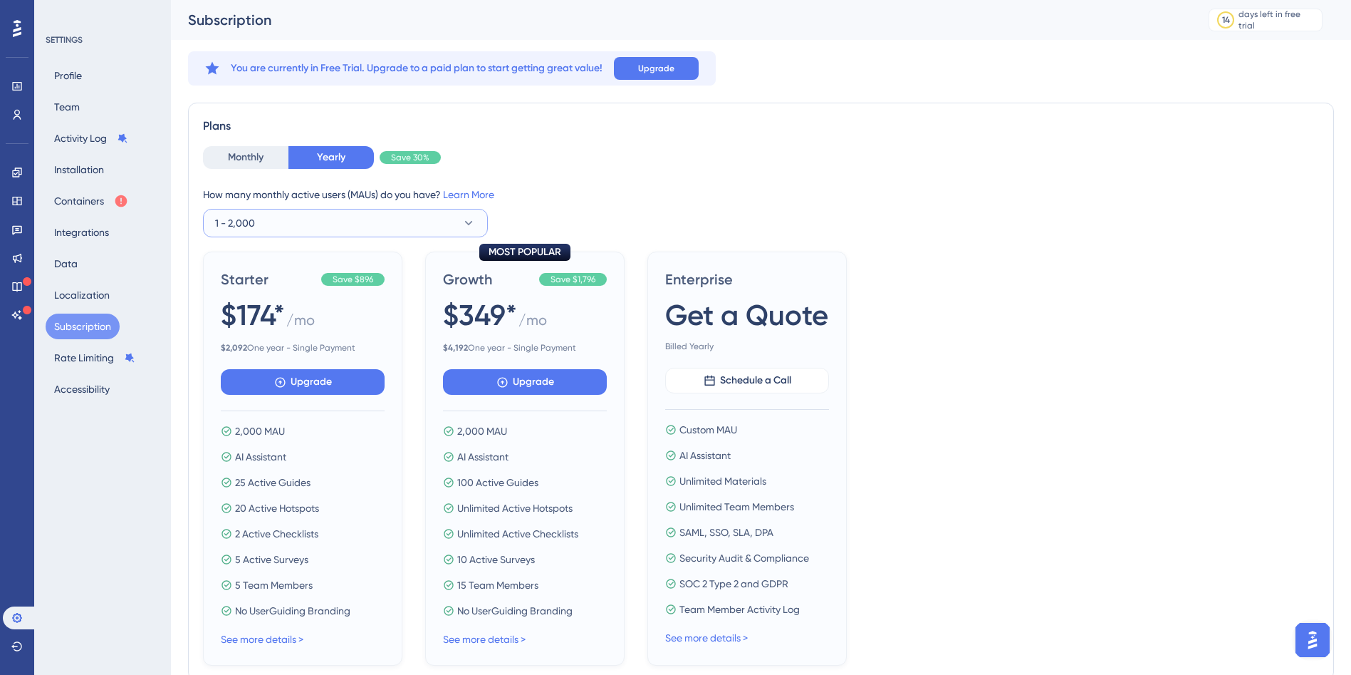
click at [443, 227] on button "1 - 2,000" at bounding box center [345, 223] width 285 height 28
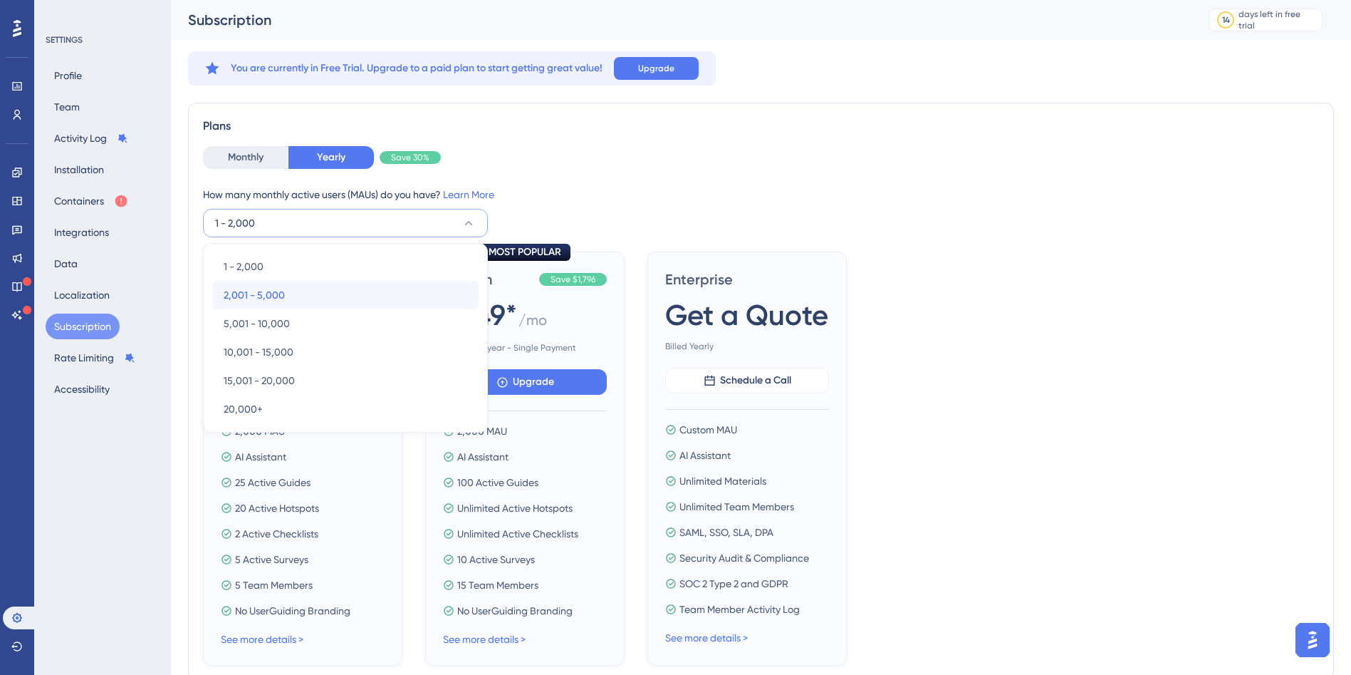
click at [279, 297] on span "2,001 - 5,000" at bounding box center [254, 294] width 61 height 17
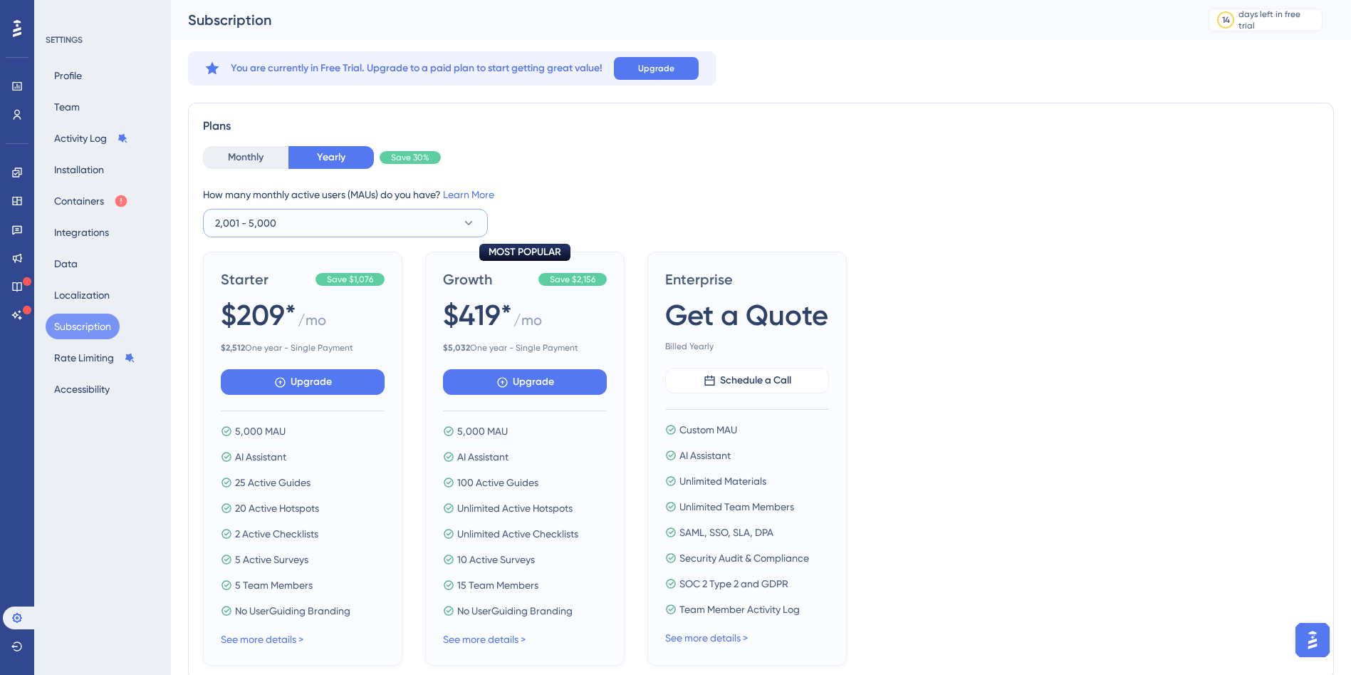
click at [409, 219] on button "2,001 - 5,000" at bounding box center [345, 223] width 285 height 28
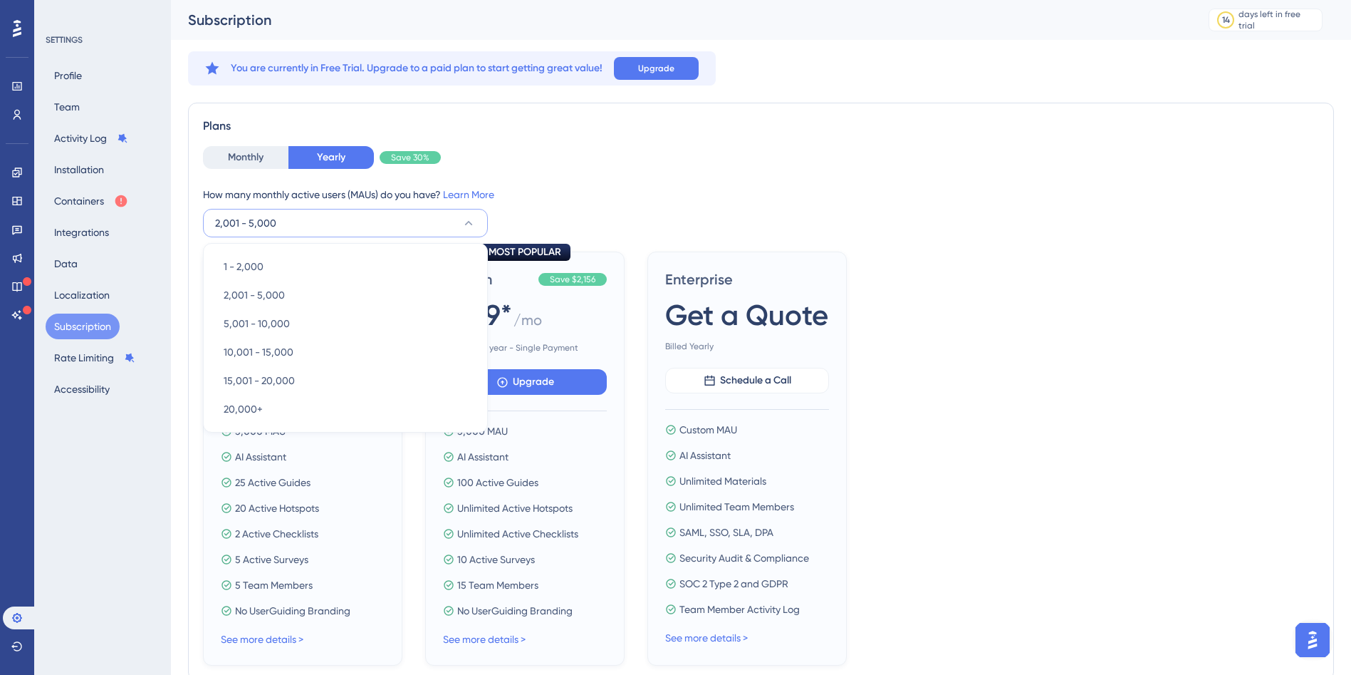
click at [780, 179] on div "Monthly Yearly Save 30% How many monthly active users (MAUs) do you have? Learn…" at bounding box center [761, 191] width 1116 height 91
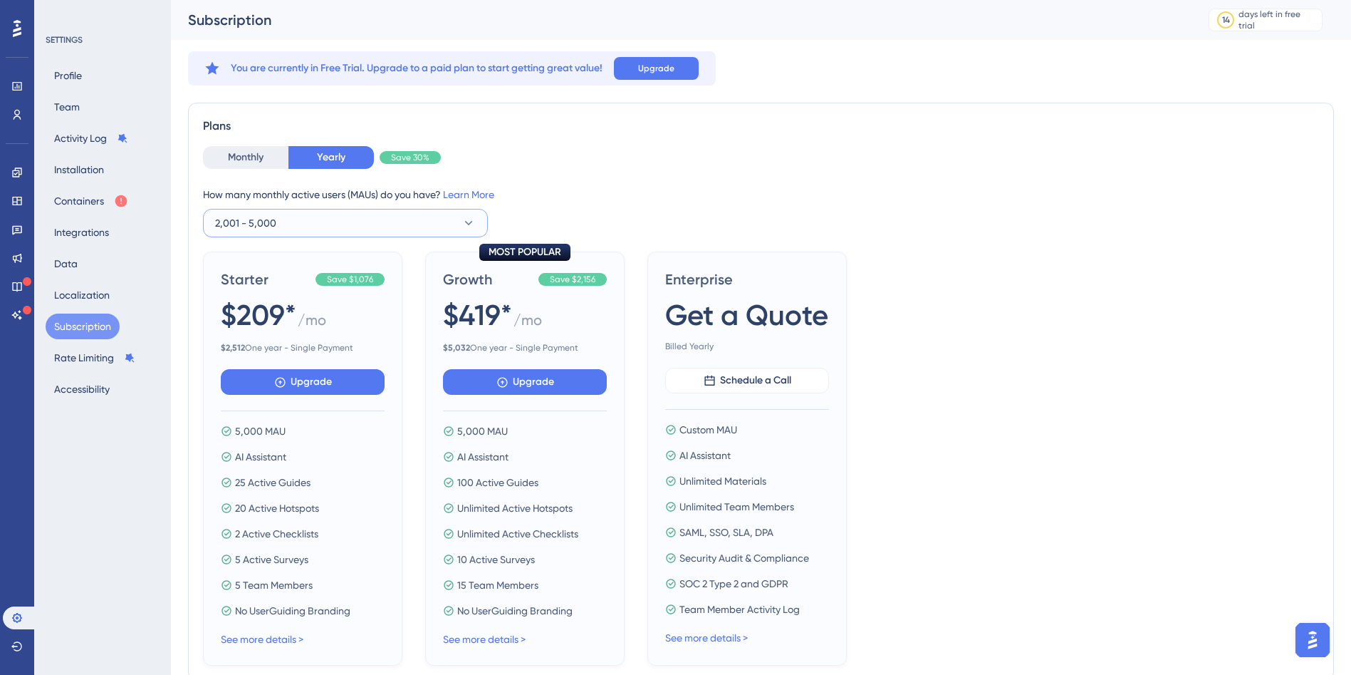
click at [323, 221] on button "2,001 - 5,000" at bounding box center [345, 223] width 285 height 28
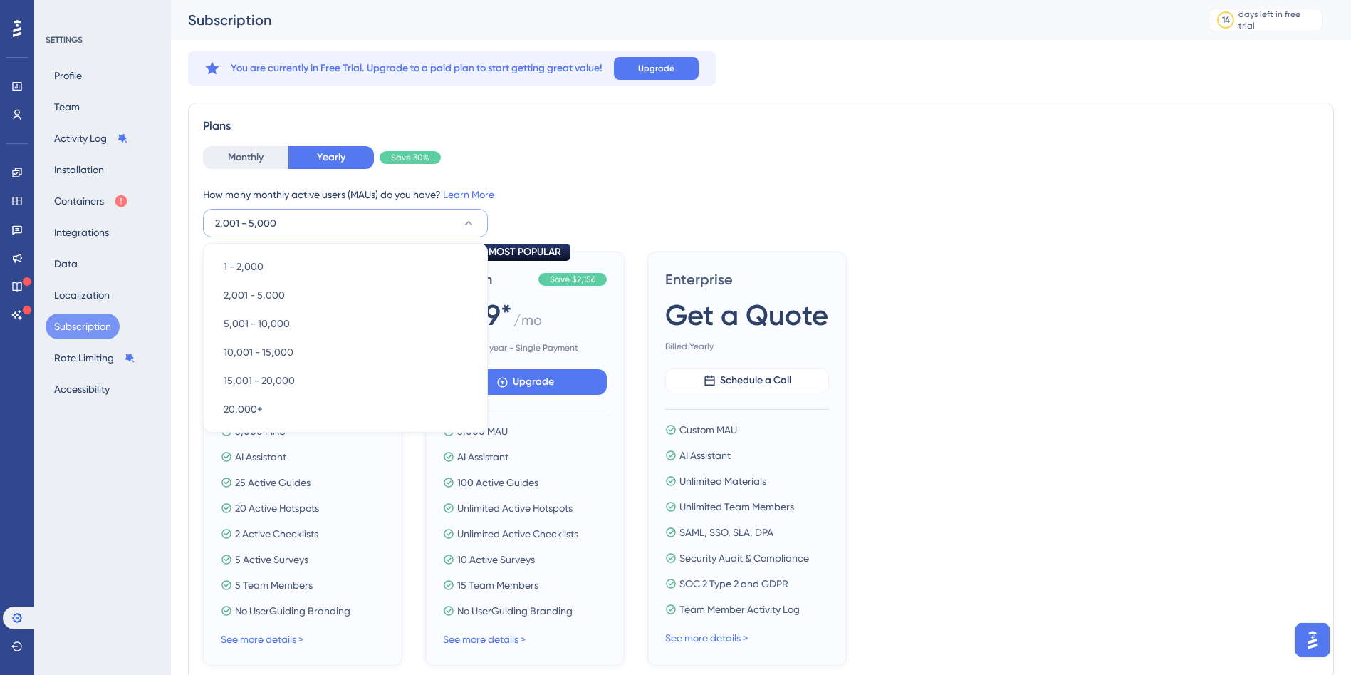
click at [323, 221] on button "2,001 - 5,000" at bounding box center [345, 223] width 285 height 28
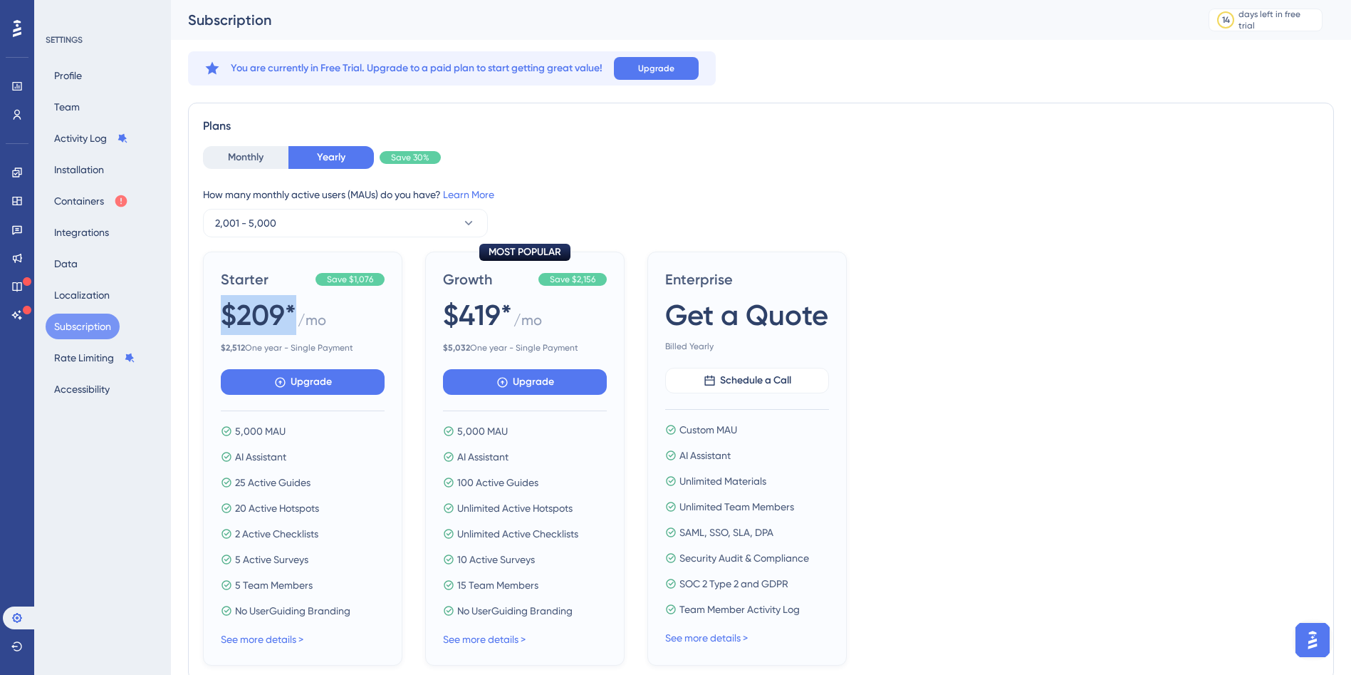
drag, startPoint x: 283, startPoint y: 318, endPoint x: 222, endPoint y: 319, distance: 60.6
click at [222, 319] on span "$209*" at bounding box center [259, 315] width 76 height 40
click at [997, 285] on div "Starter Save $1,076 $209* / mo $ 2,512 One year - Single Payment Upgrade 5,000 …" at bounding box center [761, 458] width 1116 height 414
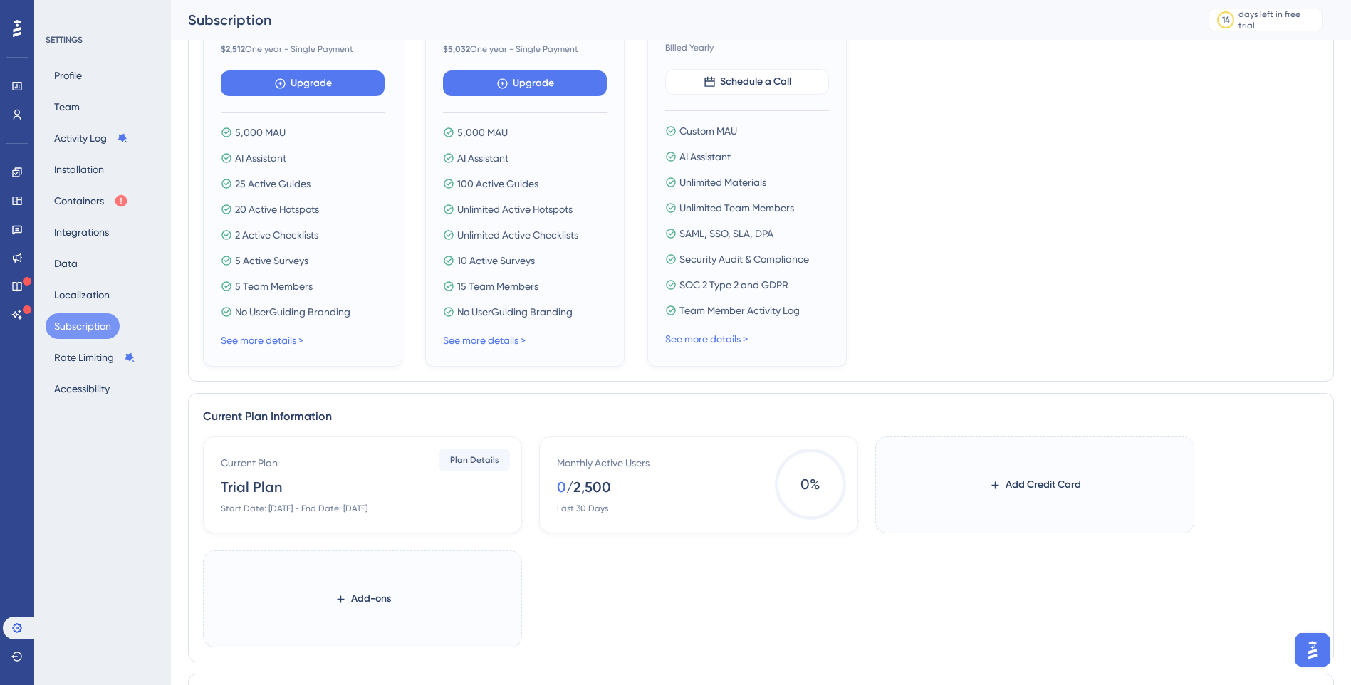
scroll to position [177, 0]
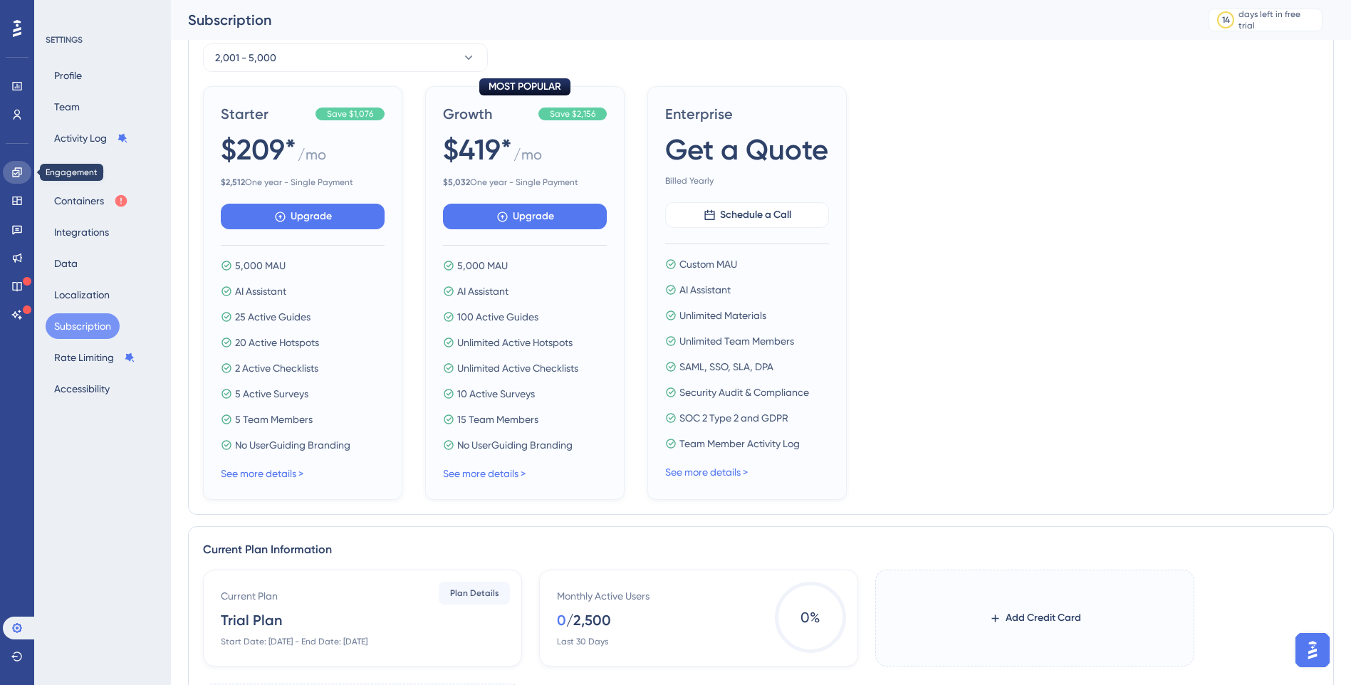
click at [16, 174] on icon at bounding box center [16, 171] width 9 height 9
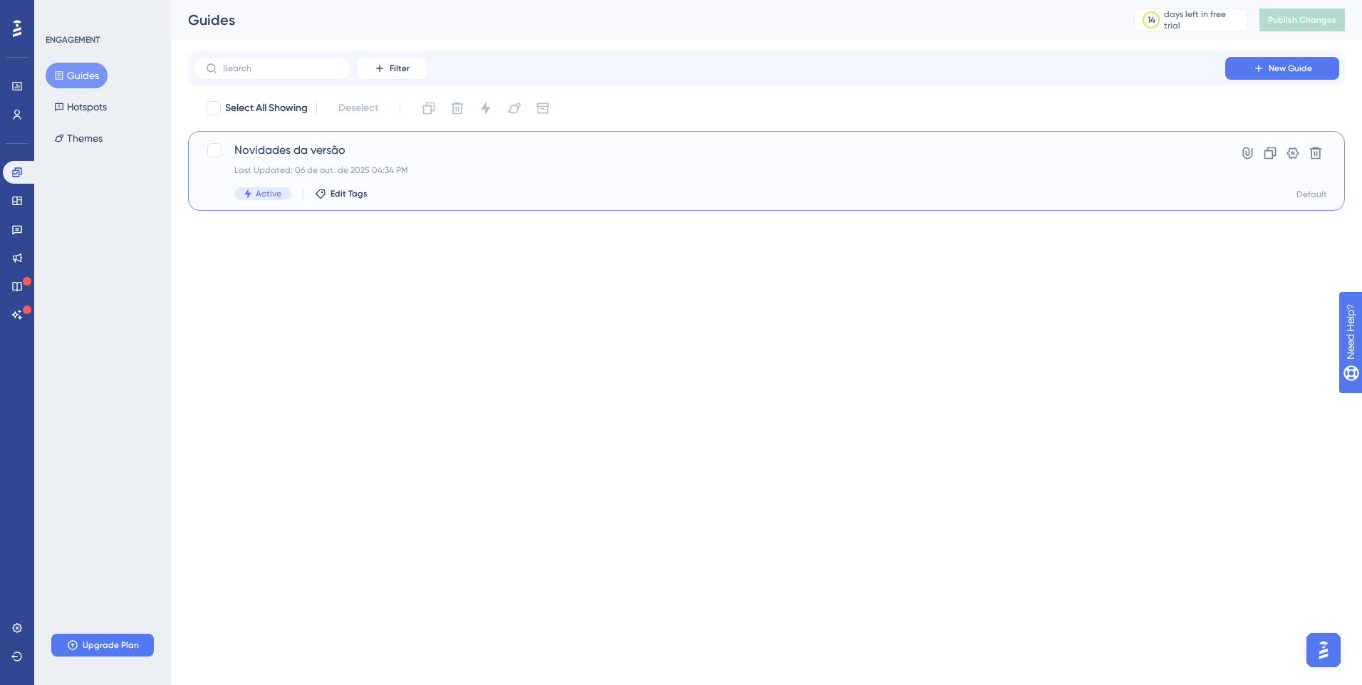
click at [308, 155] on span "Novidades da versão" at bounding box center [709, 150] width 950 height 17
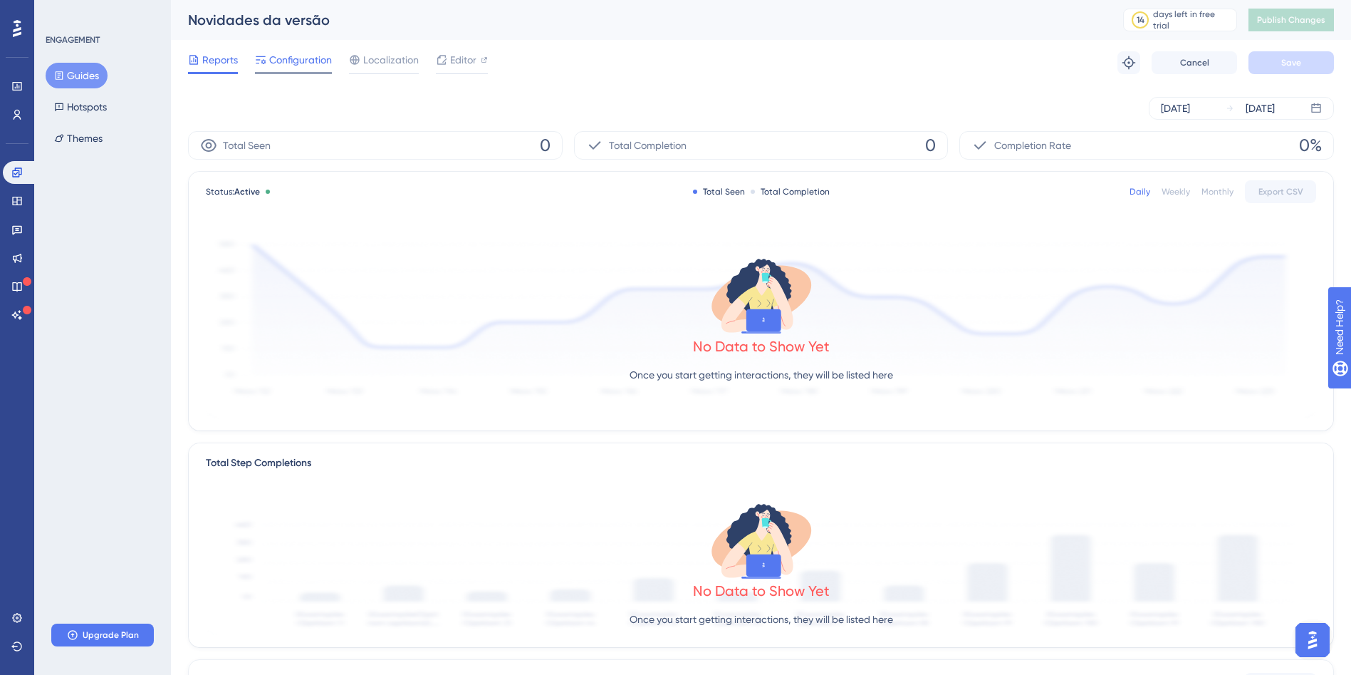
click at [303, 69] on div "Configuration" at bounding box center [293, 62] width 77 height 23
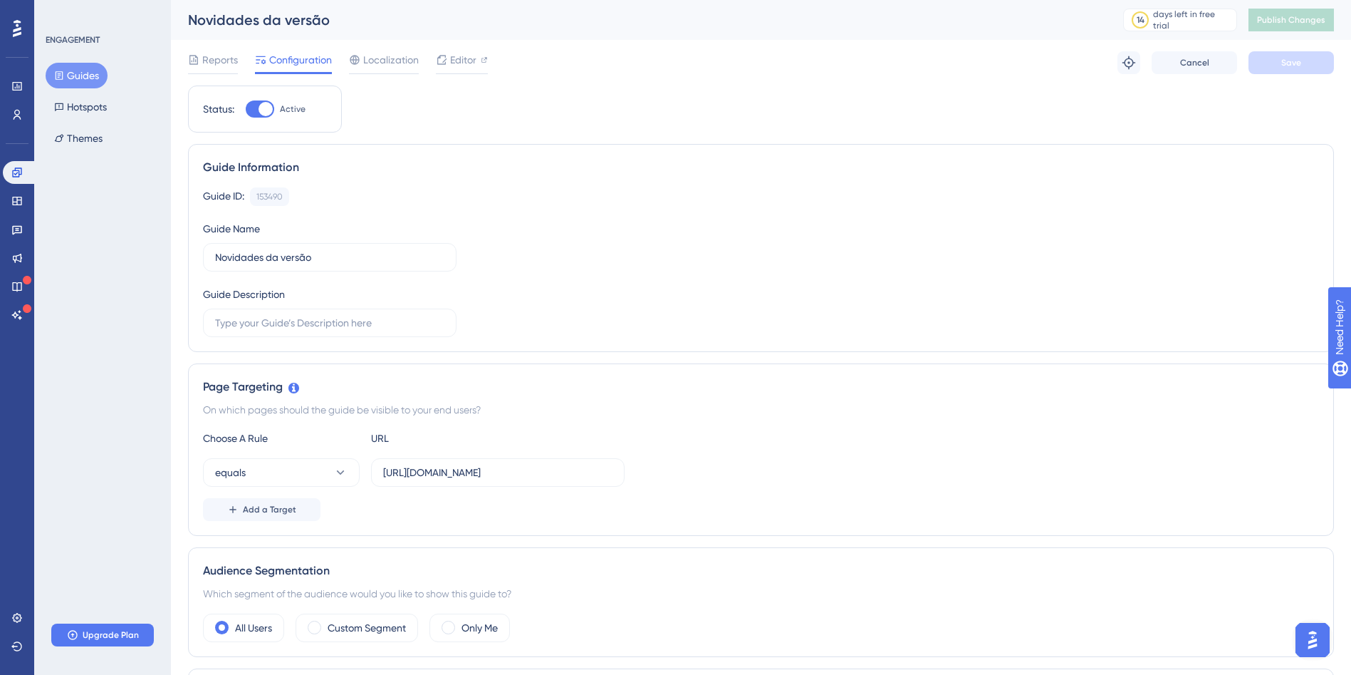
click at [260, 110] on div at bounding box center [266, 109] width 14 height 14
click at [246, 110] on input "Active" at bounding box center [245, 109] width 1 height 1
checkbox input "false"
click at [1303, 60] on button "Save" at bounding box center [1291, 62] width 85 height 23
click at [1313, 27] on button "Publish Changes" at bounding box center [1291, 20] width 85 height 23
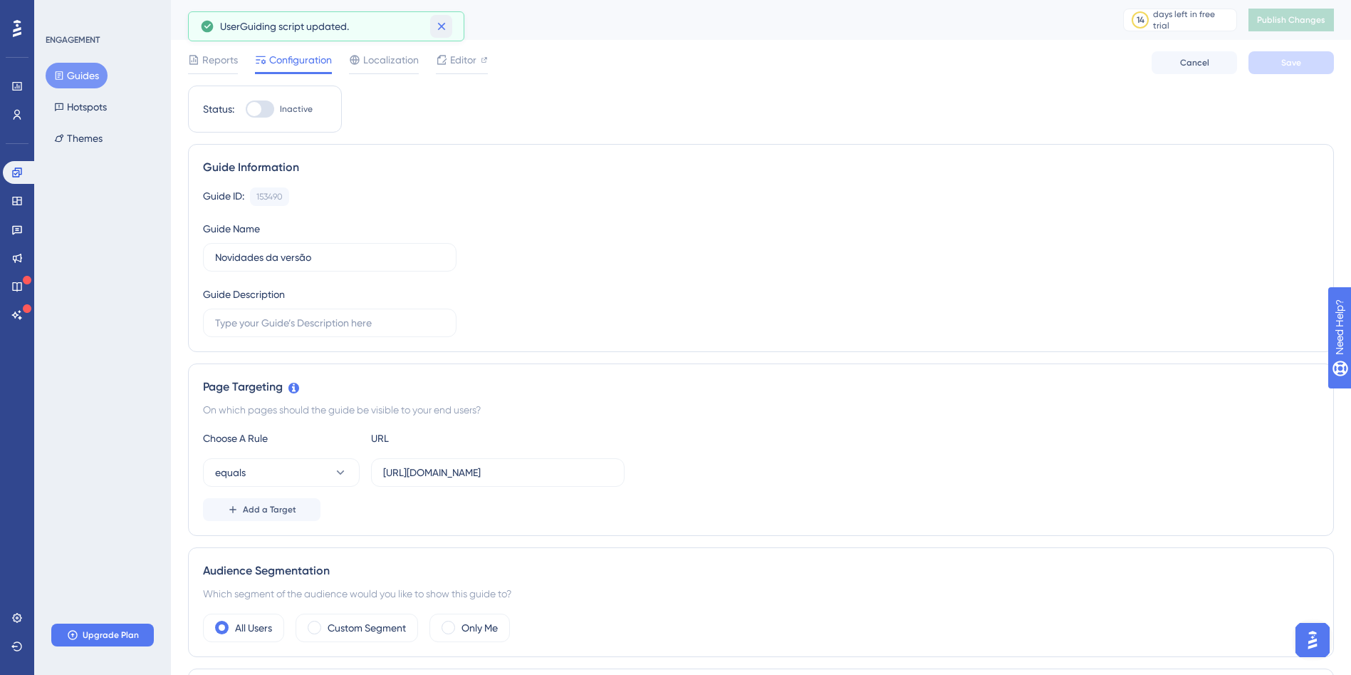
click at [447, 28] on icon at bounding box center [441, 26] width 14 height 14
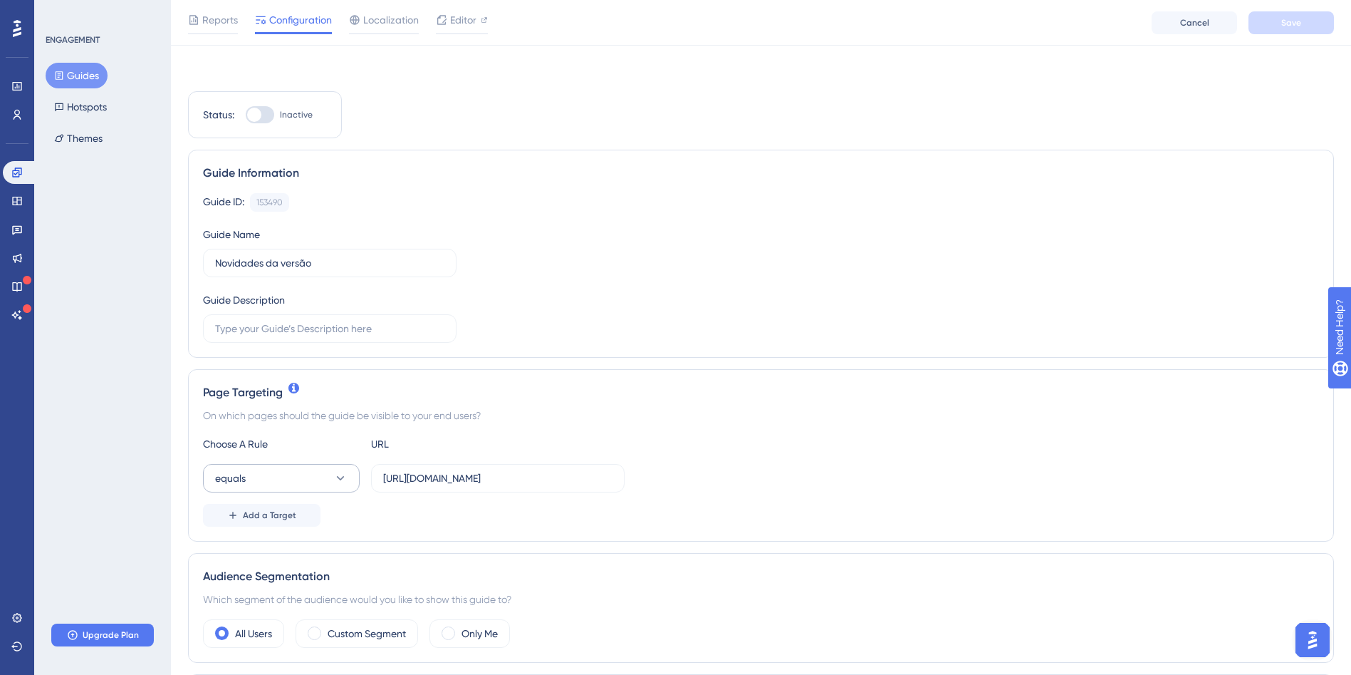
scroll to position [71, 0]
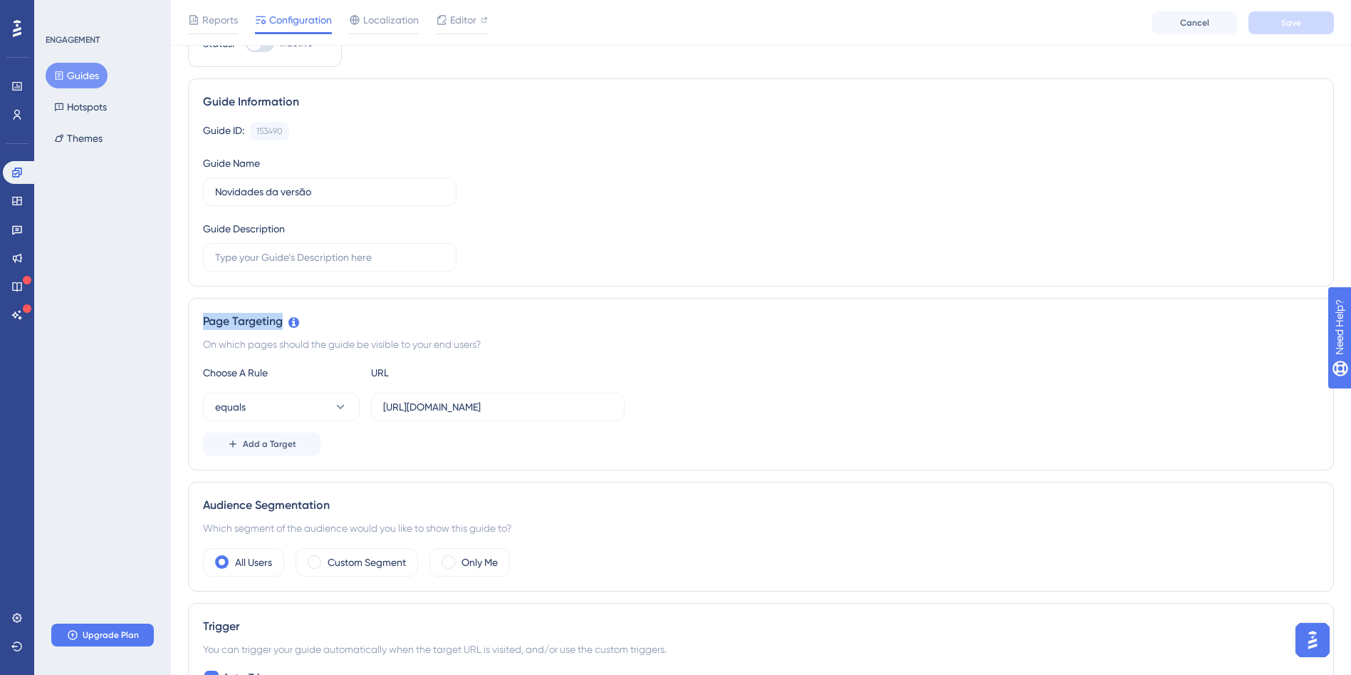
drag, startPoint x: 204, startPoint y: 324, endPoint x: 331, endPoint y: 328, distance: 126.8
click at [331, 328] on div "Page Targeting" at bounding box center [761, 321] width 1116 height 17
click at [651, 358] on div "Page Targeting On which pages should the guide be visible to your end users? Ch…" at bounding box center [761, 384] width 1146 height 172
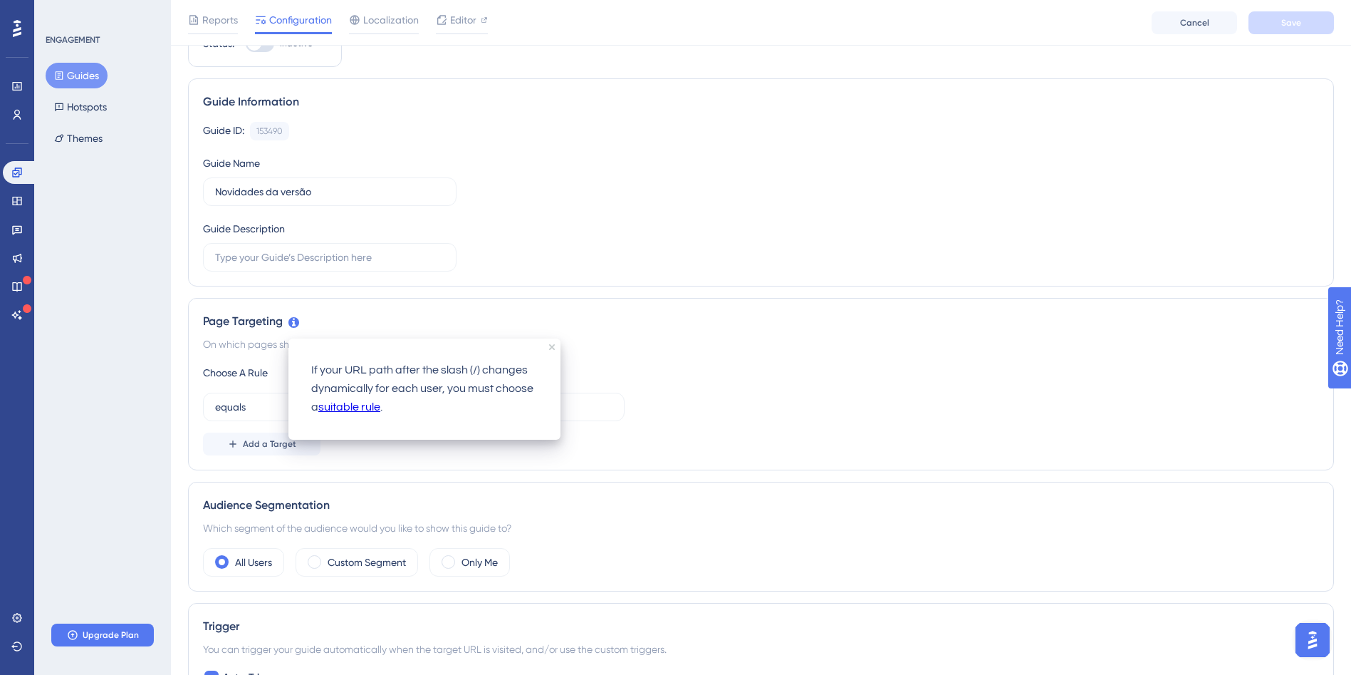
click at [346, 408] on link "suitable rule" at bounding box center [349, 407] width 62 height 19
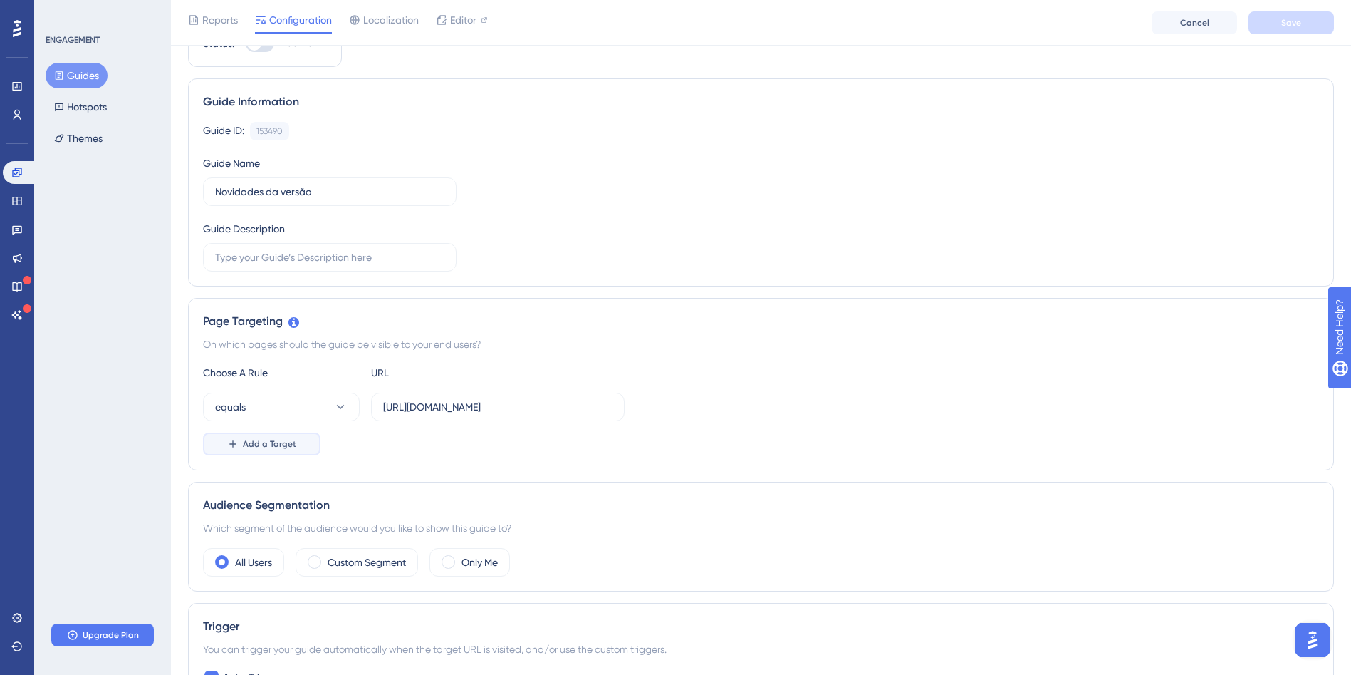
click at [283, 444] on span "Add a Target" at bounding box center [269, 443] width 53 height 11
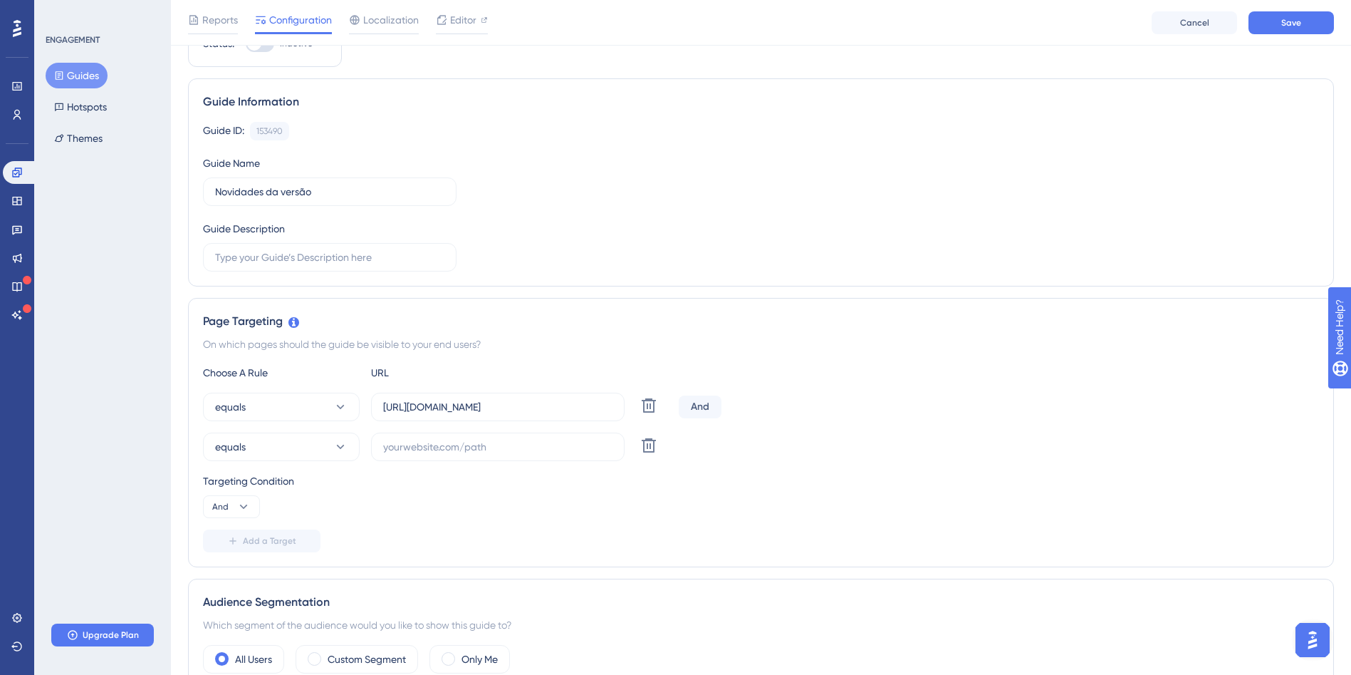
click at [288, 479] on div "Targeting Condition" at bounding box center [761, 480] width 1116 height 17
click at [288, 478] on div "Targeting Condition" at bounding box center [761, 480] width 1116 height 17
click at [234, 508] on button "And" at bounding box center [231, 506] width 57 height 23
click at [240, 543] on div "And And" at bounding box center [231, 547] width 27 height 28
click at [467, 511] on div "Targeting Condition And" at bounding box center [761, 495] width 1116 height 46
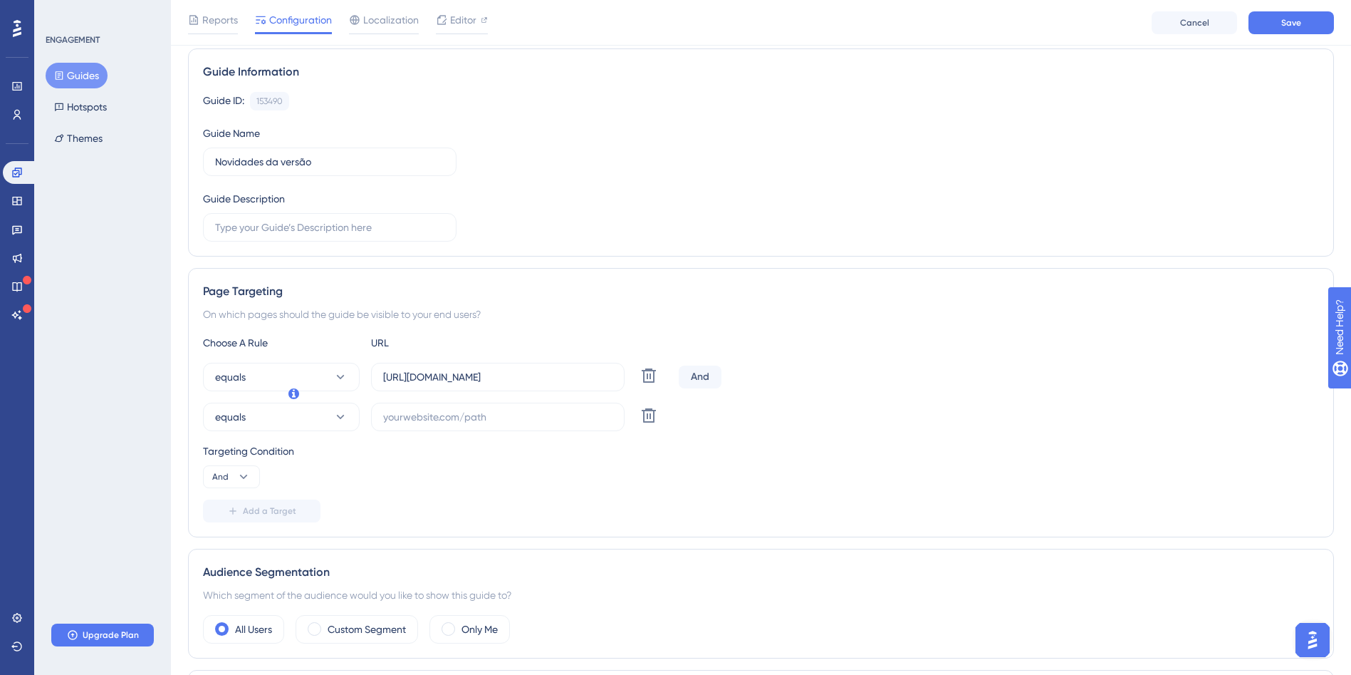
scroll to position [285, 0]
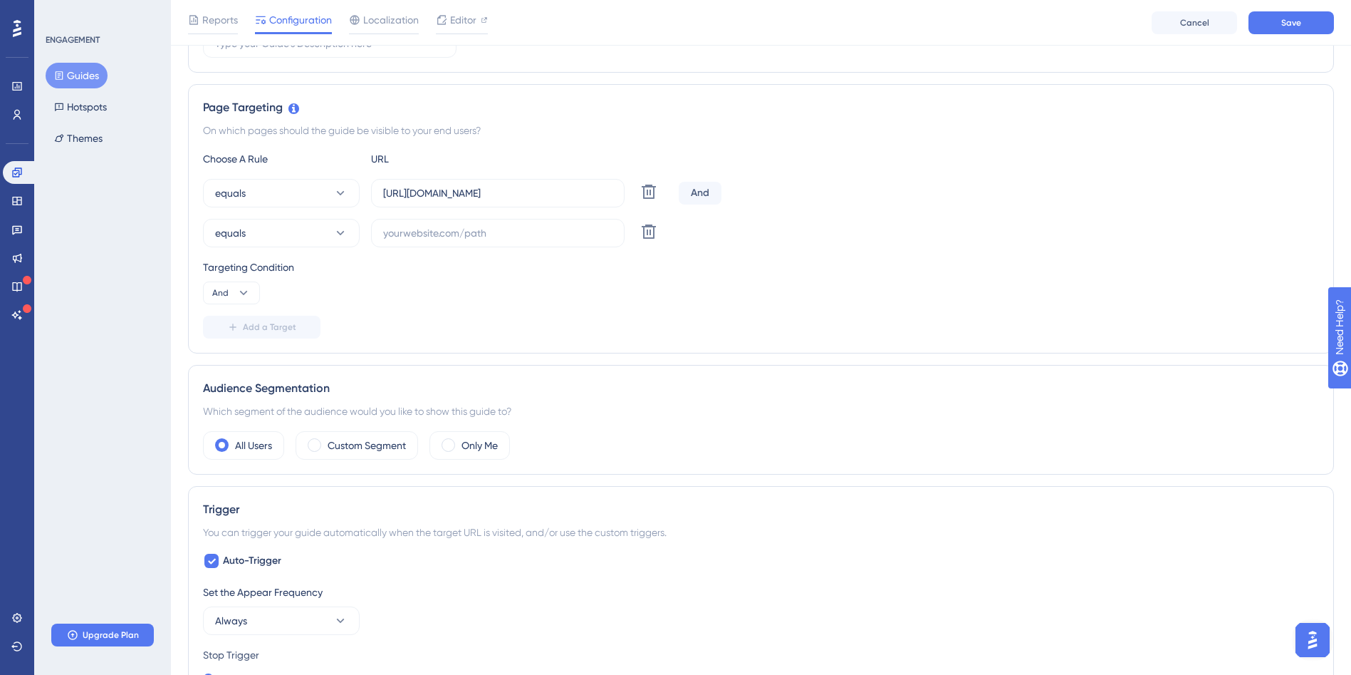
drag, startPoint x: 475, startPoint y: 318, endPoint x: 469, endPoint y: 311, distance: 9.6
click at [474, 317] on div "Add a Target" at bounding box center [761, 327] width 1116 height 23
click at [454, 226] on label at bounding box center [498, 233] width 254 height 28
click at [514, 232] on input "text" at bounding box center [497, 233] width 229 height 16
drag, startPoint x: 528, startPoint y: 229, endPoint x: 556, endPoint y: 231, distance: 27.9
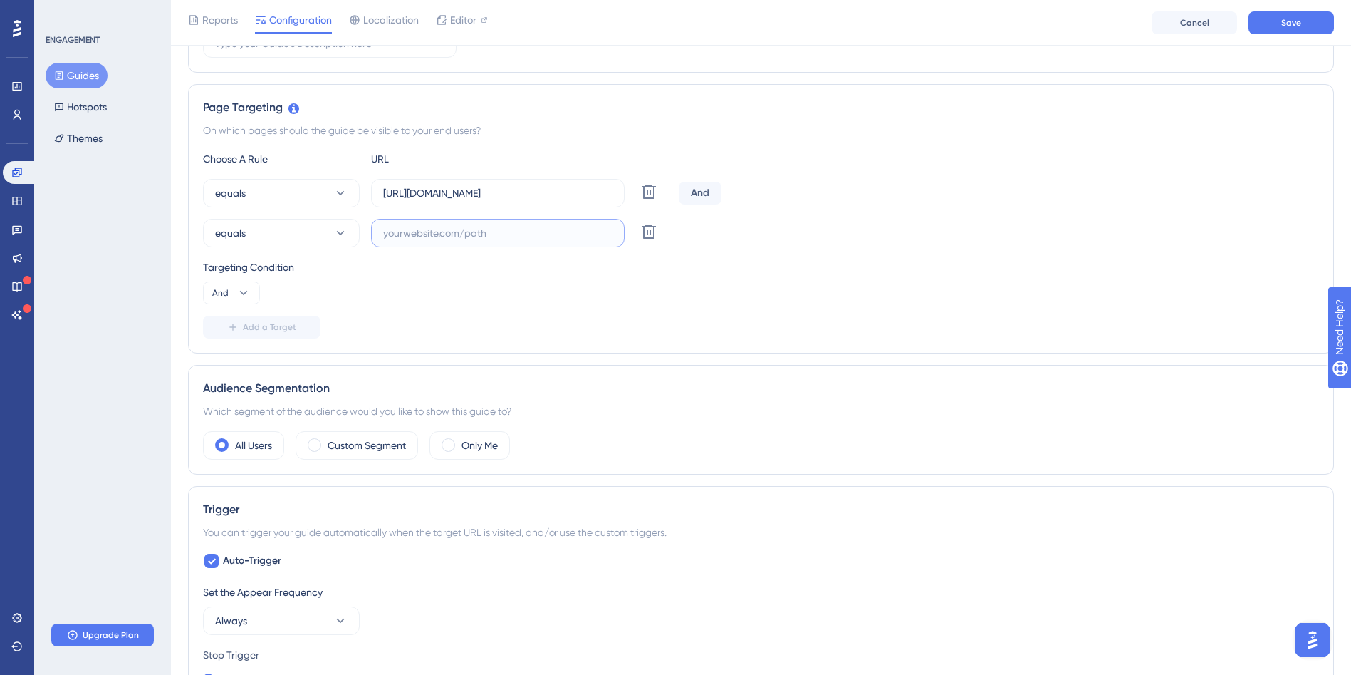
click at [528, 229] on input "text" at bounding box center [497, 233] width 229 height 16
type input "sajajuda.com.br"
click at [261, 333] on button "Add a Target" at bounding box center [262, 327] width 118 height 23
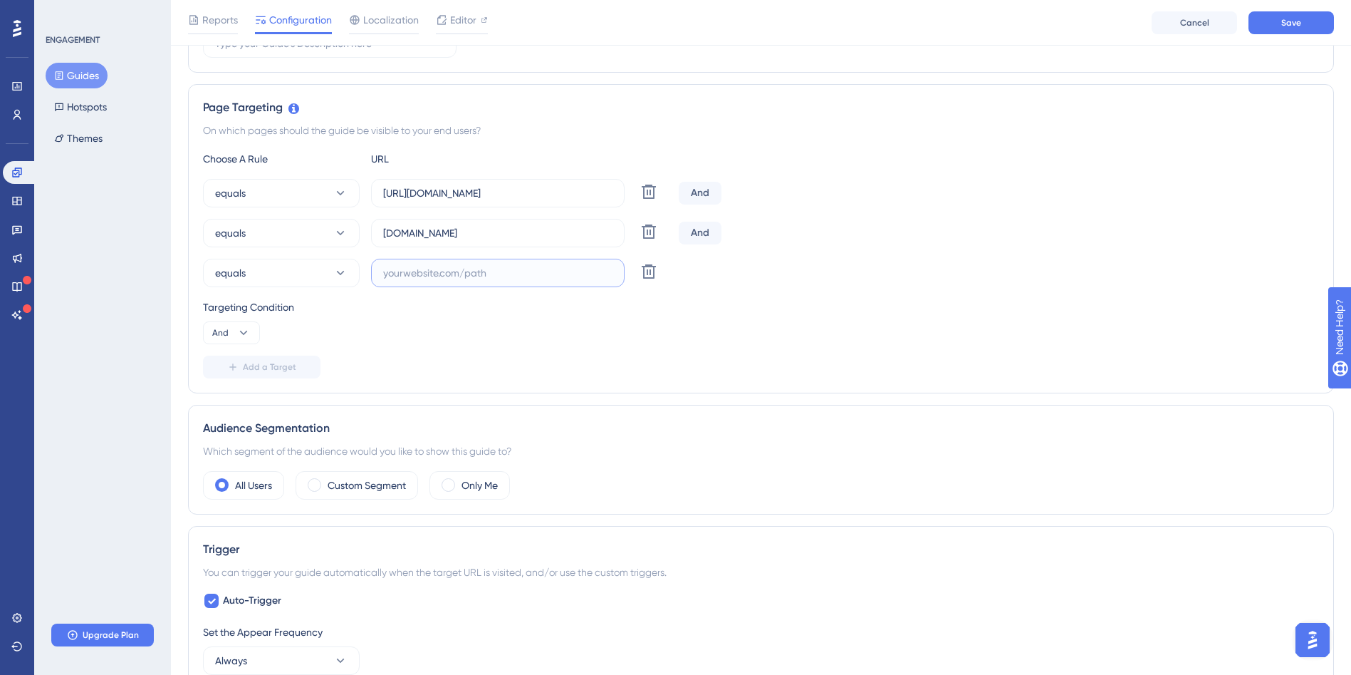
click at [430, 266] on input "text" at bounding box center [497, 273] width 229 height 16
type input "a"
type input "sajajuda2.com.br"
click at [392, 322] on div "Targeting Condition And" at bounding box center [761, 321] width 1116 height 46
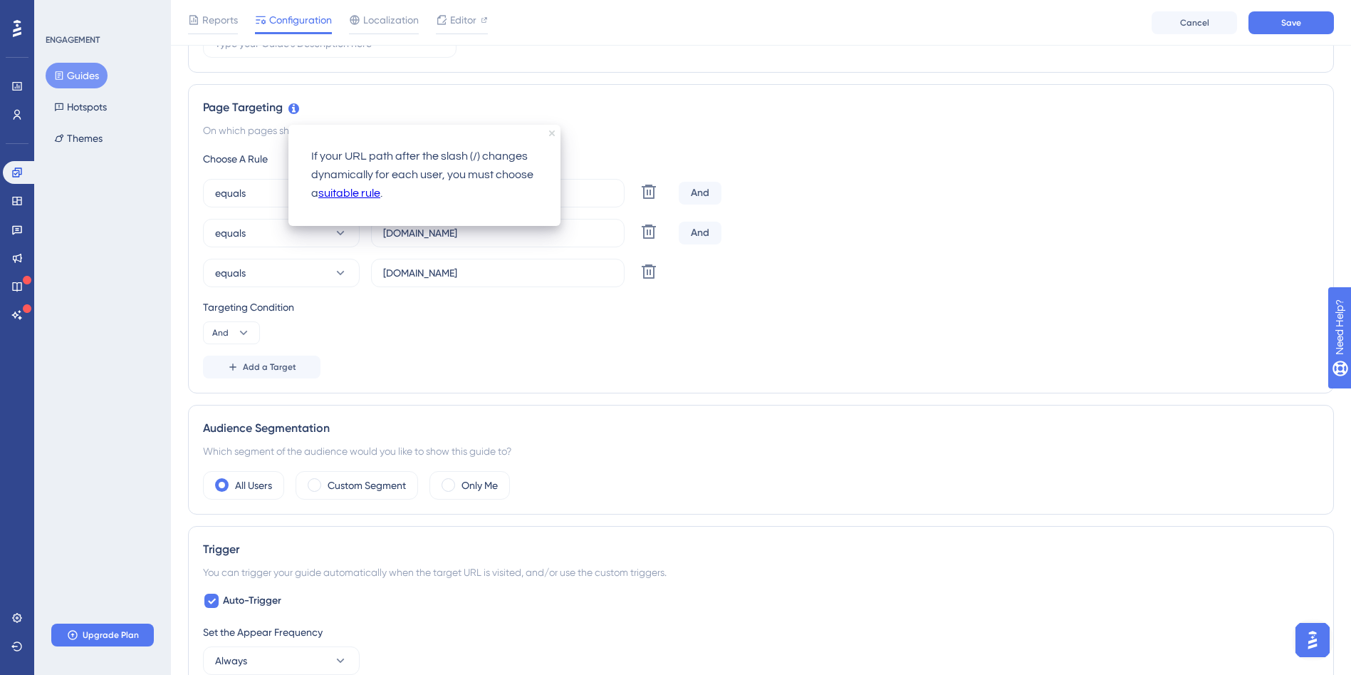
click at [553, 130] on icon "close tooltip" at bounding box center [552, 133] width 6 height 6
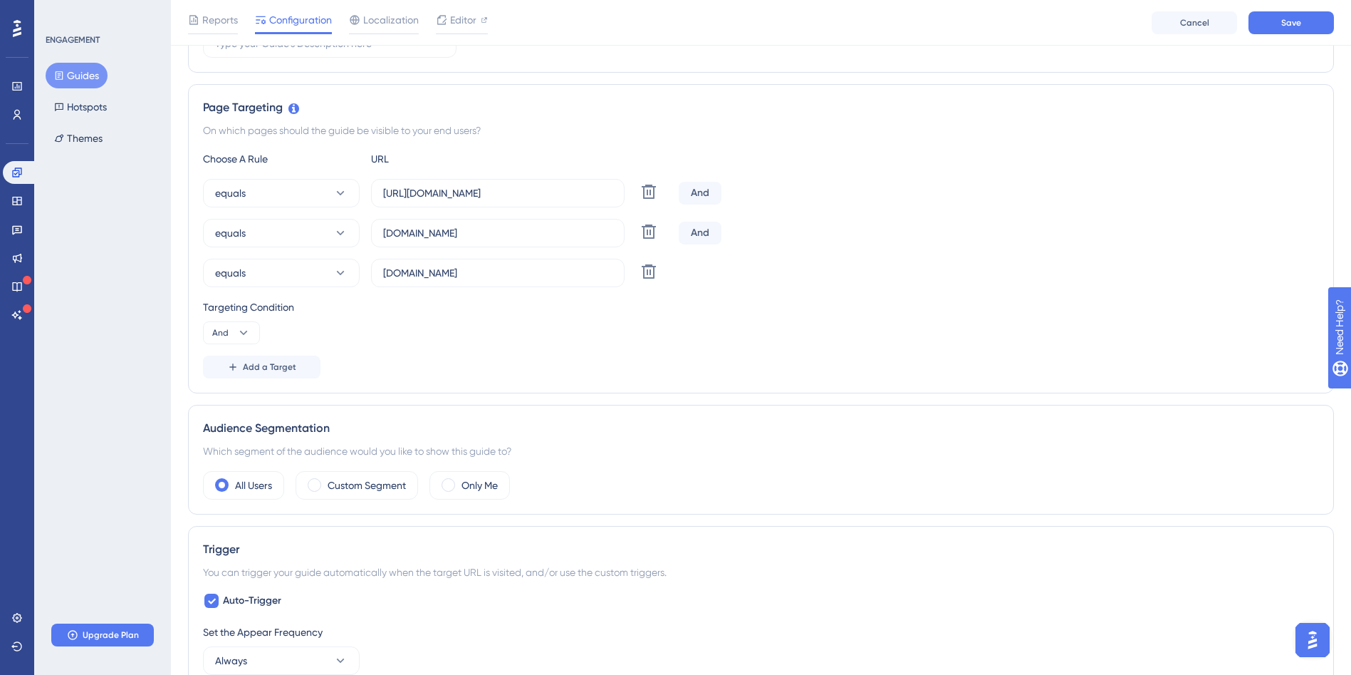
click at [1037, 306] on div "Targeting Condition" at bounding box center [761, 306] width 1116 height 17
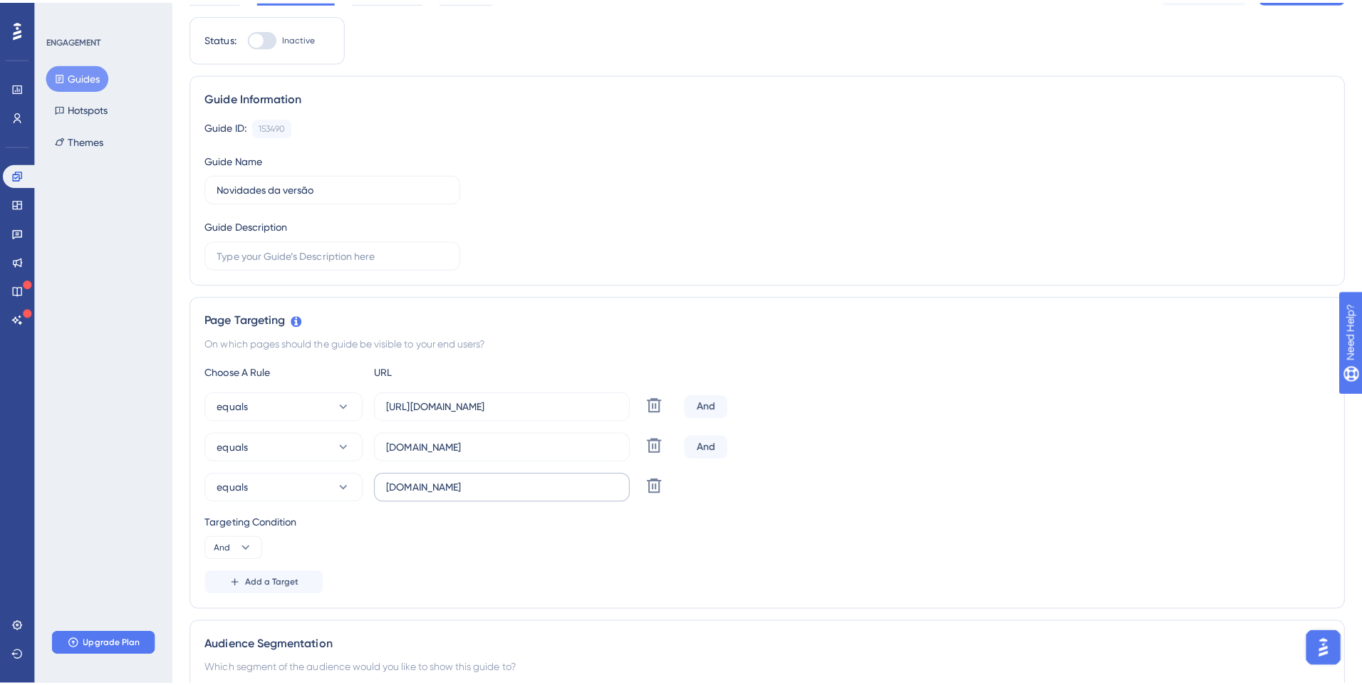
scroll to position [0, 0]
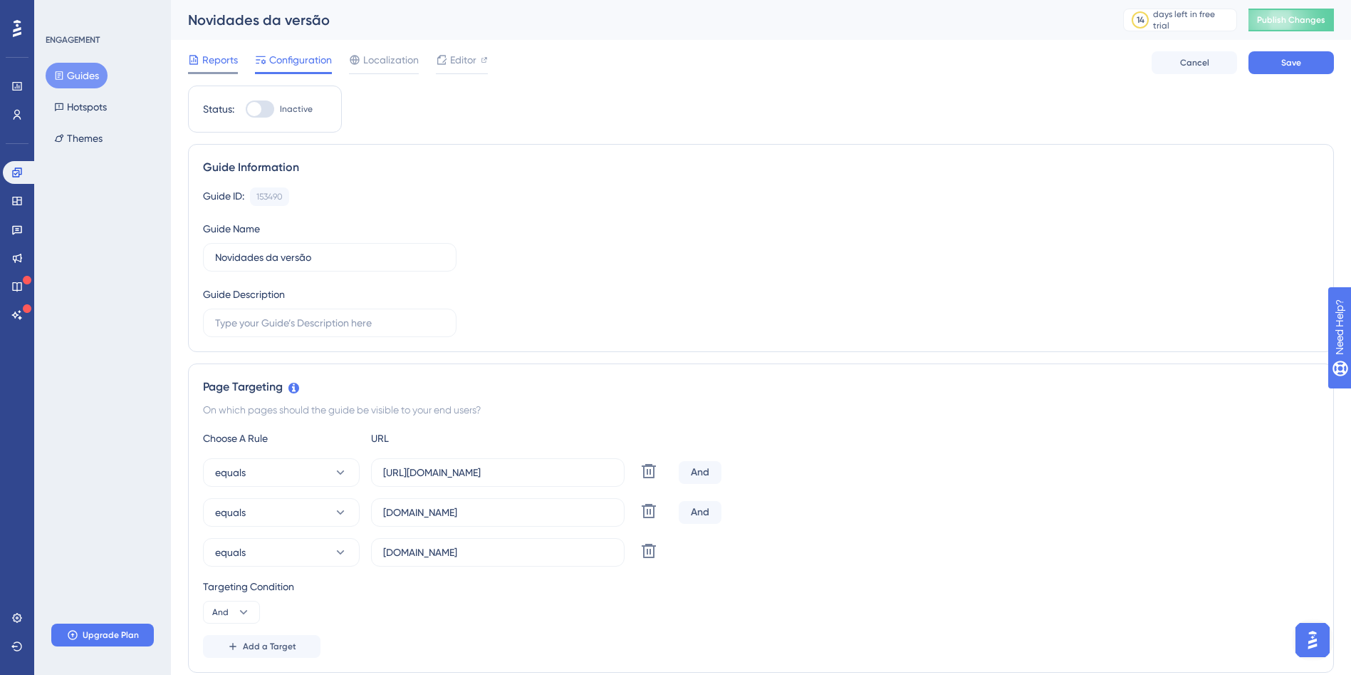
click at [214, 69] on div "Reports" at bounding box center [213, 62] width 50 height 23
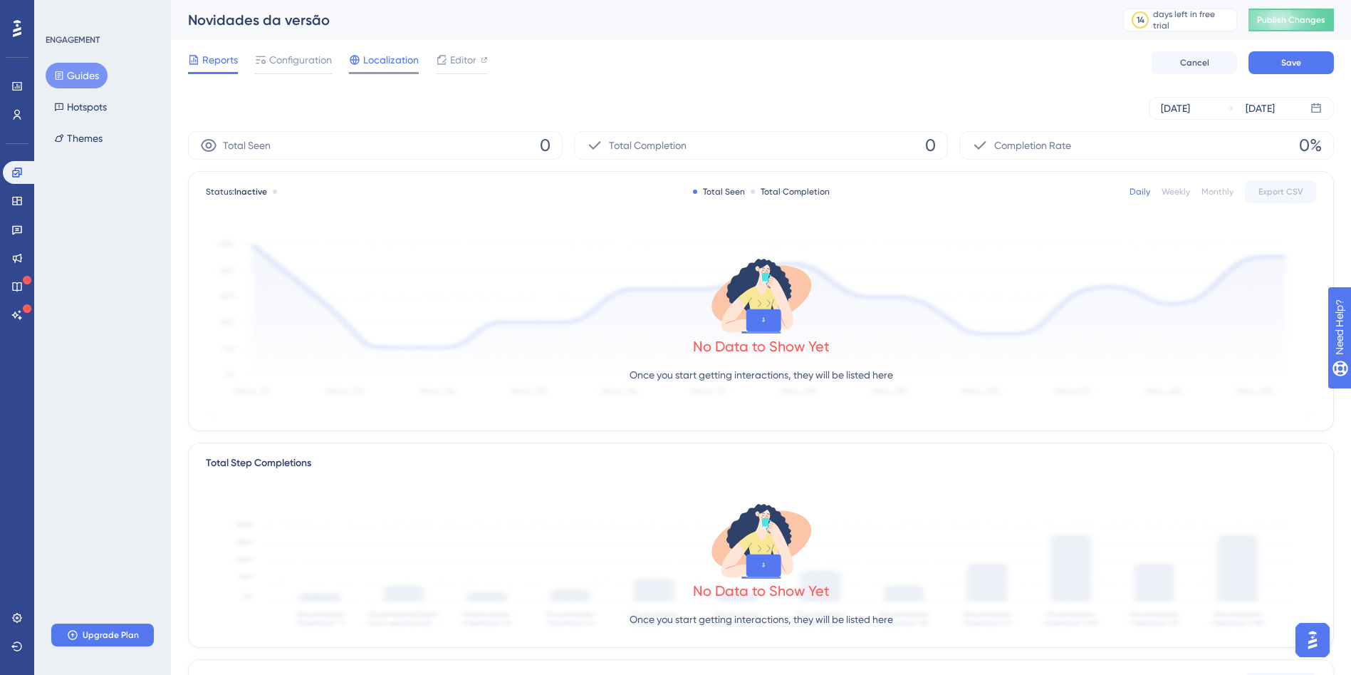
click at [401, 57] on span "Localization" at bounding box center [391, 59] width 56 height 17
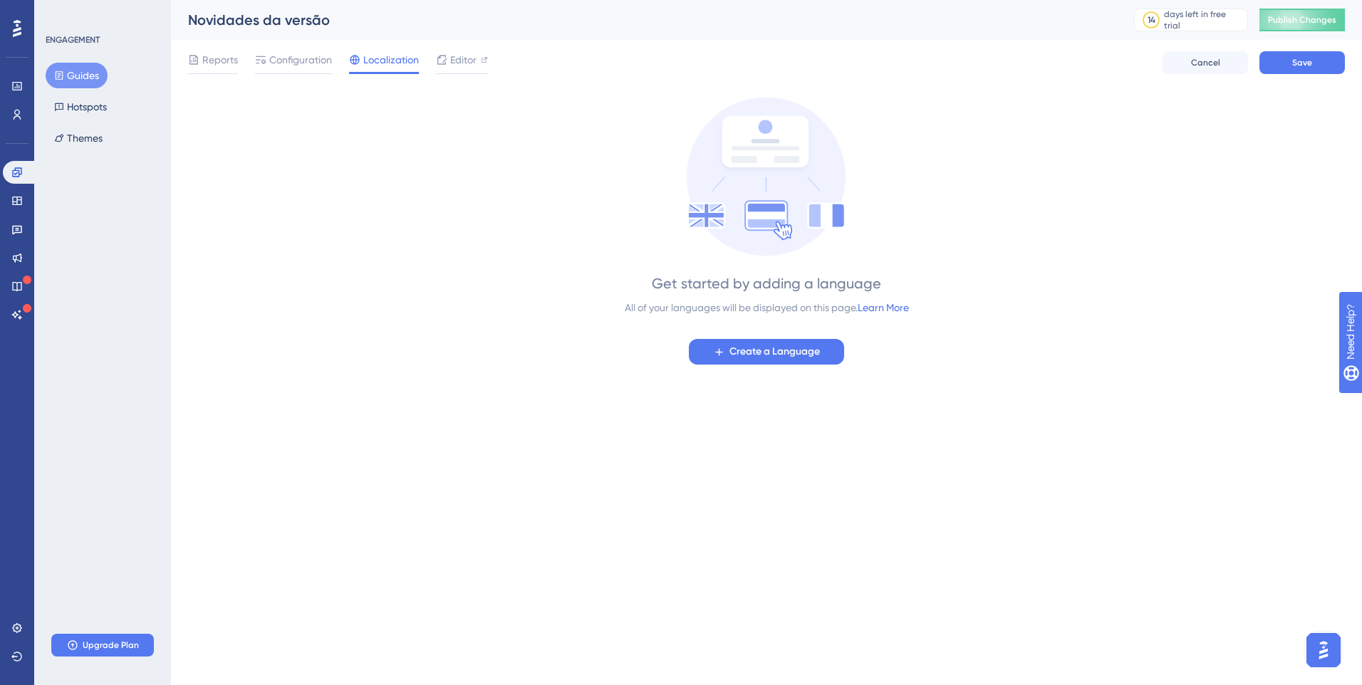
click at [461, 48] on div "Reports Configuration Localization Editor Cancel Save" at bounding box center [766, 63] width 1157 height 46
click at [457, 56] on span "Editor" at bounding box center [463, 59] width 26 height 17
